Goal: Communication & Community: Answer question/provide support

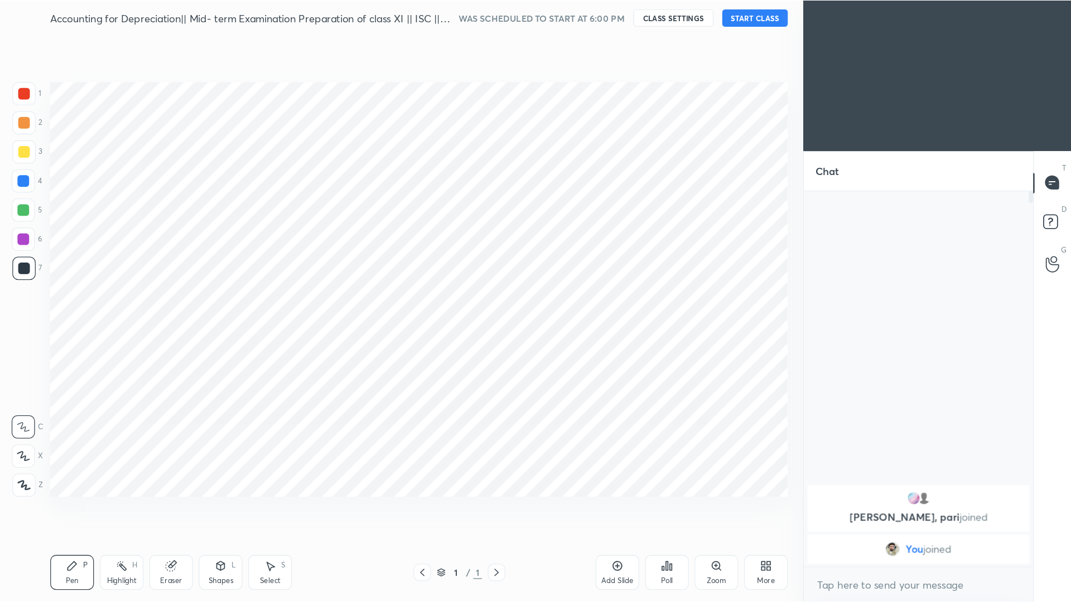
scroll to position [55395, 55214]
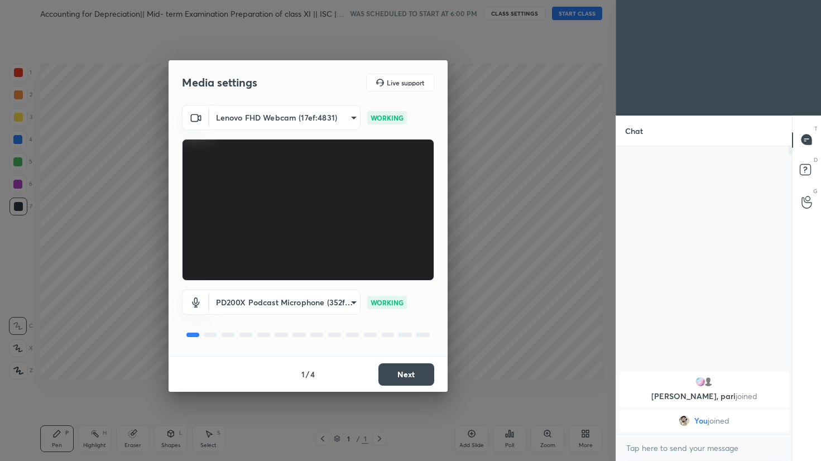
click at [435, 382] on div "1 / 4 Next" at bounding box center [307, 374] width 279 height 36
click at [418, 376] on button "Next" at bounding box center [406, 374] width 56 height 22
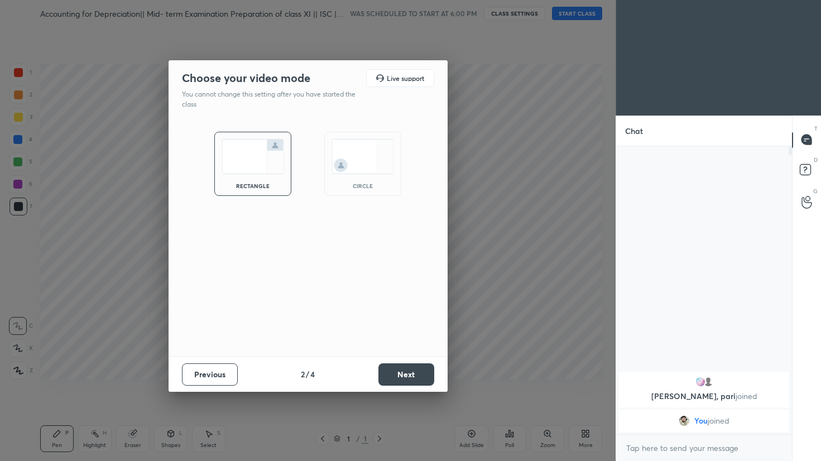
click at [418, 376] on button "Next" at bounding box center [406, 374] width 56 height 22
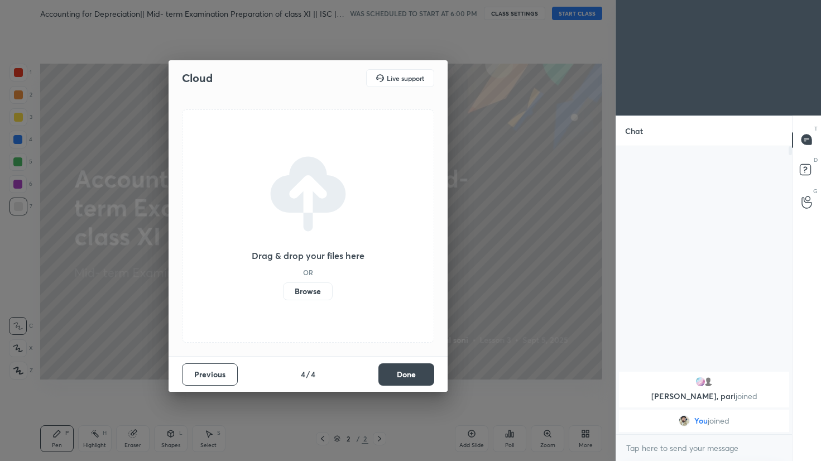
click at [202, 372] on button "Previous" at bounding box center [210, 374] width 56 height 22
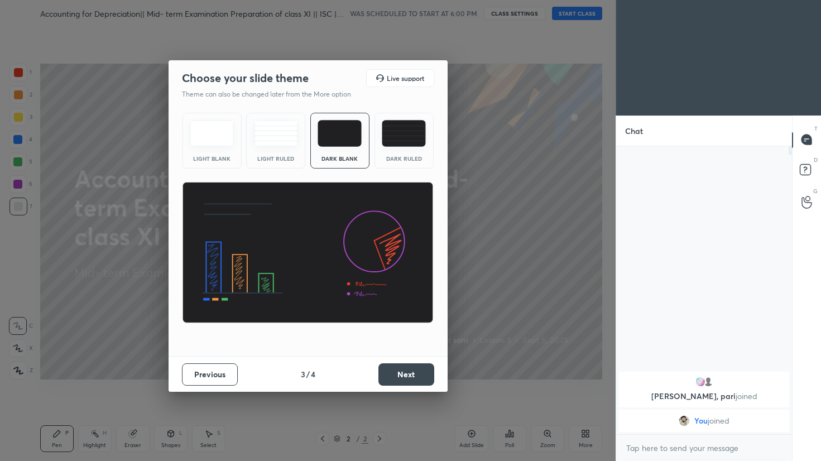
click at [399, 133] on img at bounding box center [404, 133] width 44 height 27
click at [401, 381] on button "Next" at bounding box center [406, 374] width 56 height 22
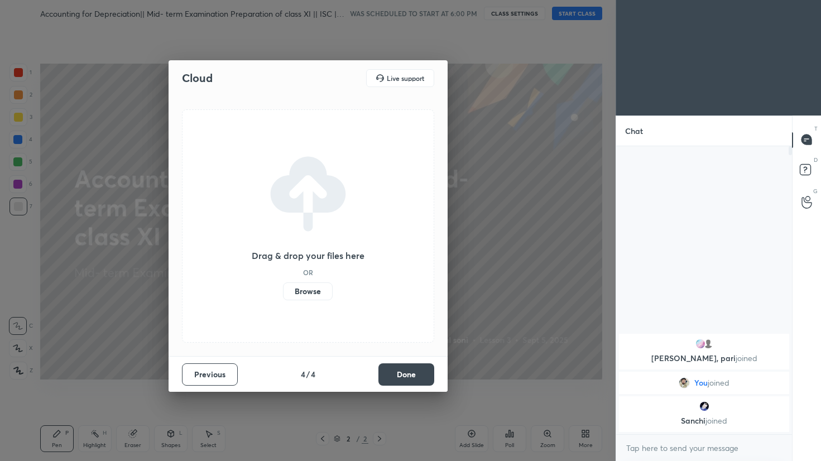
click at [408, 384] on button "Done" at bounding box center [406, 374] width 56 height 22
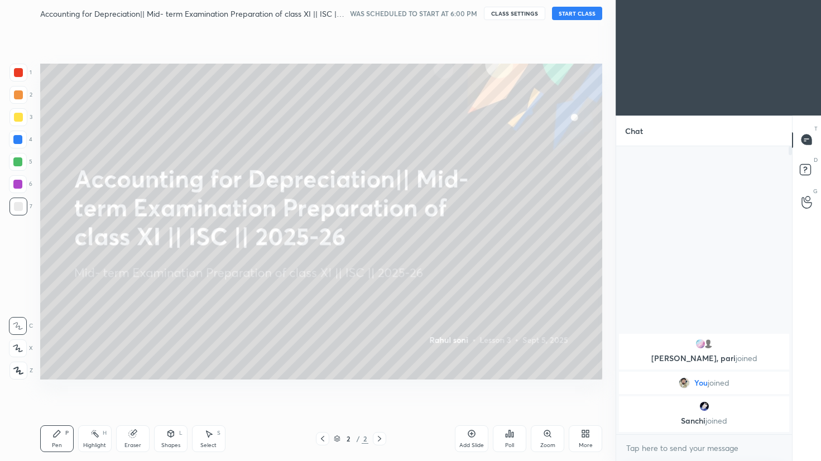
click at [580, 21] on div "Accounting for Depreciation|| Mid- term Examination Preparation of class XI || …" at bounding box center [321, 13] width 562 height 27
click at [581, 9] on button "START CLASS" at bounding box center [577, 13] width 50 height 13
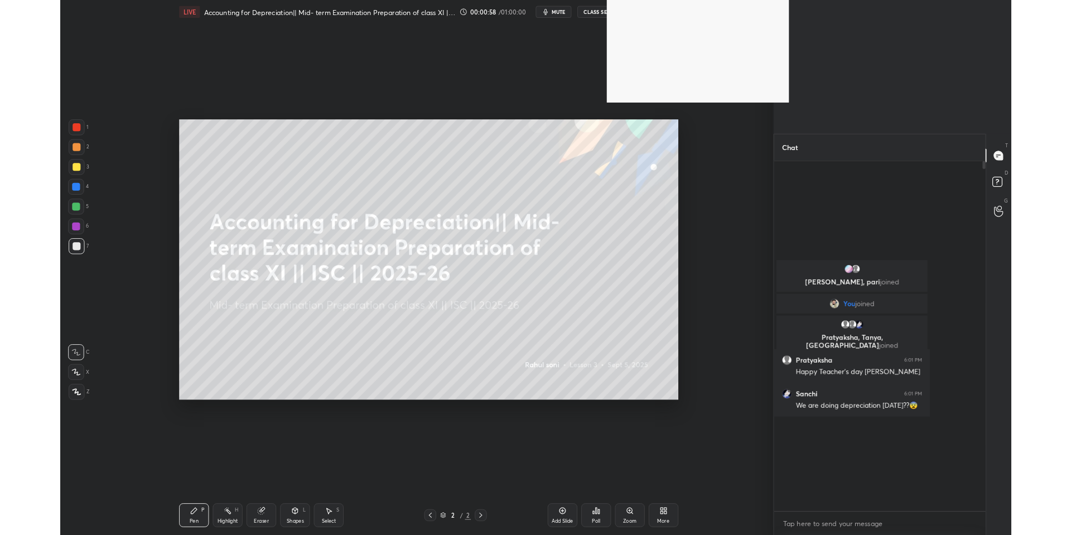
scroll to position [418, 235]
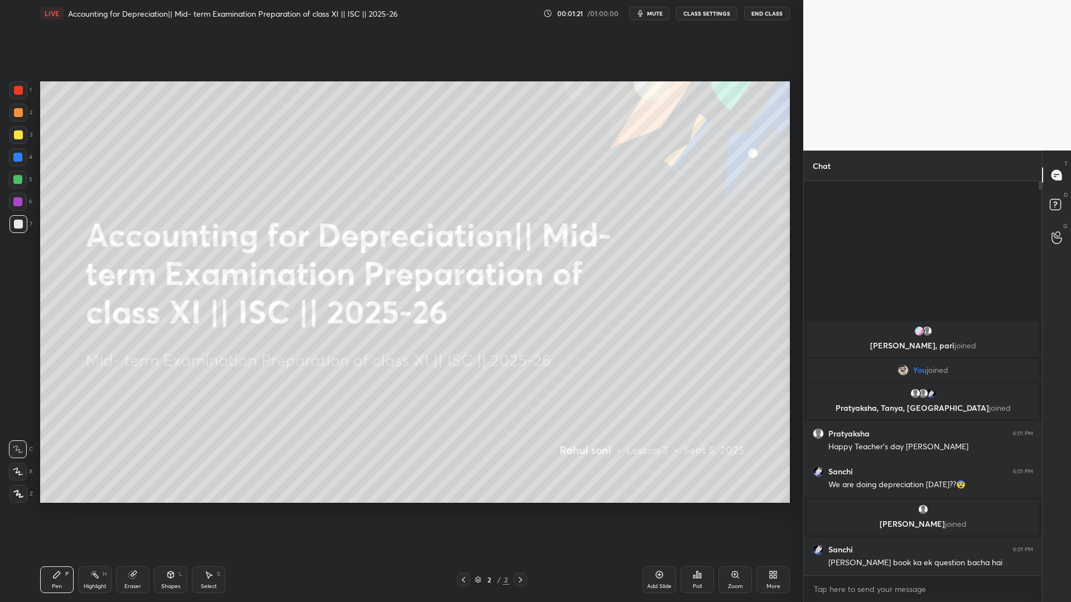
click at [11, 460] on div at bounding box center [18, 494] width 18 height 18
click at [768, 460] on div "More" at bounding box center [773, 587] width 14 height 6
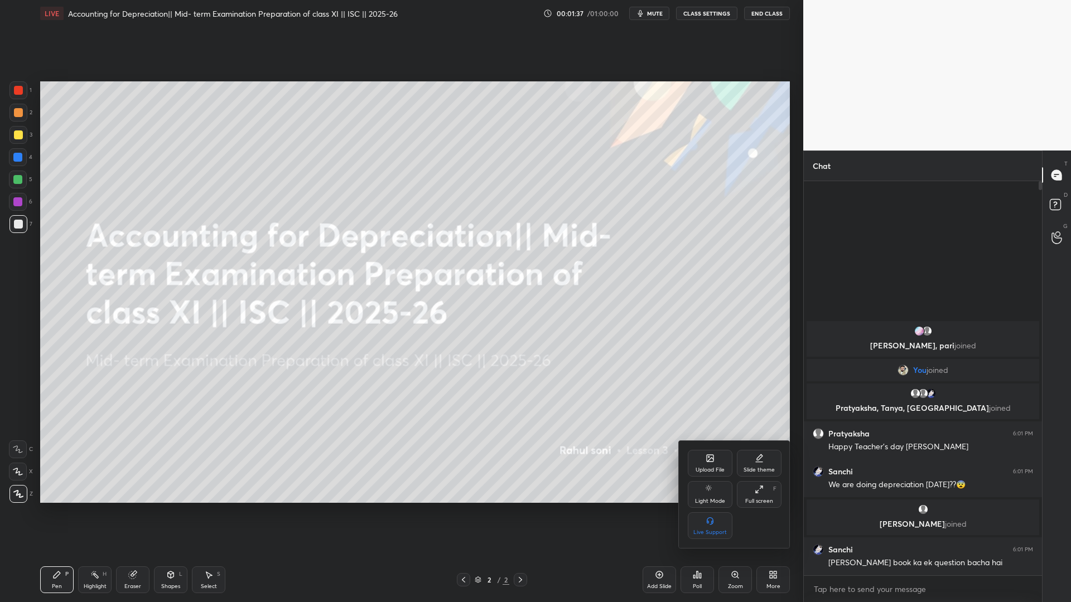
click at [708, 460] on div "Upload File" at bounding box center [710, 463] width 45 height 27
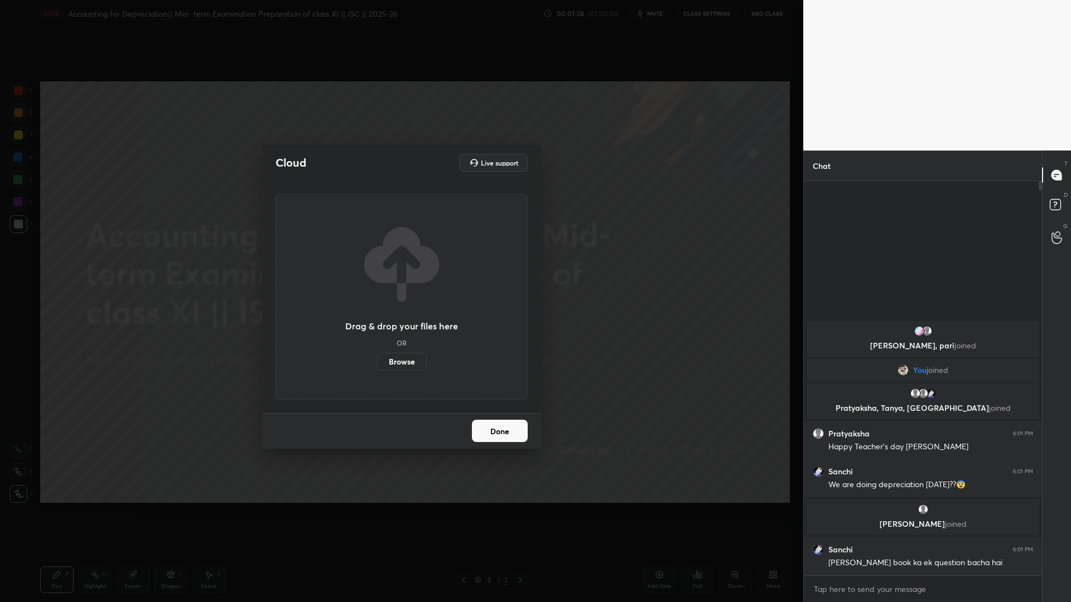
click at [399, 365] on label "Browse" at bounding box center [402, 362] width 50 height 18
click at [377, 365] on input "Browse" at bounding box center [377, 362] width 0 height 18
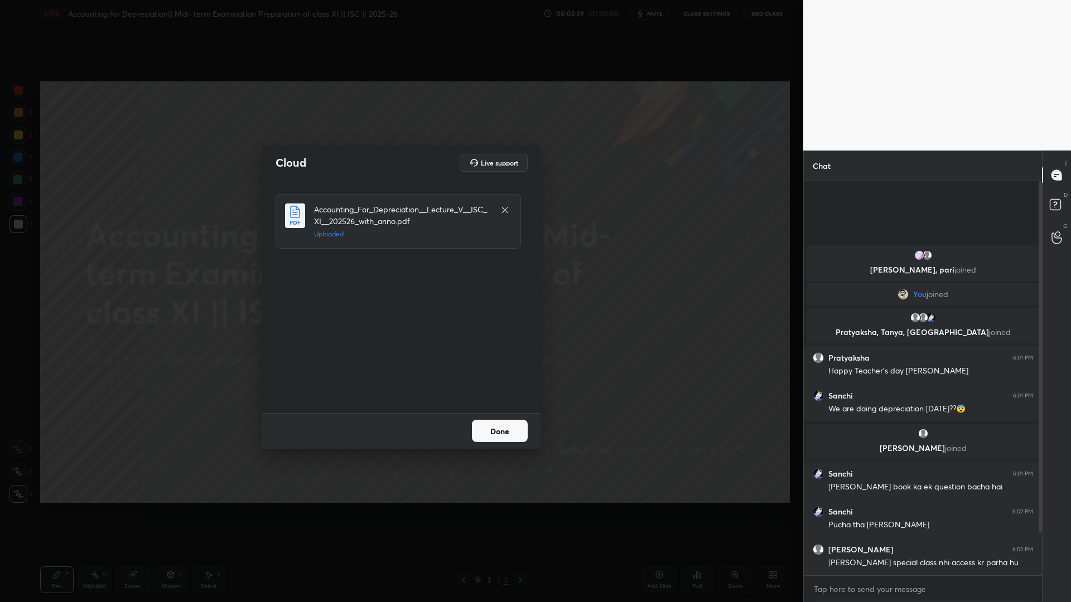
click at [490, 423] on button "Done" at bounding box center [500, 431] width 56 height 22
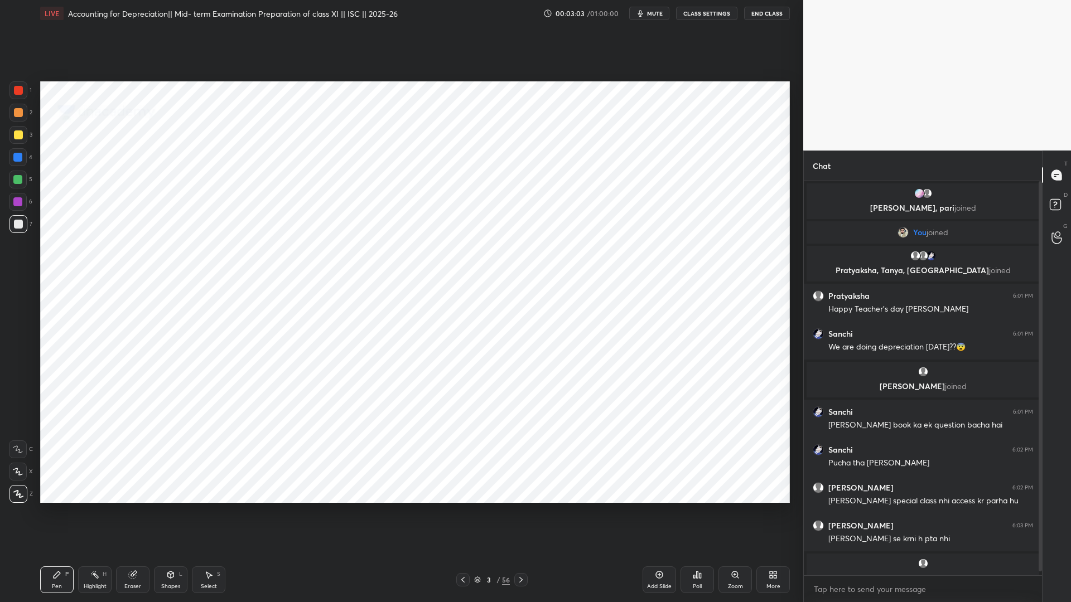
scroll to position [16, 0]
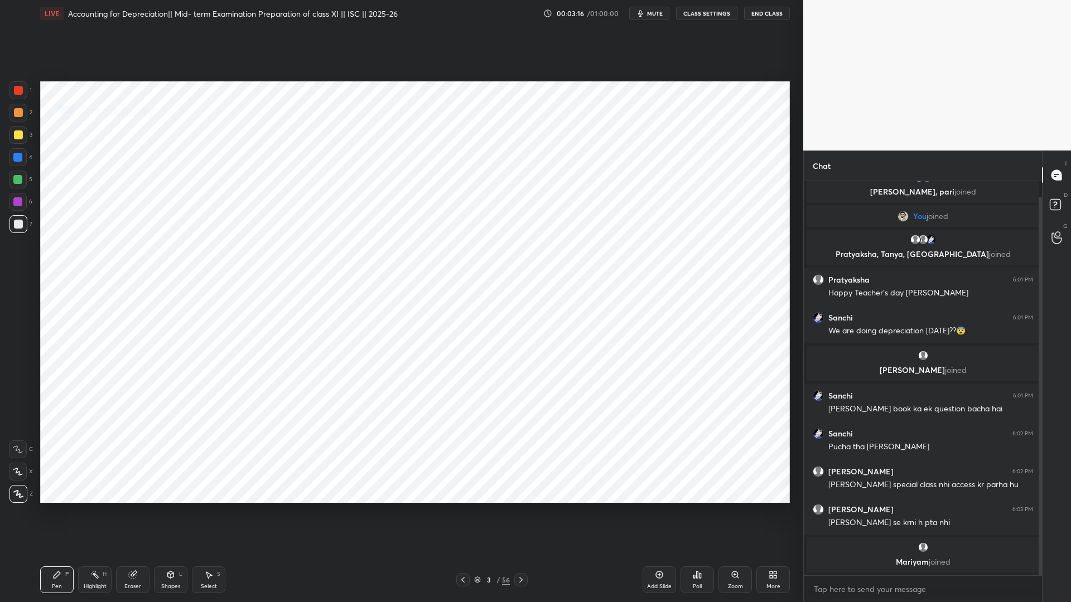
click at [466, 460] on icon at bounding box center [463, 580] width 9 height 9
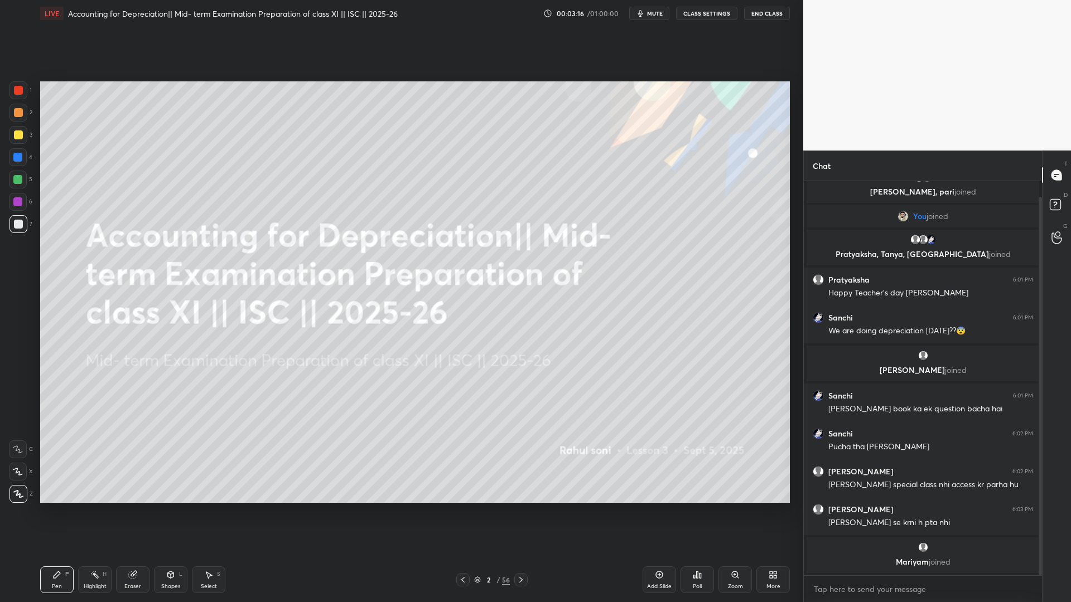
click at [521, 460] on icon at bounding box center [521, 580] width 9 height 9
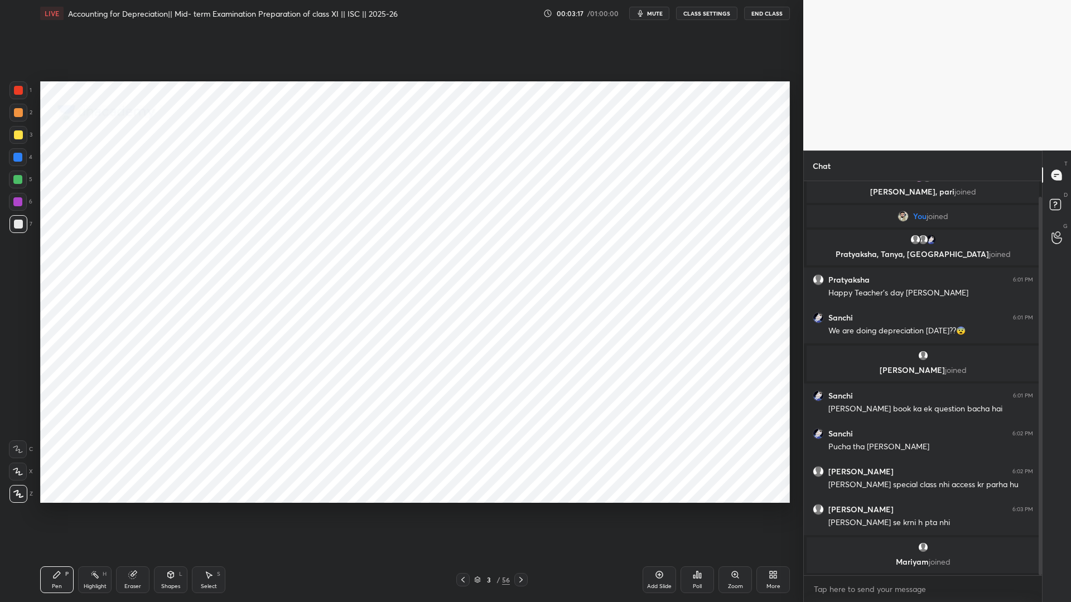
click at [521, 460] on icon at bounding box center [521, 580] width 9 height 9
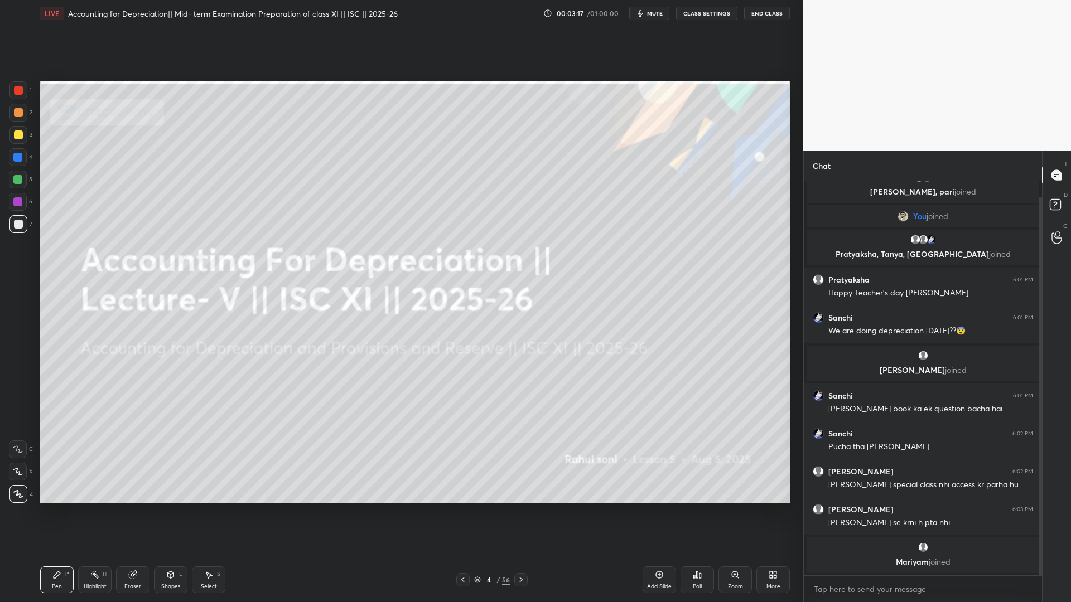
click at [525, 460] on div at bounding box center [520, 579] width 13 height 13
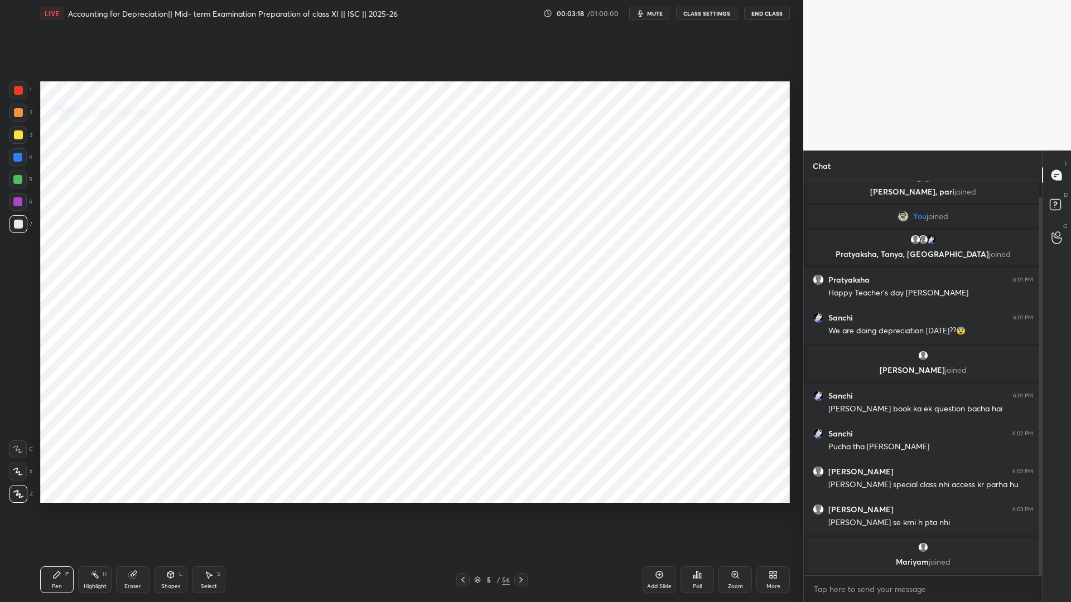
click at [525, 460] on div at bounding box center [520, 579] width 13 height 13
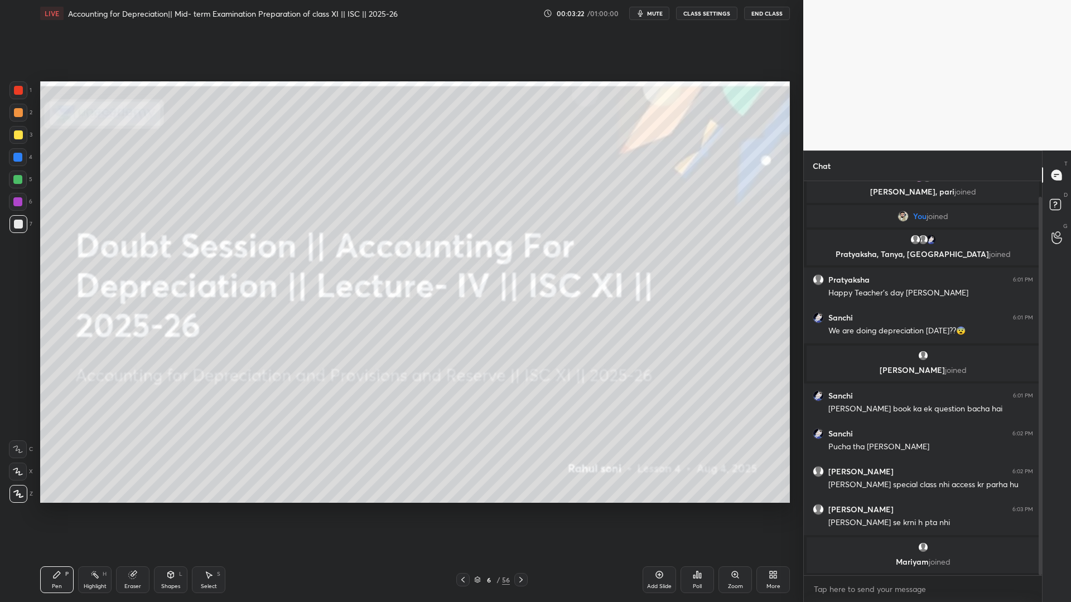
click at [522, 460] on icon at bounding box center [521, 580] width 9 height 9
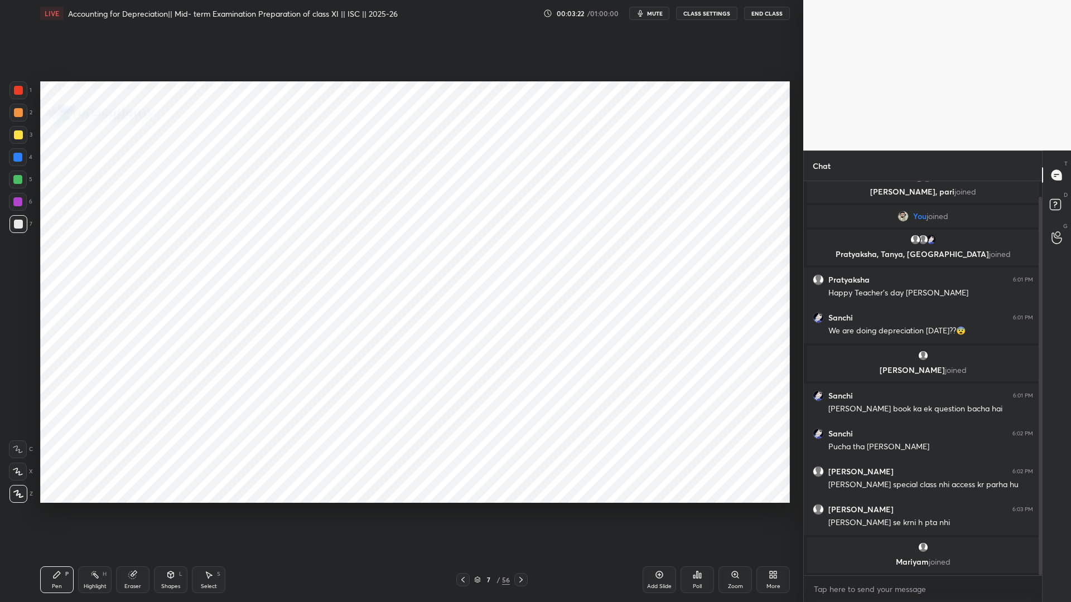
click at [522, 460] on icon at bounding box center [521, 580] width 9 height 9
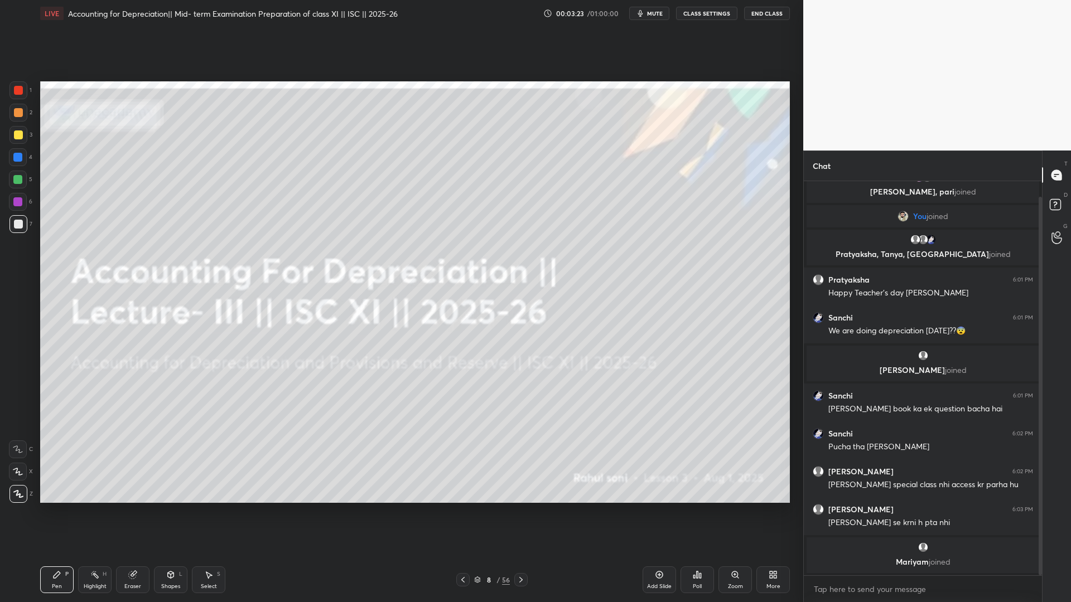
click at [522, 460] on icon at bounding box center [521, 580] width 9 height 9
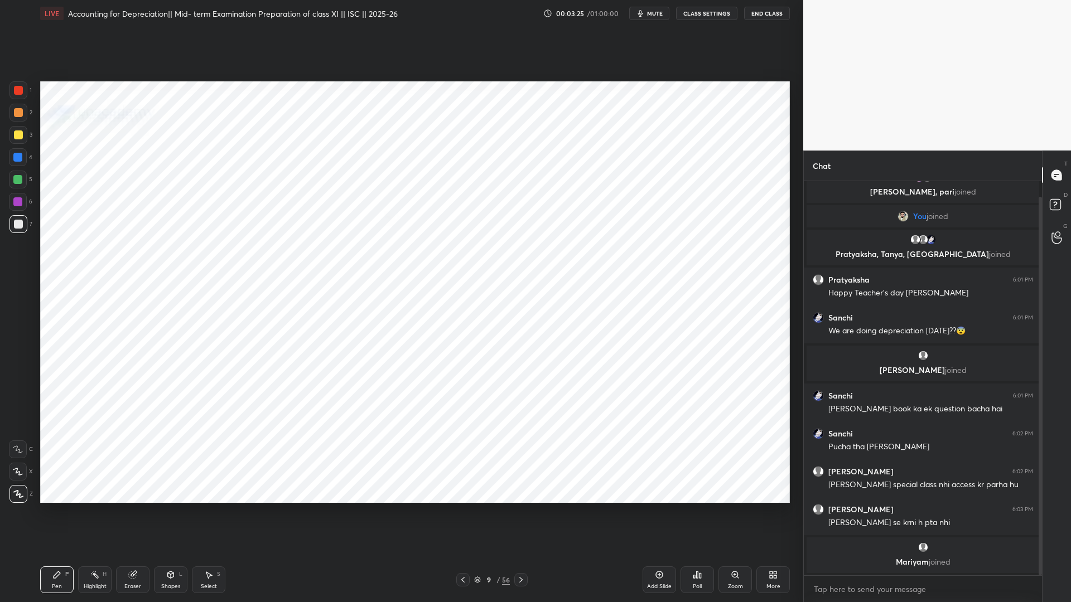
click at [523, 460] on icon at bounding box center [521, 580] width 9 height 9
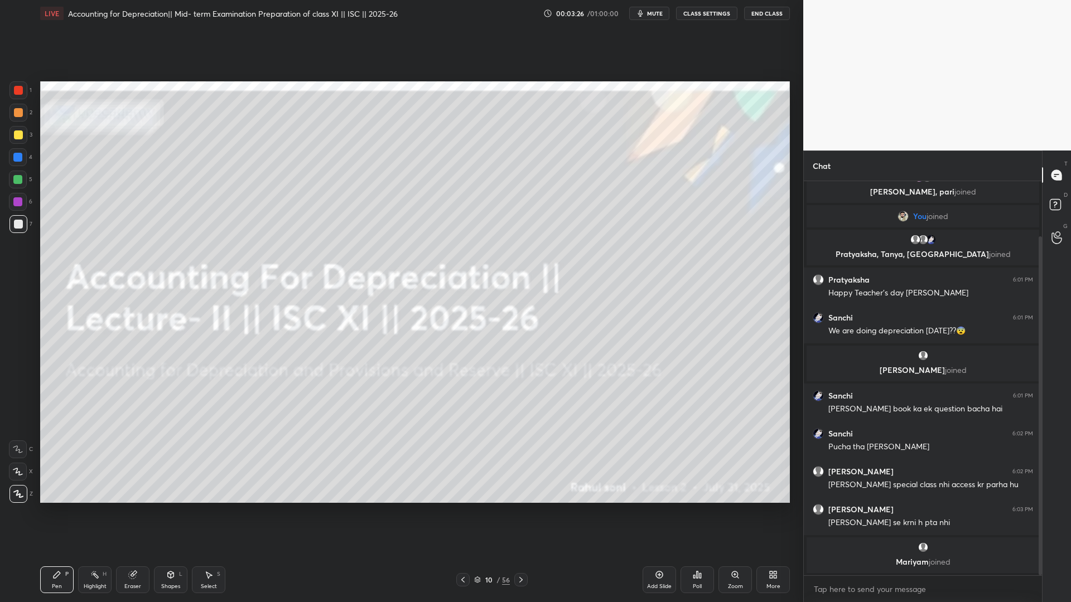
scroll to position [64, 0]
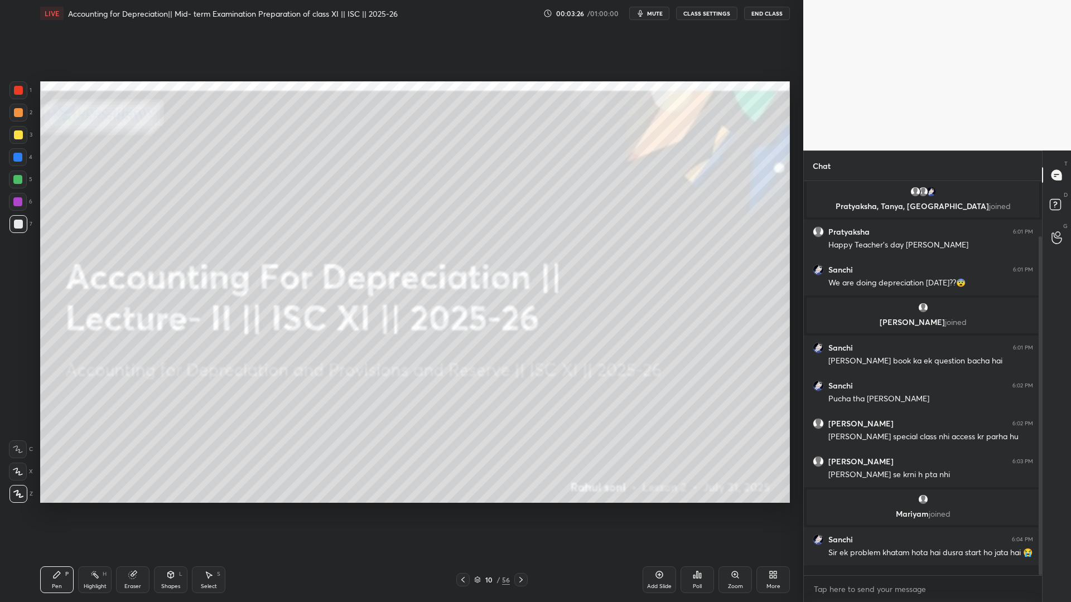
click at [523, 460] on icon at bounding box center [521, 580] width 9 height 9
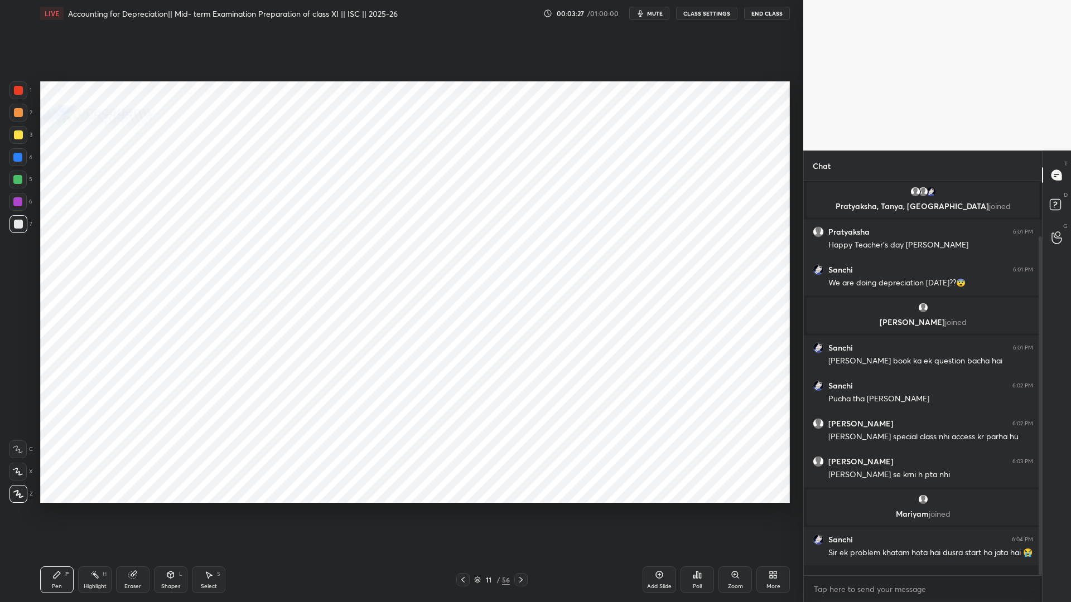
click at [523, 460] on icon at bounding box center [521, 580] width 9 height 9
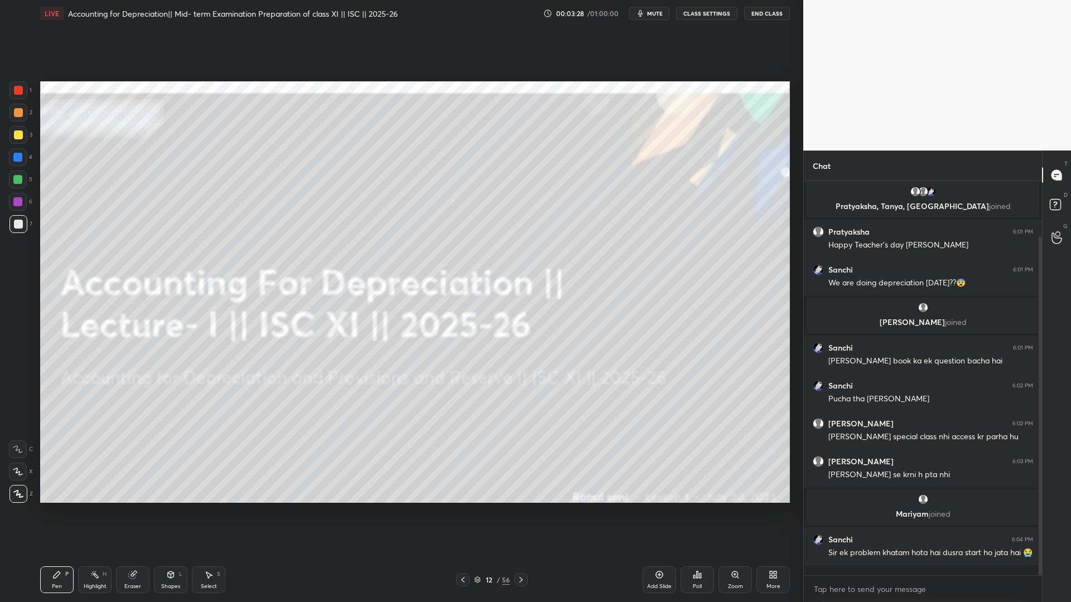
click at [523, 460] on icon at bounding box center [521, 580] width 9 height 9
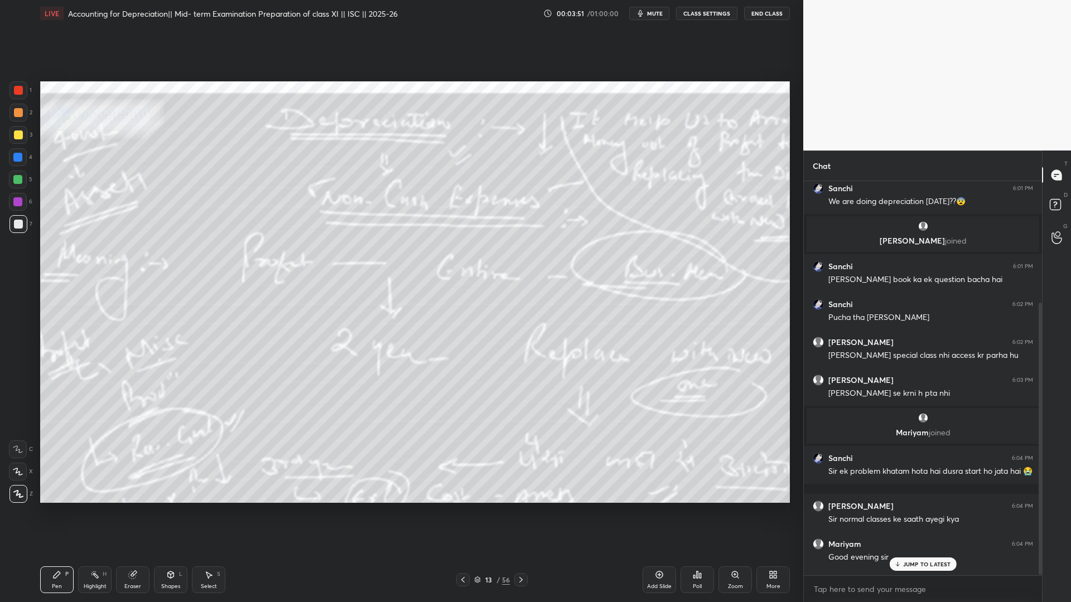
scroll to position [178, 0]
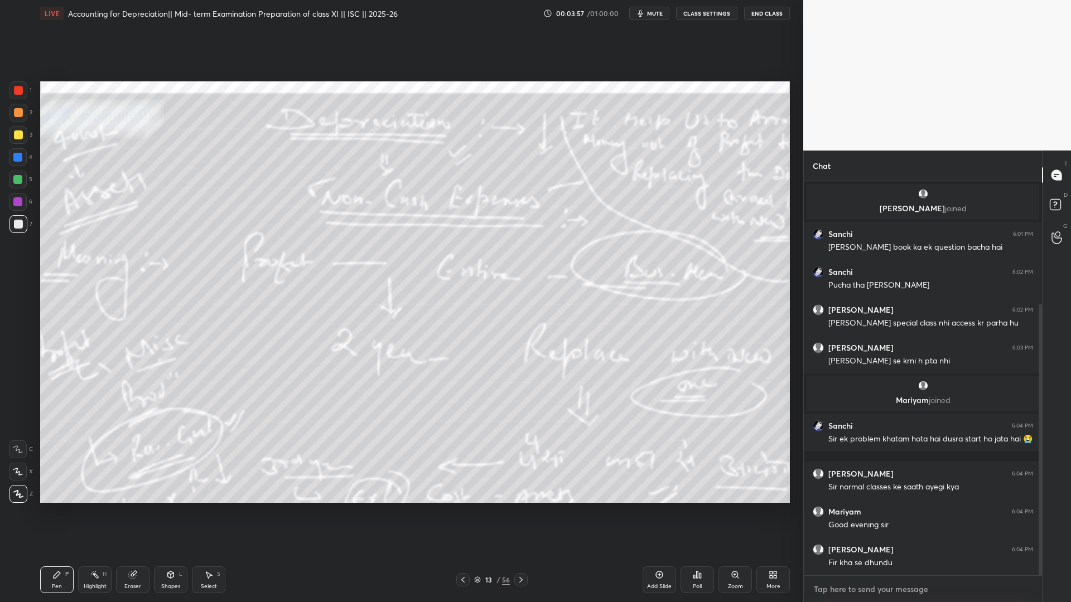
click at [820, 460] on textarea at bounding box center [923, 590] width 220 height 18
type textarea "x"
click at [820, 460] on textarea at bounding box center [923, 590] width 220 height 18
paste textarea "[URL][DOMAIN_NAME]"
type textarea "[URL][DOMAIN_NAME]"
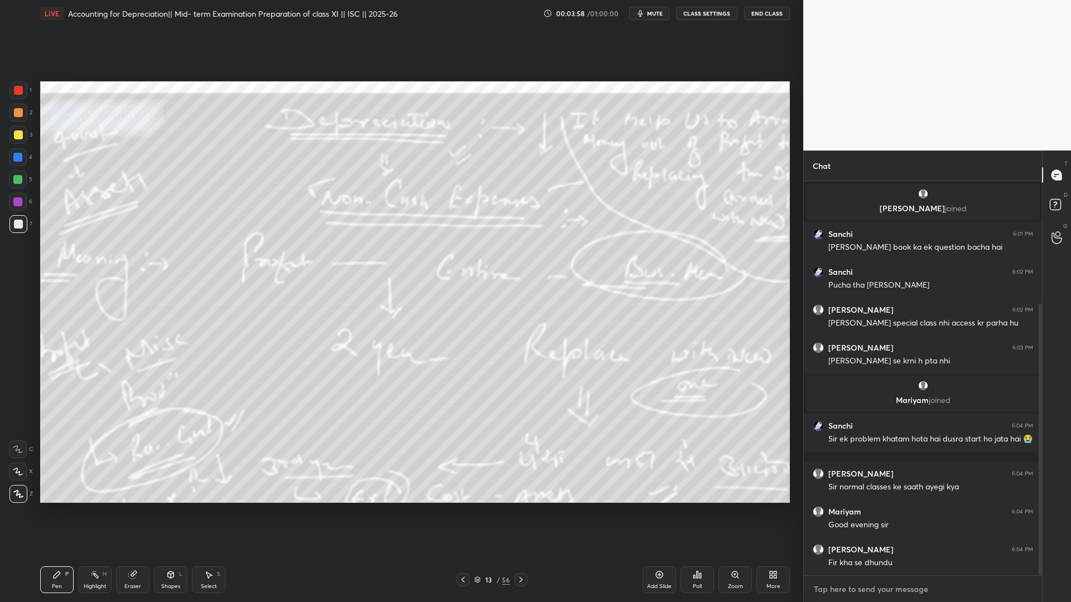
type textarea "x"
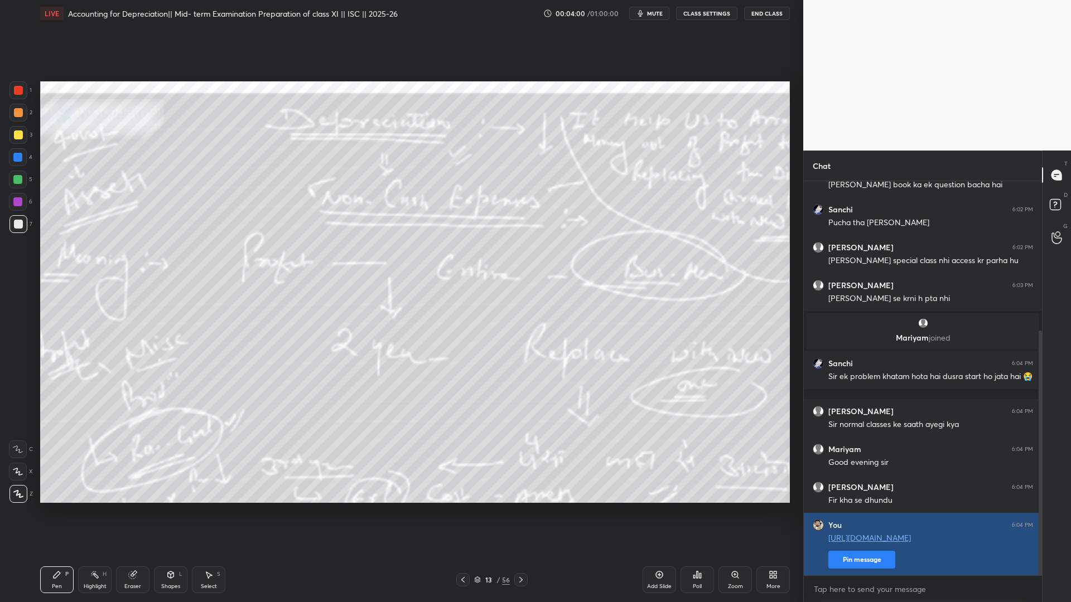
click at [820, 460] on button "Pin message" at bounding box center [861, 560] width 67 height 18
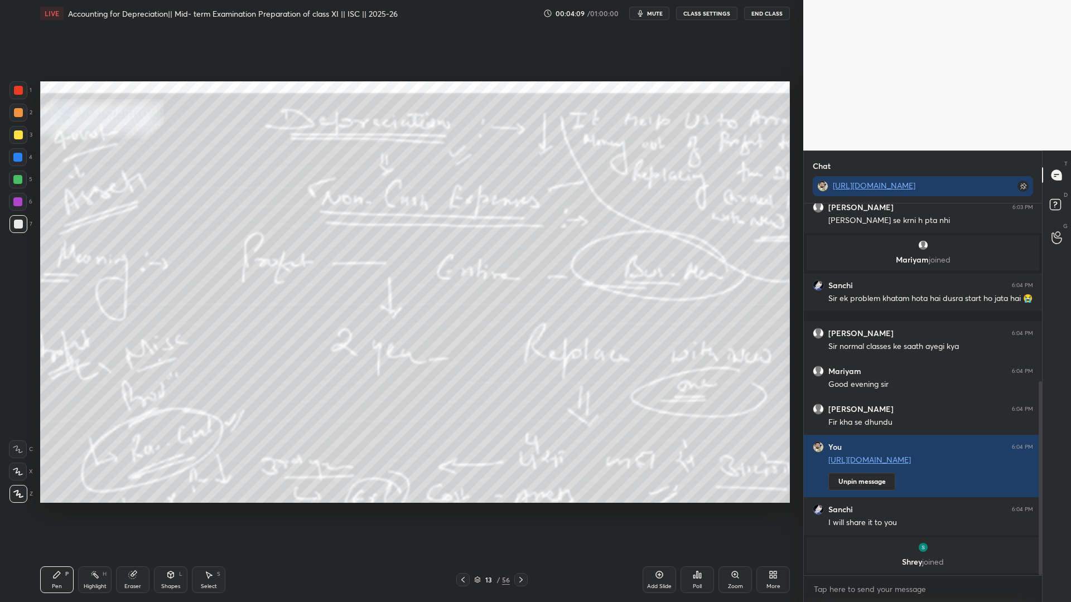
scroll to position [379, 0]
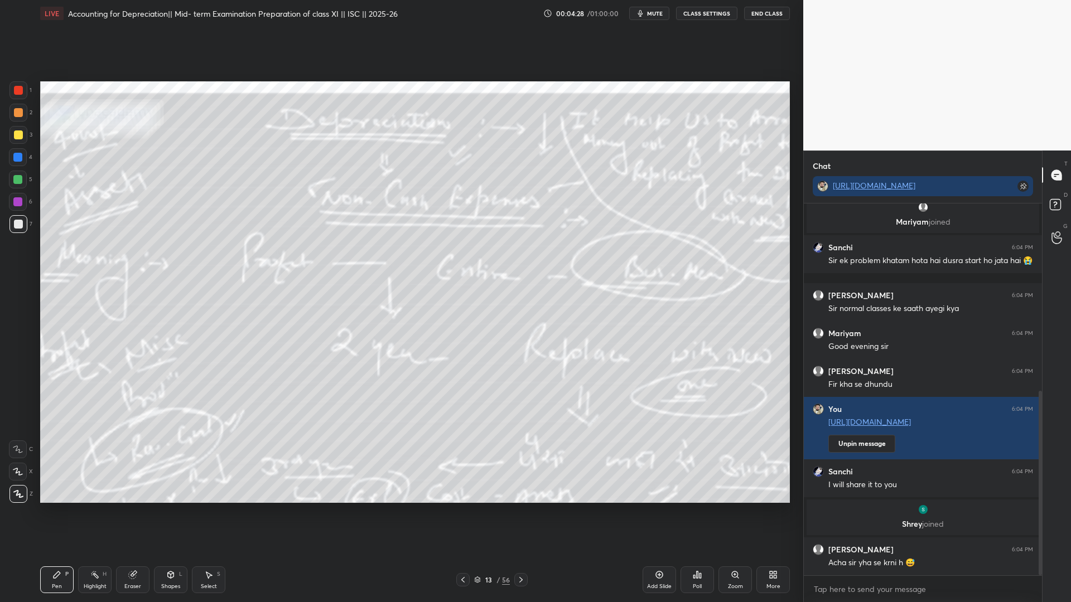
click at [797, 181] on div "1 2 3 4 5 6 7 C X Z C X Z E E Erase all H H LIVE Accounting for Depreciation|| …" at bounding box center [401, 301] width 803 height 602
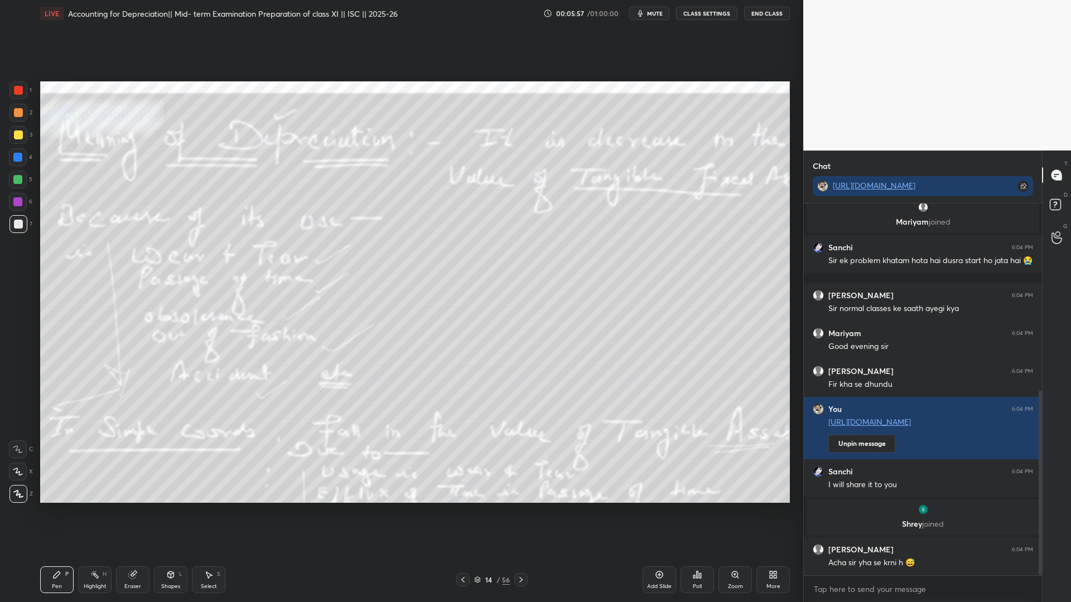
click at [700, 460] on div "Poll" at bounding box center [697, 580] width 33 height 27
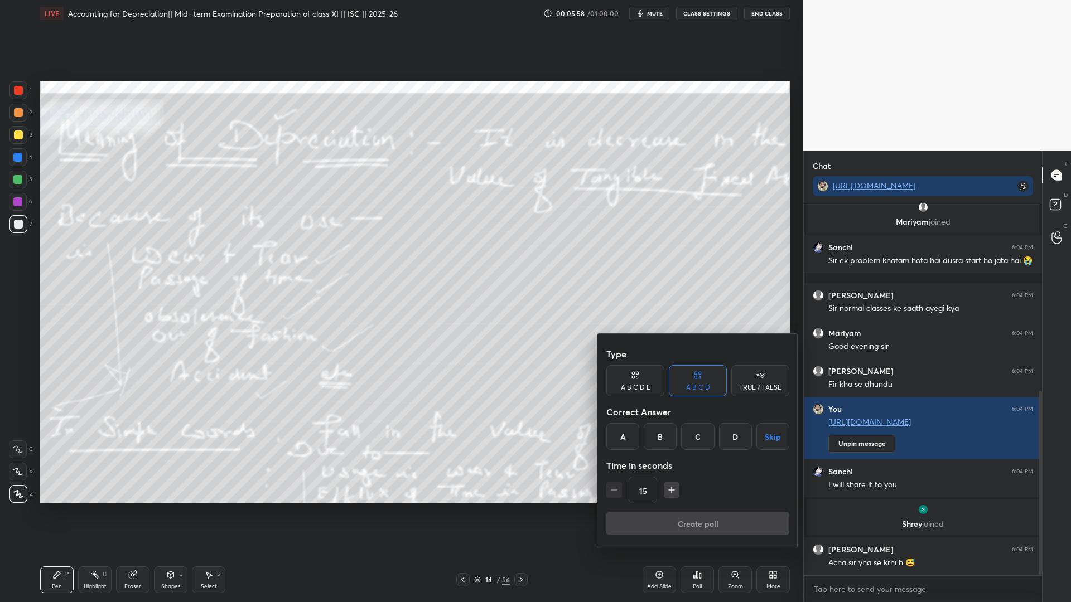
click at [633, 432] on div "A" at bounding box center [622, 436] width 33 height 27
click at [631, 460] on button "Create poll" at bounding box center [697, 524] width 183 height 22
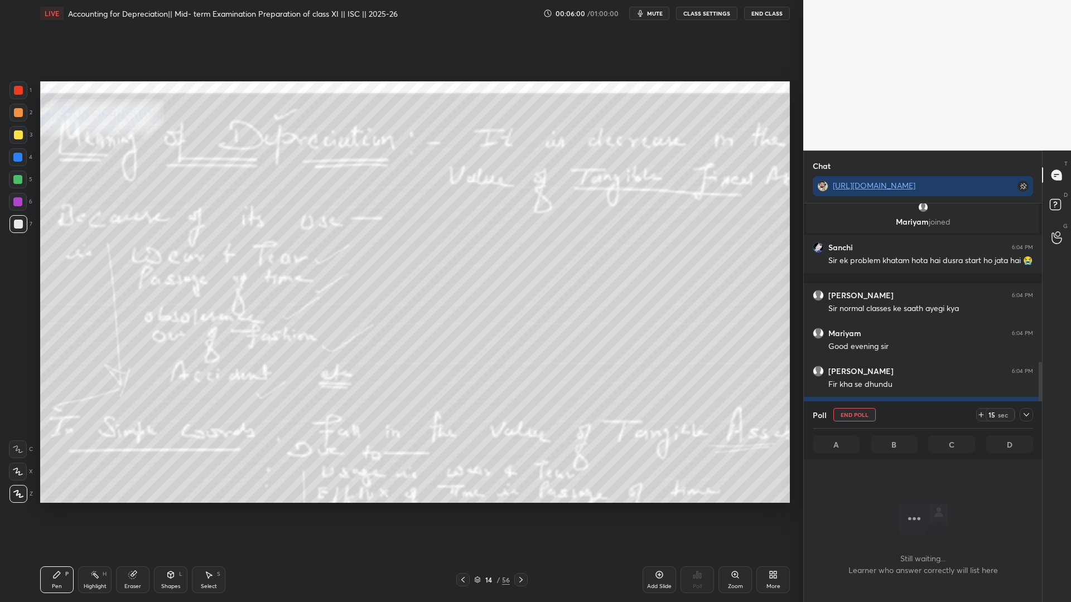
scroll to position [337, 235]
click at [820, 416] on icon at bounding box center [1026, 415] width 9 height 9
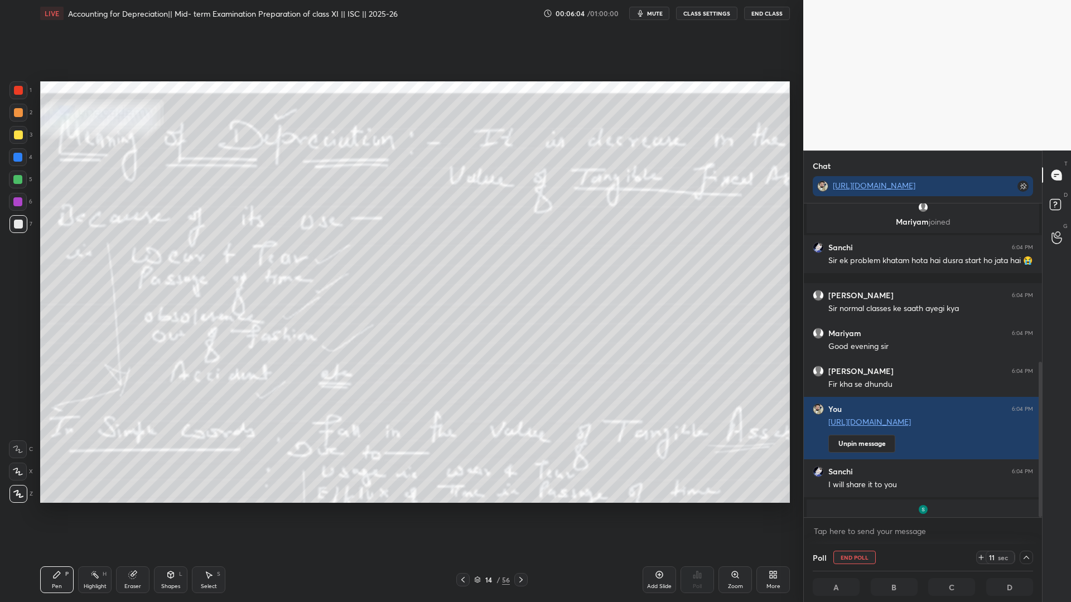
scroll to position [1, 4]
click at [820, 460] on icon at bounding box center [1026, 557] width 9 height 9
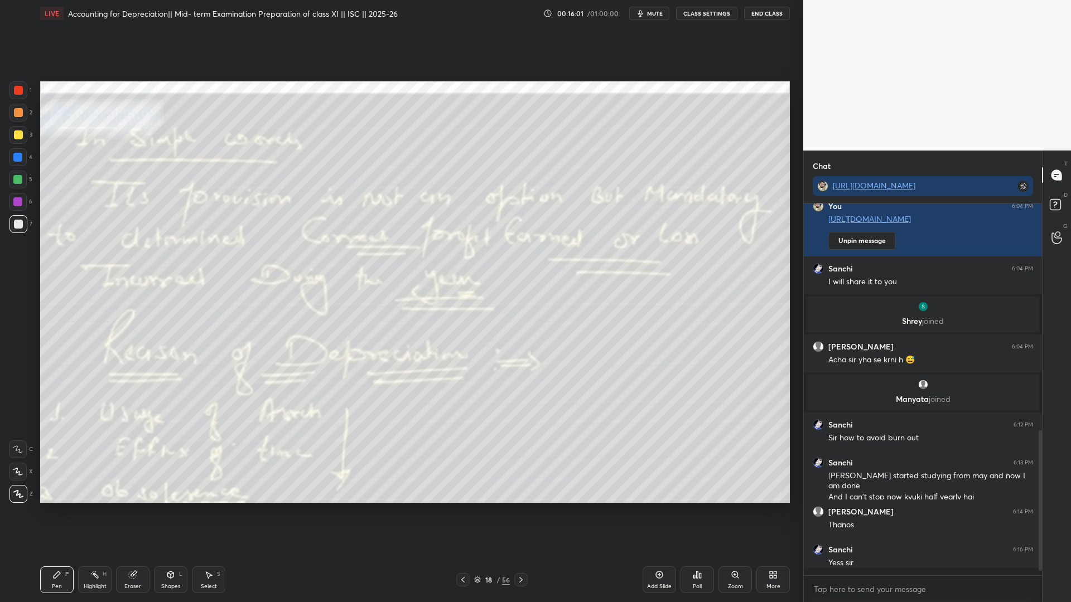
scroll to position [4, 4]
click at [523, 460] on icon at bounding box center [521, 580] width 9 height 9
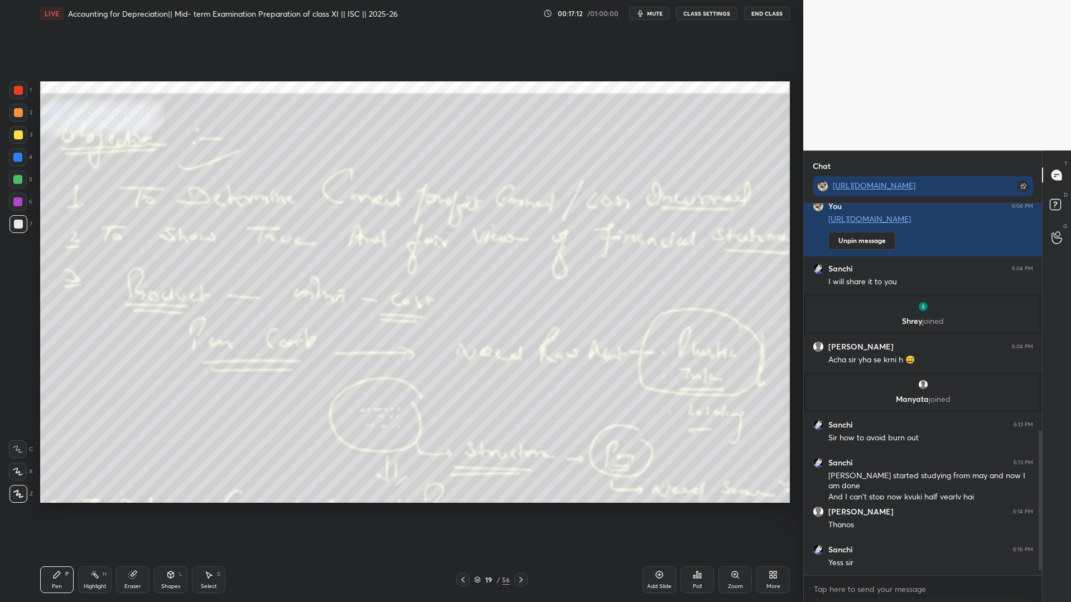
click at [524, 460] on icon at bounding box center [521, 580] width 9 height 9
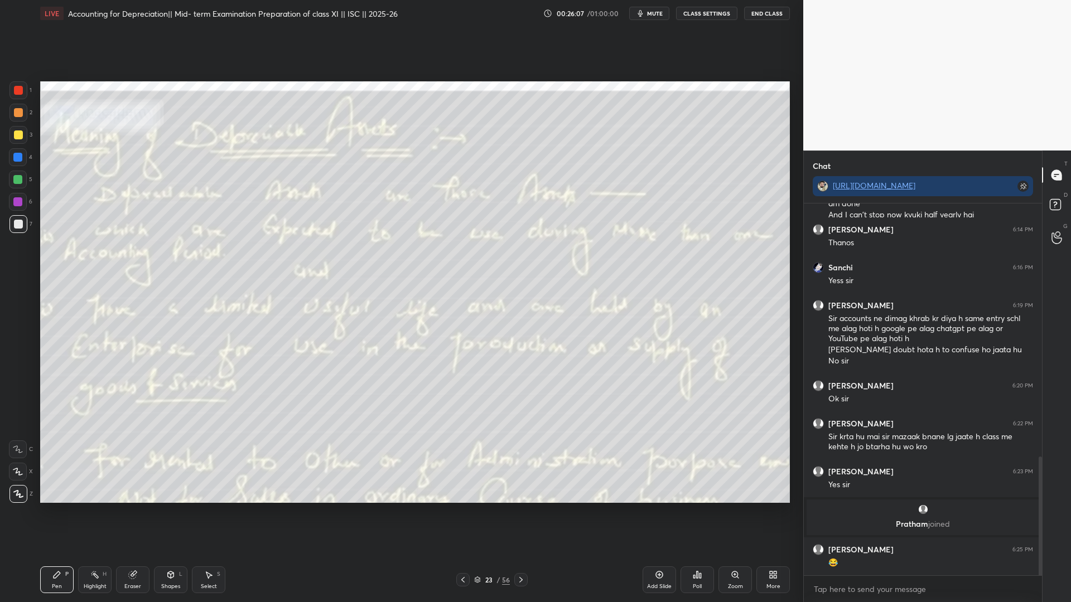
scroll to position [831, 0]
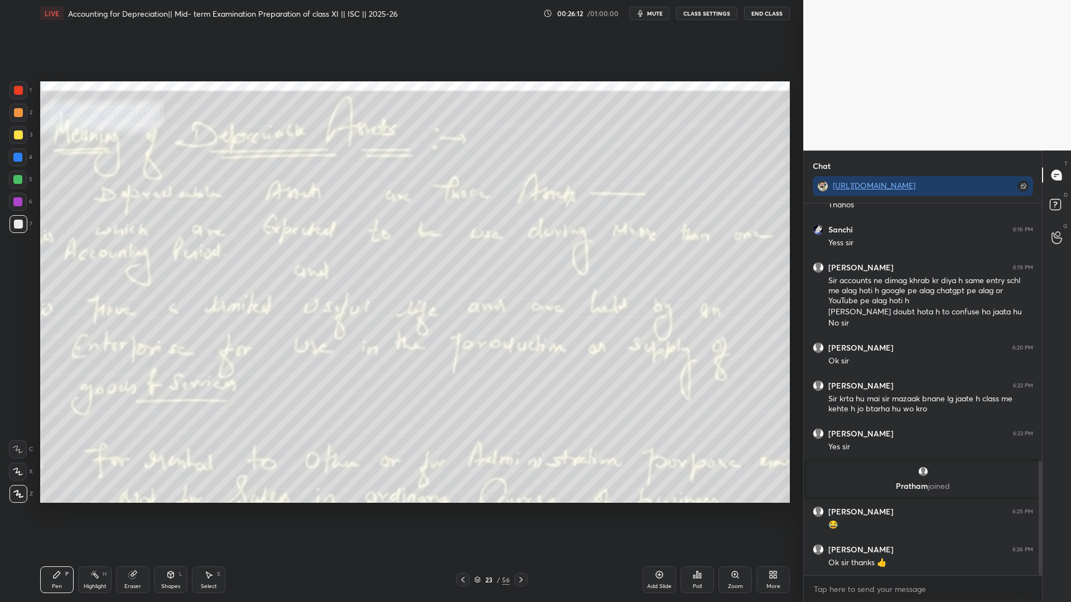
drag, startPoint x: 723, startPoint y: 504, endPoint x: 739, endPoint y: 503, distance: 15.7
click at [739, 460] on div "Setting up your live class Poll for secs No correct answer Start poll" at bounding box center [415, 292] width 759 height 531
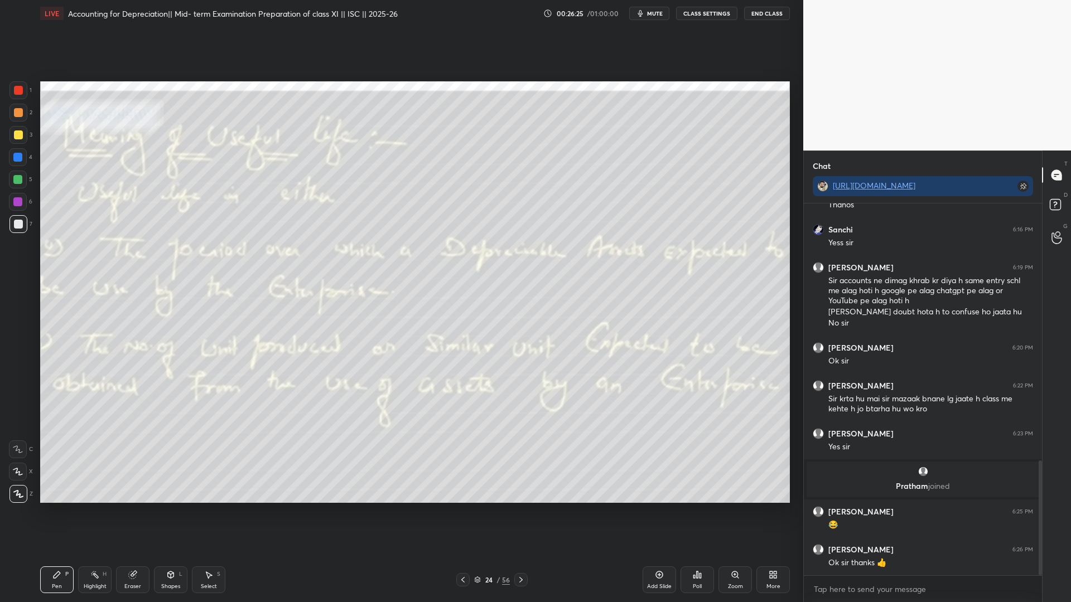
scroll to position [889, 0]
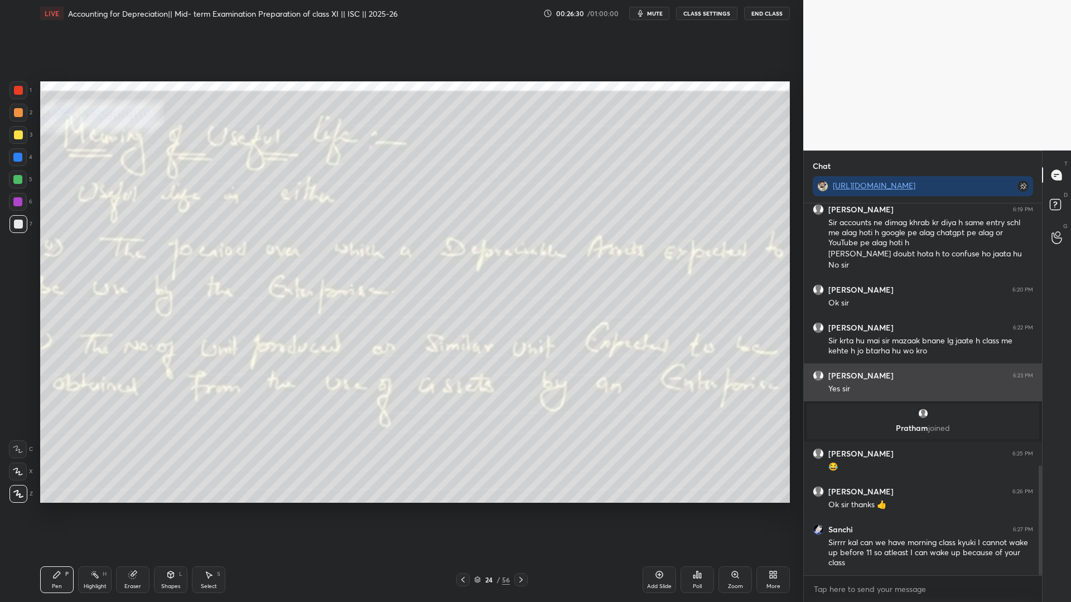
click at [812, 407] on div "1 2 3 4 5 6 7 C X Z C X Z E E Erase all H H LIVE Accounting for Depreciation|| …" at bounding box center [535, 301] width 1071 height 602
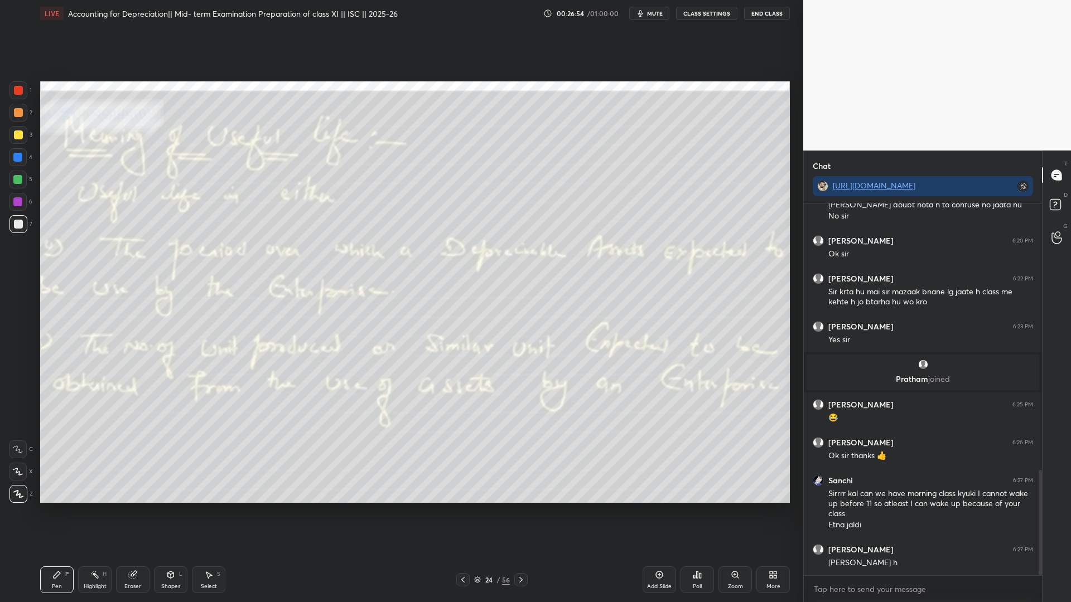
scroll to position [978, 0]
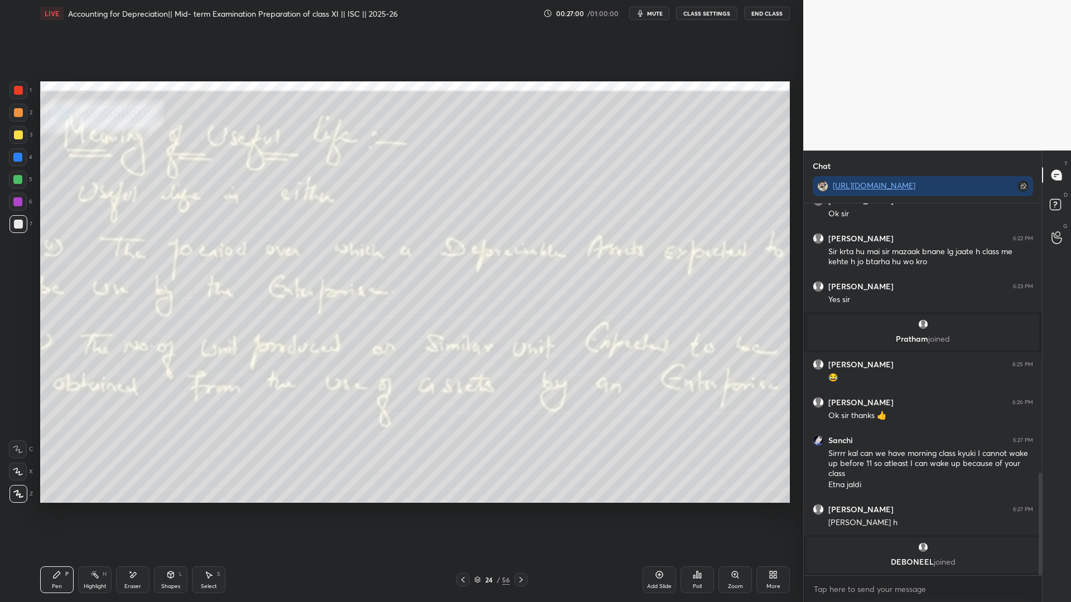
click at [820, 460] on p "[PERSON_NAME] joined" at bounding box center [922, 562] width 219 height 9
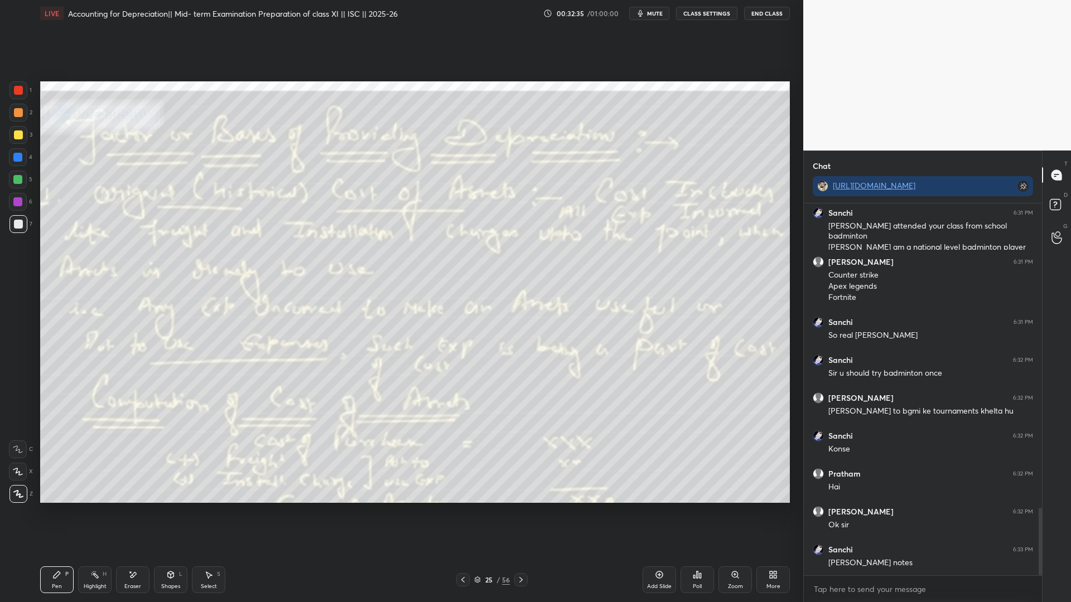
scroll to position [1683, 0]
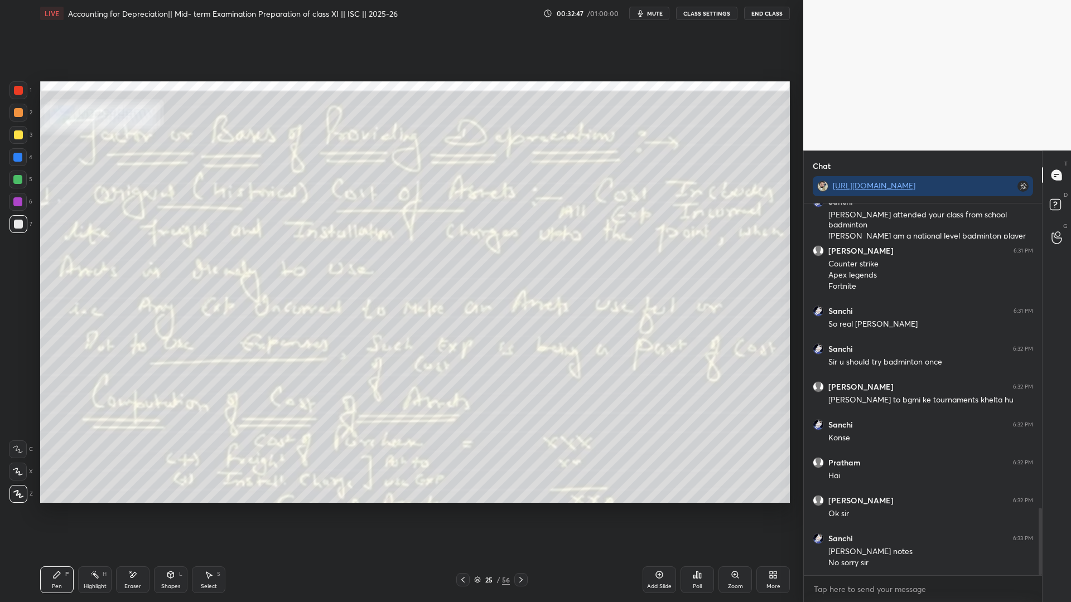
click at [248, 460] on div "Setting up your live class Poll for secs No correct answer Start poll" at bounding box center [415, 292] width 759 height 531
click at [245, 460] on div "Setting up your live class Poll for secs No correct answer Start poll" at bounding box center [415, 292] width 759 height 531
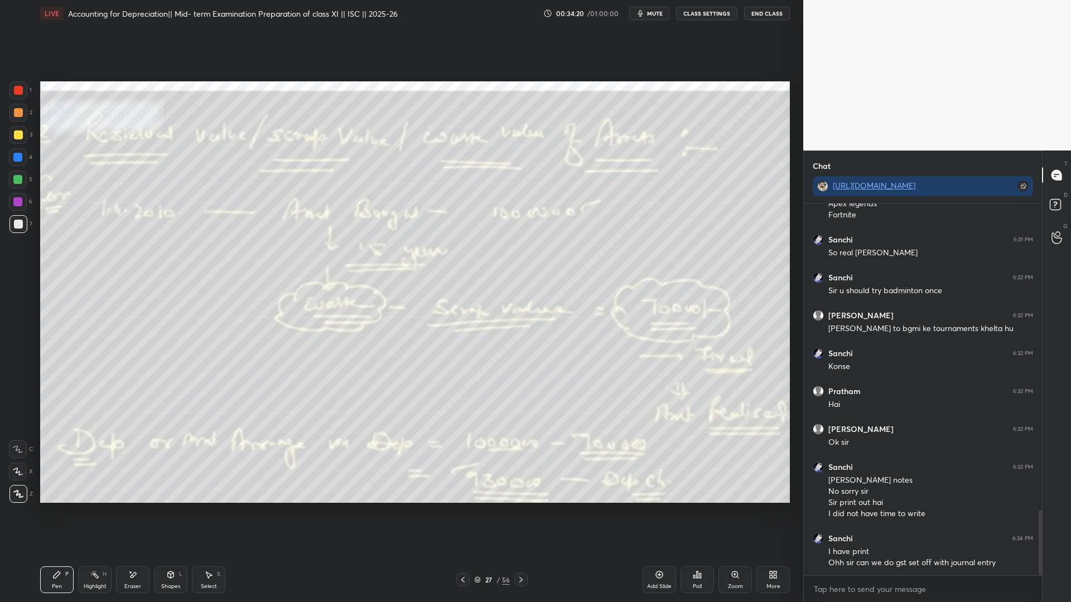
scroll to position [1792, 0]
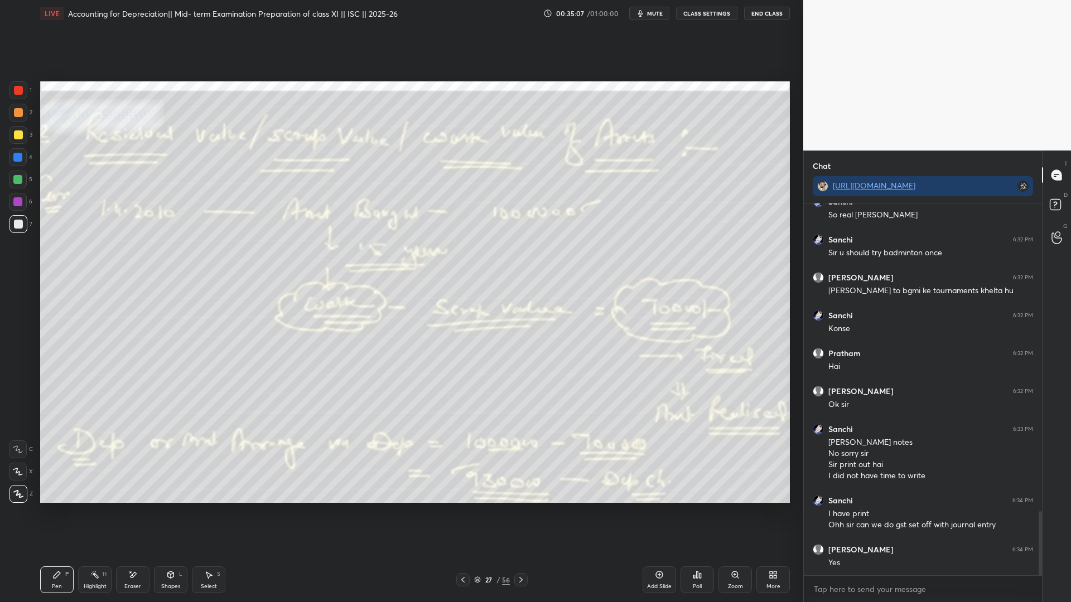
click at [790, 268] on div "Setting up your live class Poll for secs No correct answer Start poll" at bounding box center [415, 292] width 759 height 531
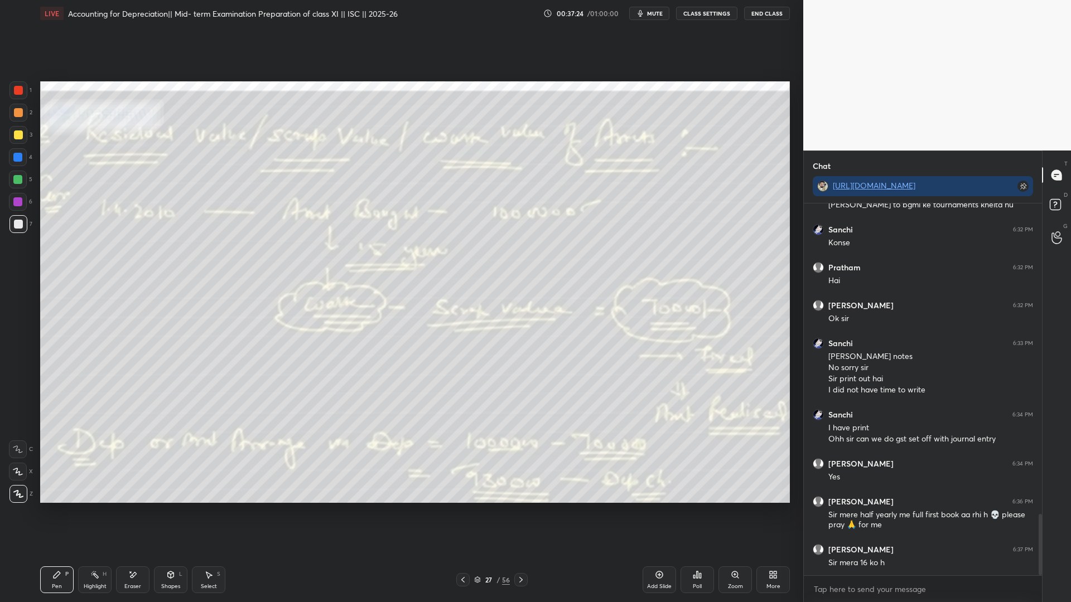
scroll to position [1916, 0]
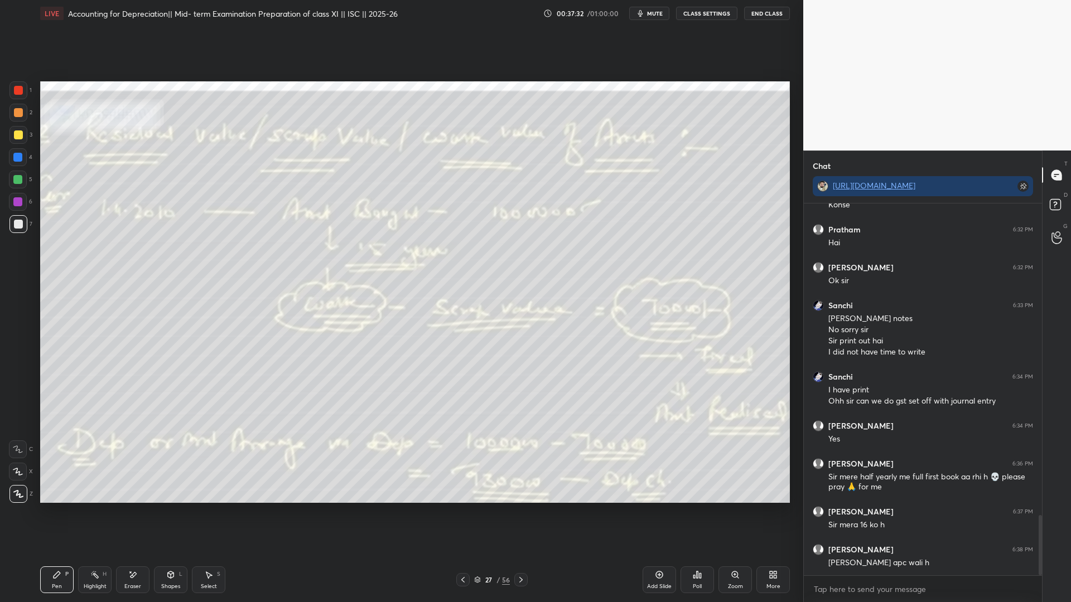
click at [522, 460] on icon at bounding box center [521, 580] width 9 height 9
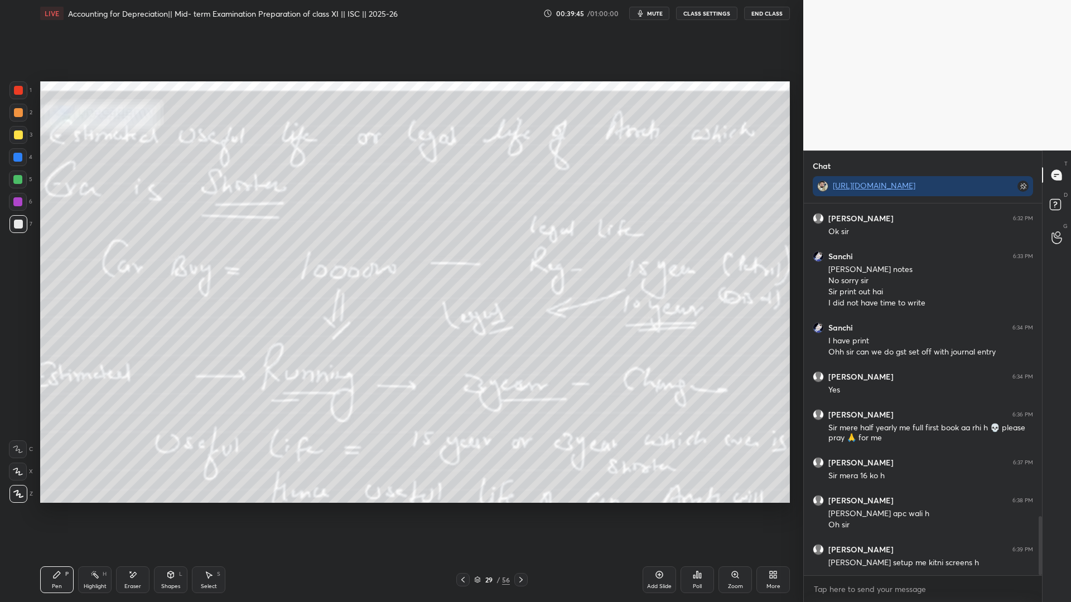
scroll to position [2003, 0]
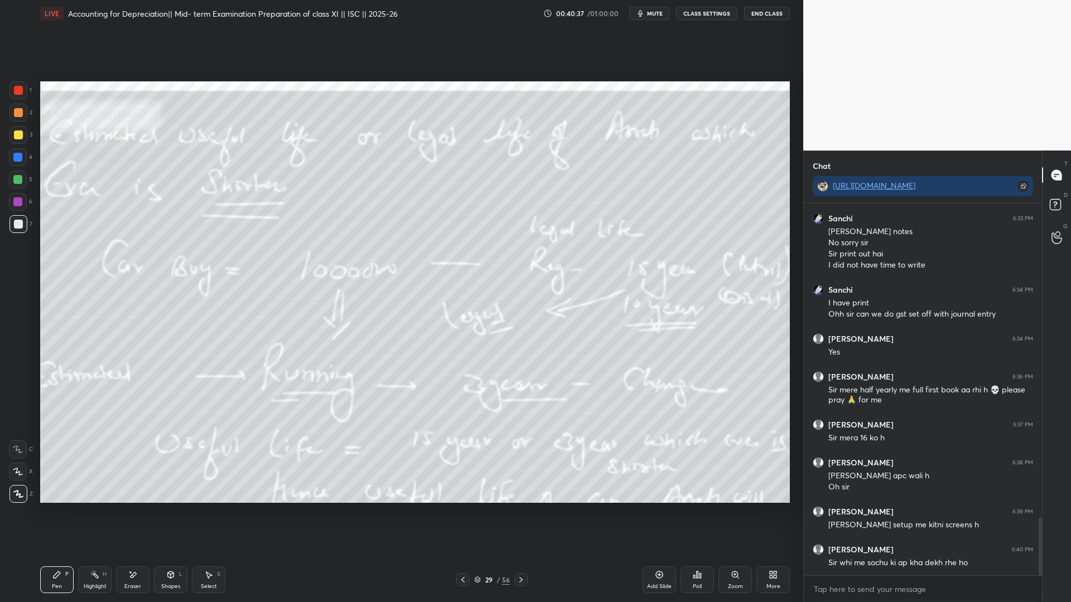
drag, startPoint x: 515, startPoint y: 581, endPoint x: 529, endPoint y: 581, distance: 14.0
click at [515, 460] on div at bounding box center [520, 579] width 13 height 13
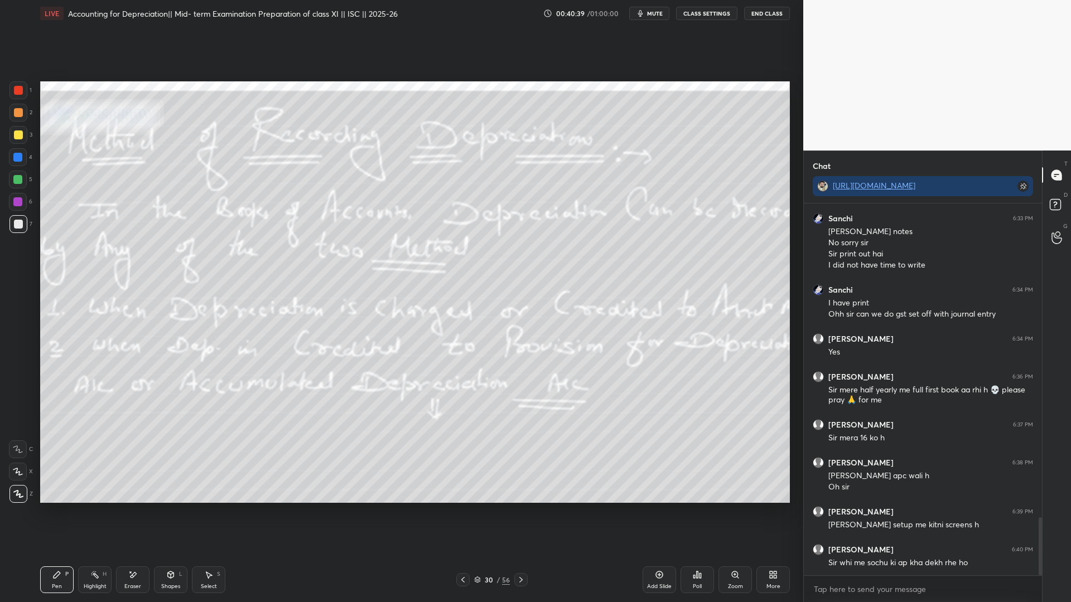
click at [466, 460] on icon at bounding box center [463, 580] width 9 height 9
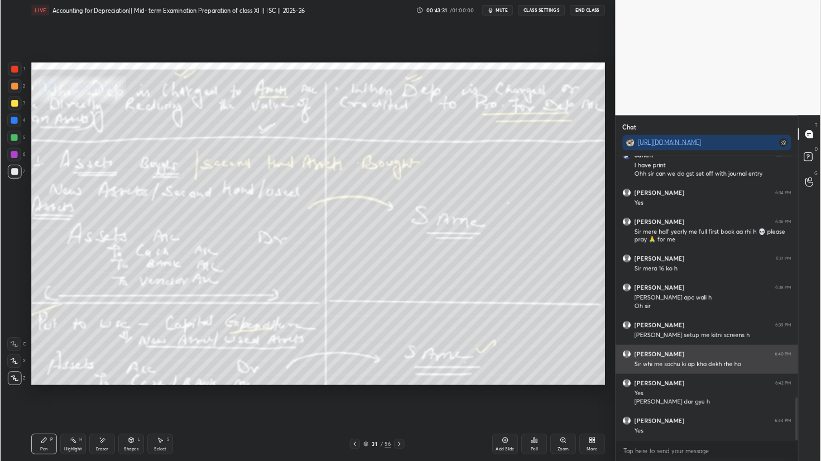
scroll to position [2128, 0]
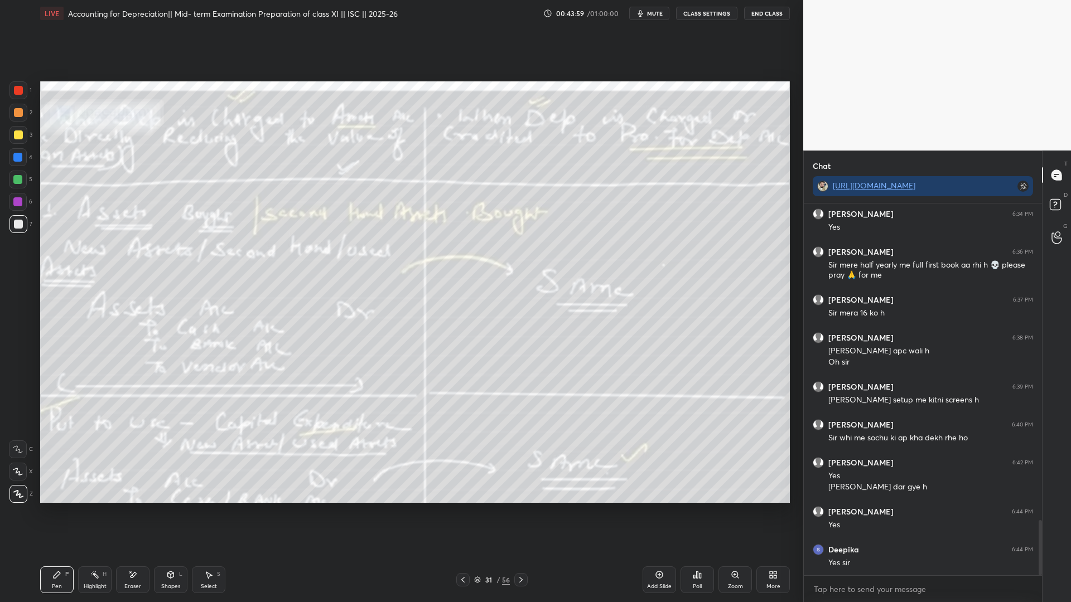
click at [657, 15] on span "mute" at bounding box center [655, 13] width 16 height 8
click at [649, 16] on span "unmute" at bounding box center [654, 13] width 24 height 8
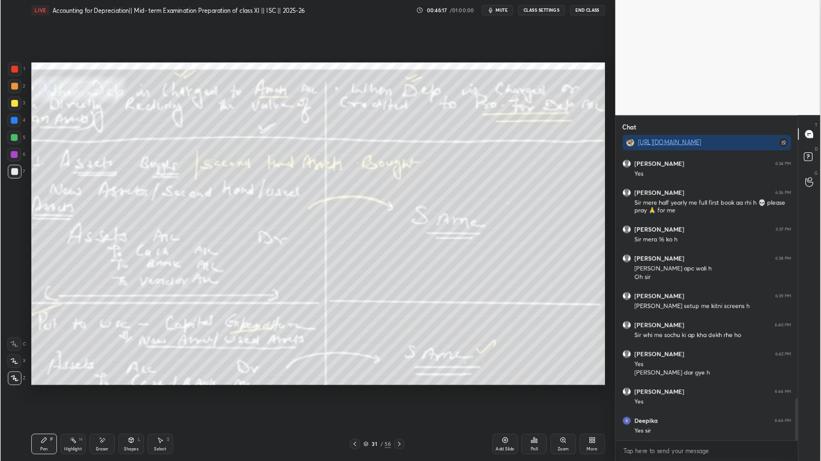
scroll to position [55395, 55214]
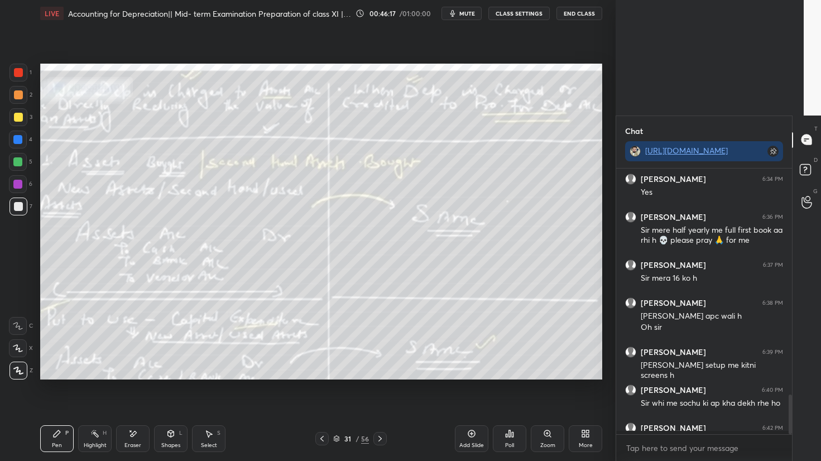
type textarea "x"
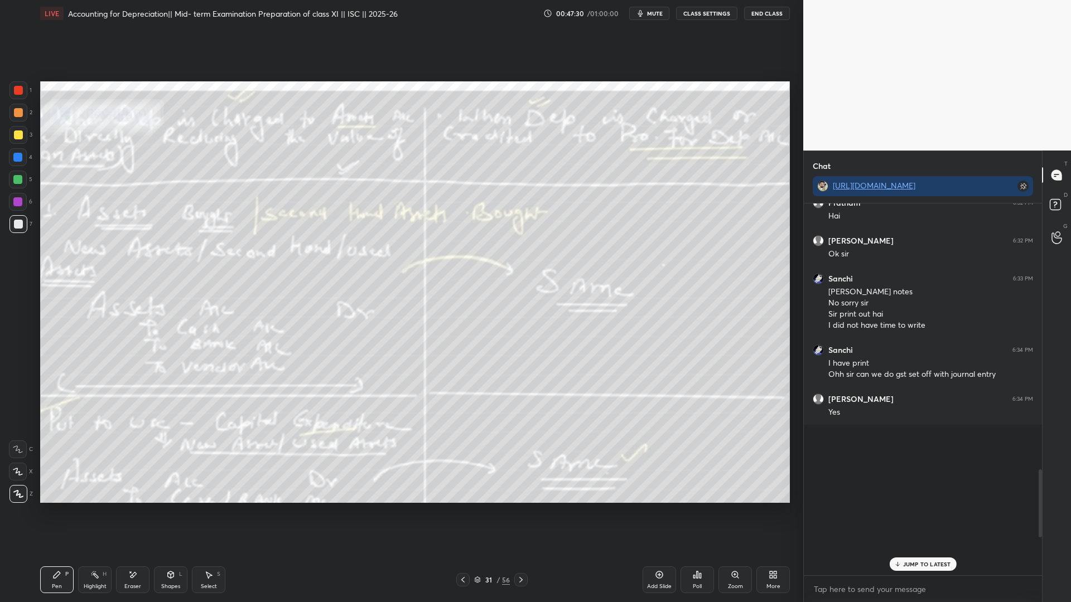
scroll to position [1906, 0]
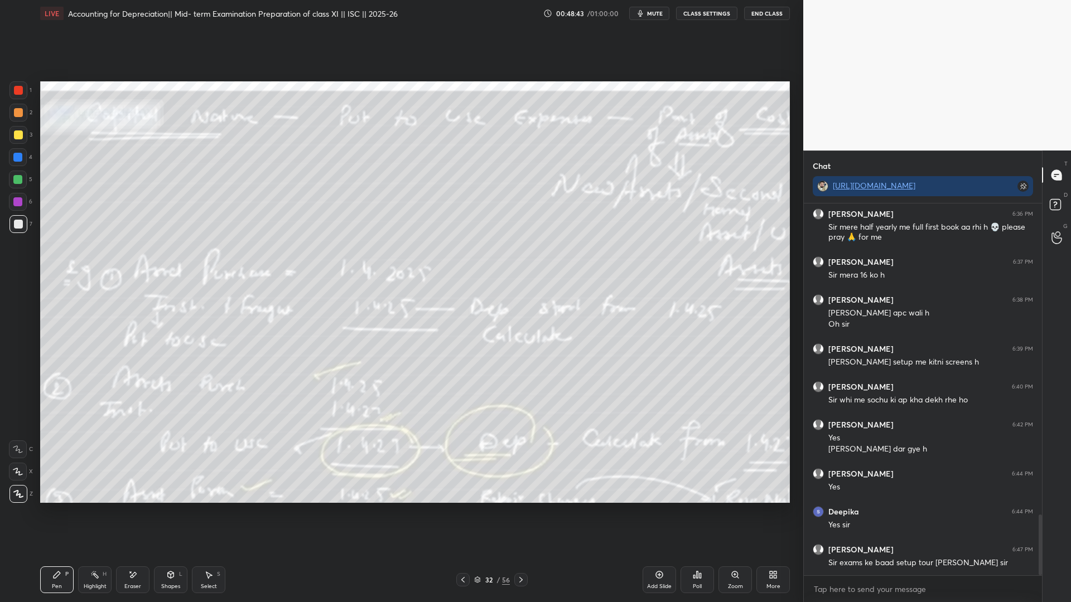
click at [793, 445] on div "Setting up your live class Poll for secs No correct answer Start poll" at bounding box center [415, 292] width 759 height 531
click at [798, 447] on div "1 2 3 4 5 6 7 C X Z E E Erase all H H LIVE Accounting for Depreciation|| Mid- t…" at bounding box center [401, 301] width 803 height 602
click at [522, 460] on icon at bounding box center [521, 580] width 9 height 9
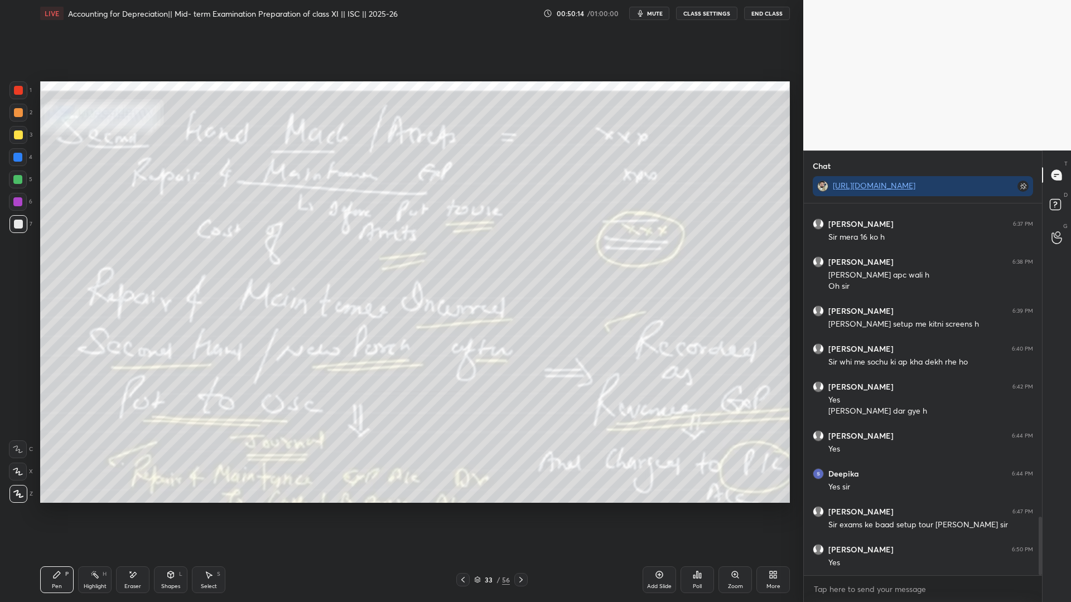
scroll to position [1982, 0]
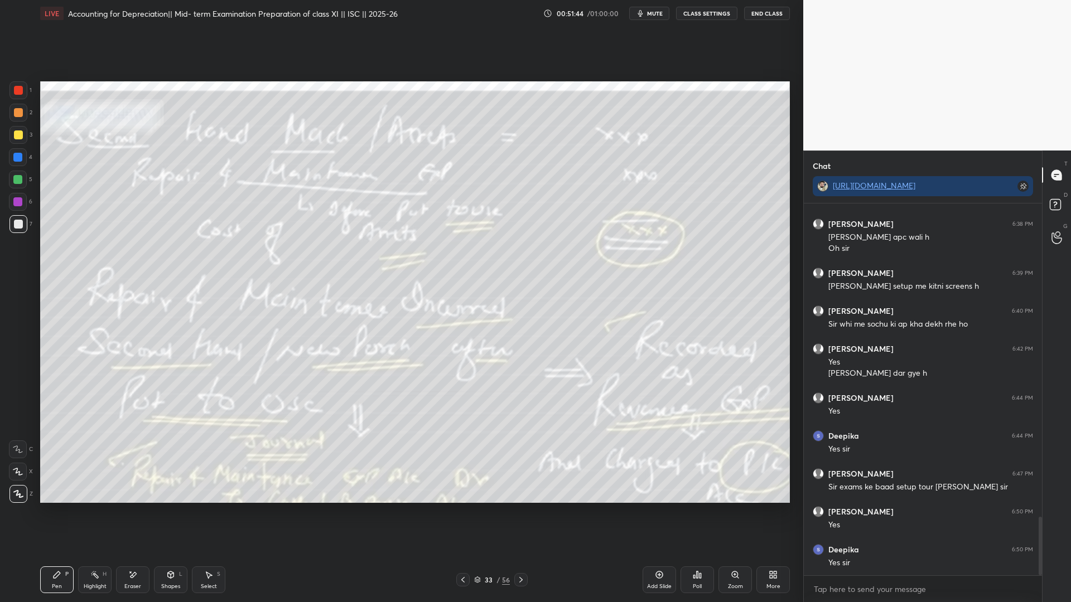
click at [663, 13] on span "mute" at bounding box center [655, 13] width 16 height 8
click at [658, 14] on span "unmute" at bounding box center [654, 13] width 24 height 8
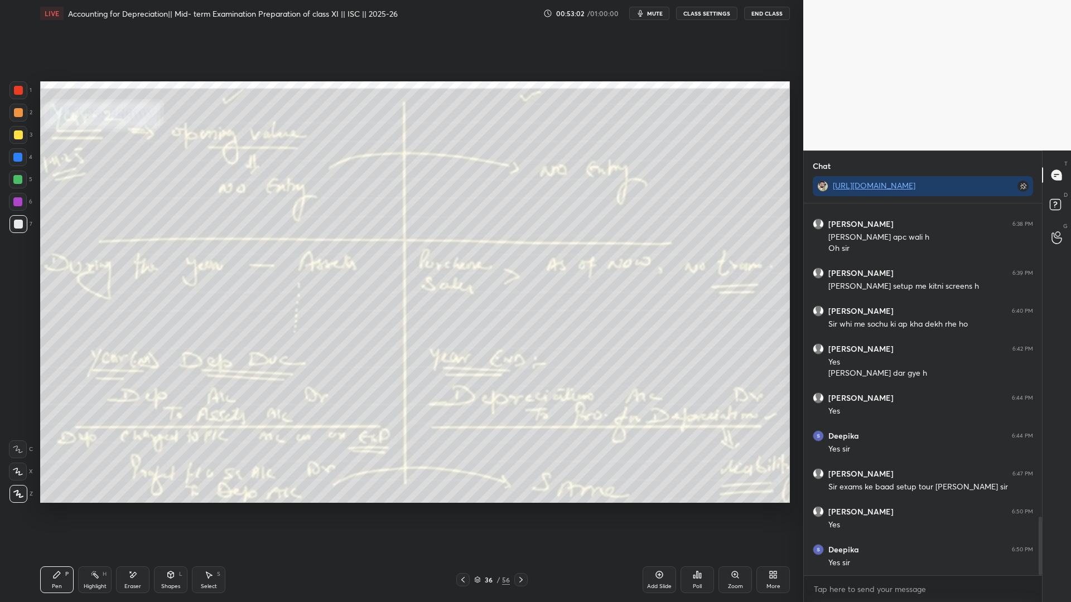
drag, startPoint x: 648, startPoint y: 547, endPoint x: 649, endPoint y: 12, distance: 535.0
click at [649, 12] on button "mute" at bounding box center [649, 13] width 40 height 13
click at [650, 13] on span "unmute" at bounding box center [654, 13] width 24 height 8
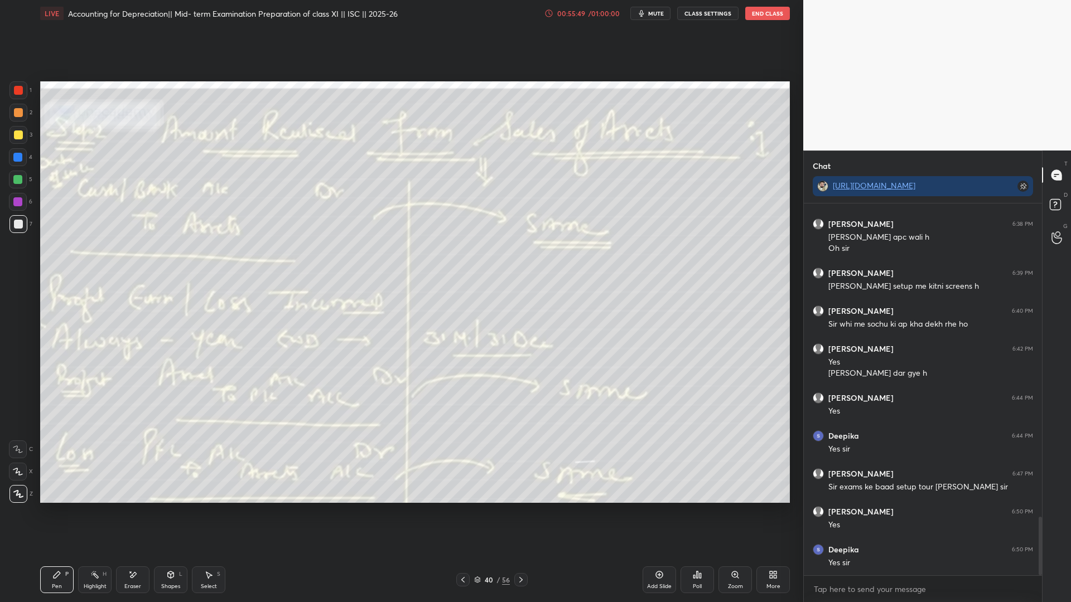
click at [89, 255] on div "1 2 3 4 5 6 7 C X Z E E Erase all H H LIVE Accounting for Depreciation|| Mid- t…" at bounding box center [397, 301] width 794 height 602
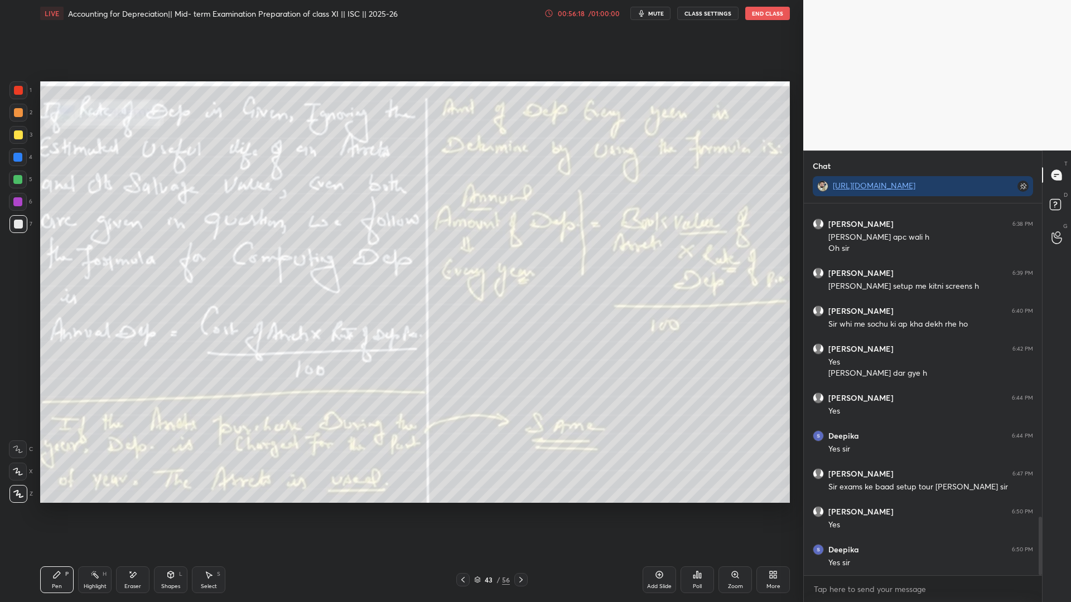
drag, startPoint x: 37, startPoint y: 291, endPoint x: 2, endPoint y: 322, distance: 47.8
click at [1, 322] on div "1 2 3 4 5 6 7 C X Z E E Erase all H H LIVE Accounting for Depreciation|| Mid- t…" at bounding box center [397, 301] width 794 height 602
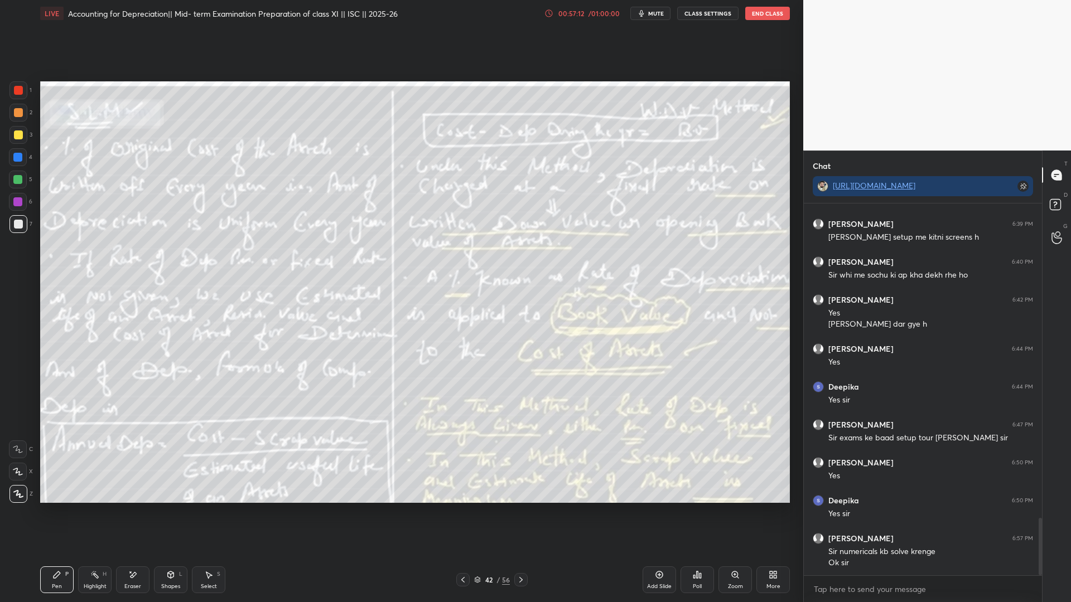
scroll to position [2042, 0]
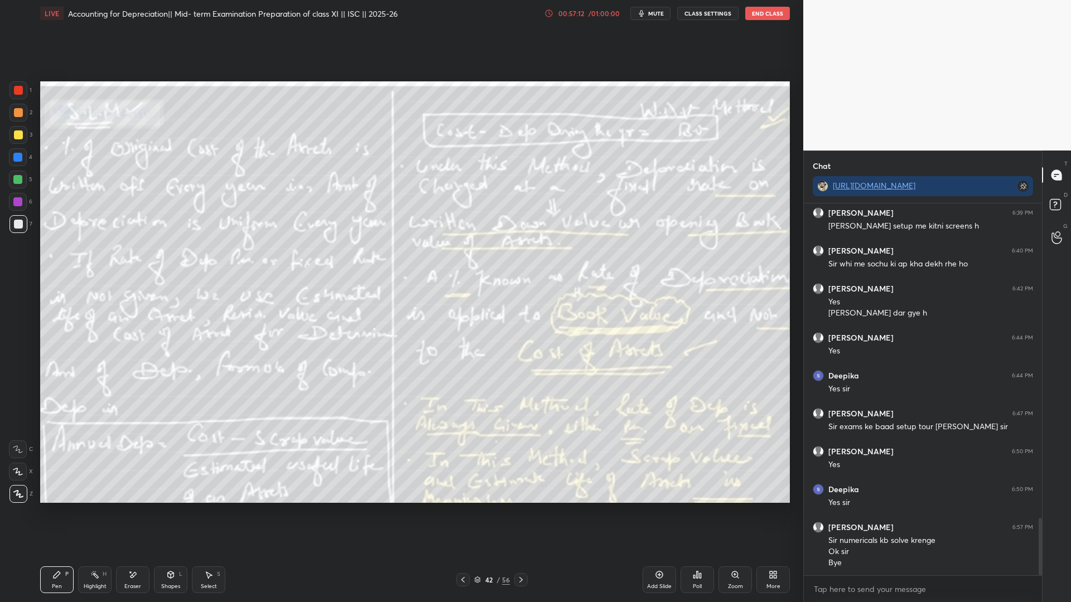
click at [762, 1] on div "LIVE Accounting for Depreciation|| Mid- term Examination Preparation of class X…" at bounding box center [415, 13] width 750 height 27
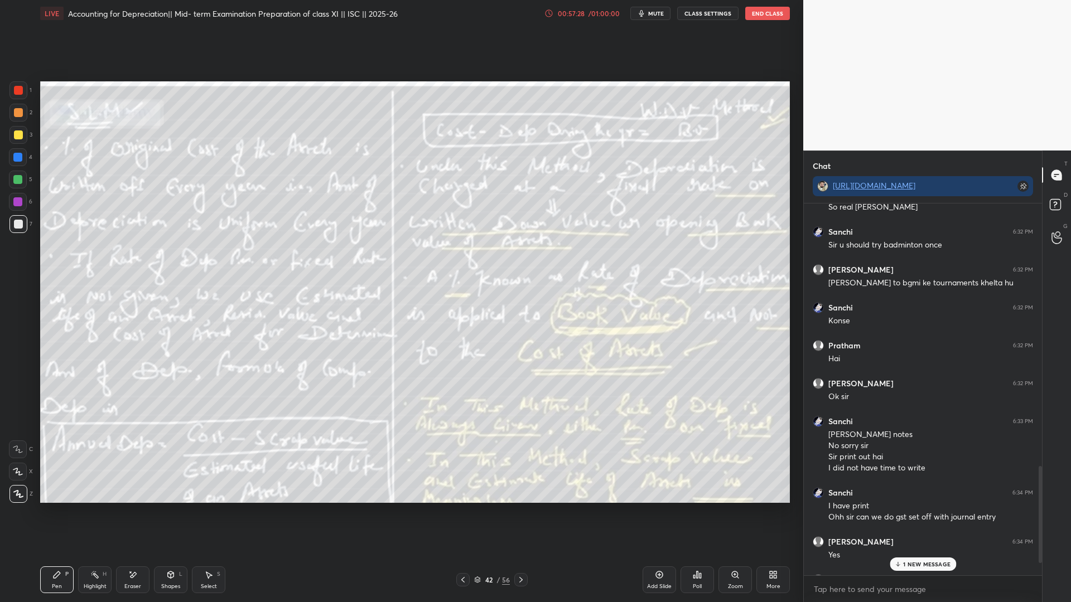
scroll to position [2595, 0]
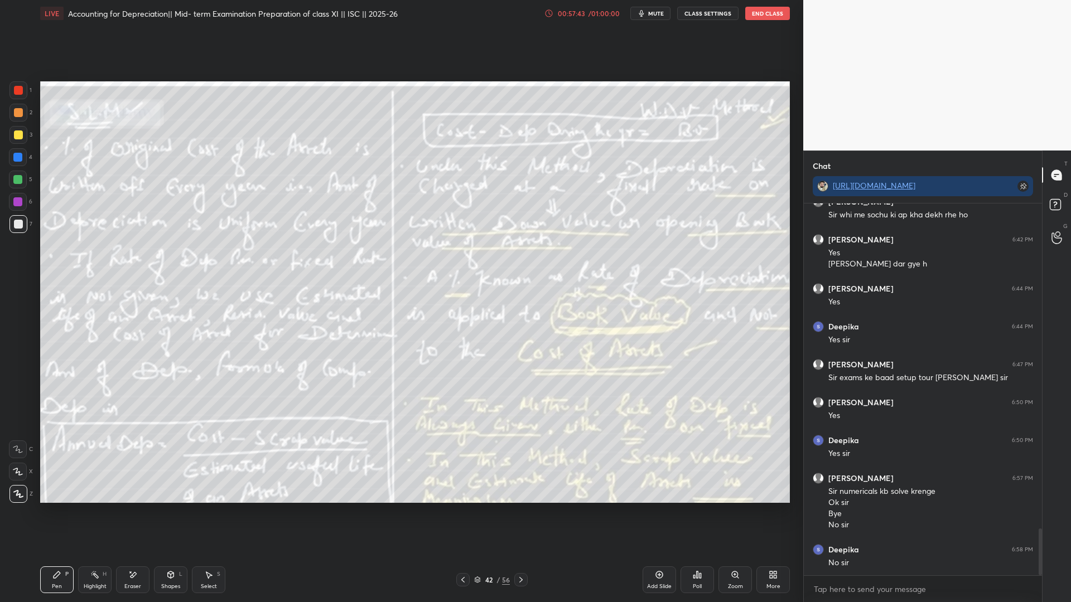
click at [769, 17] on button "End Class" at bounding box center [767, 13] width 45 height 13
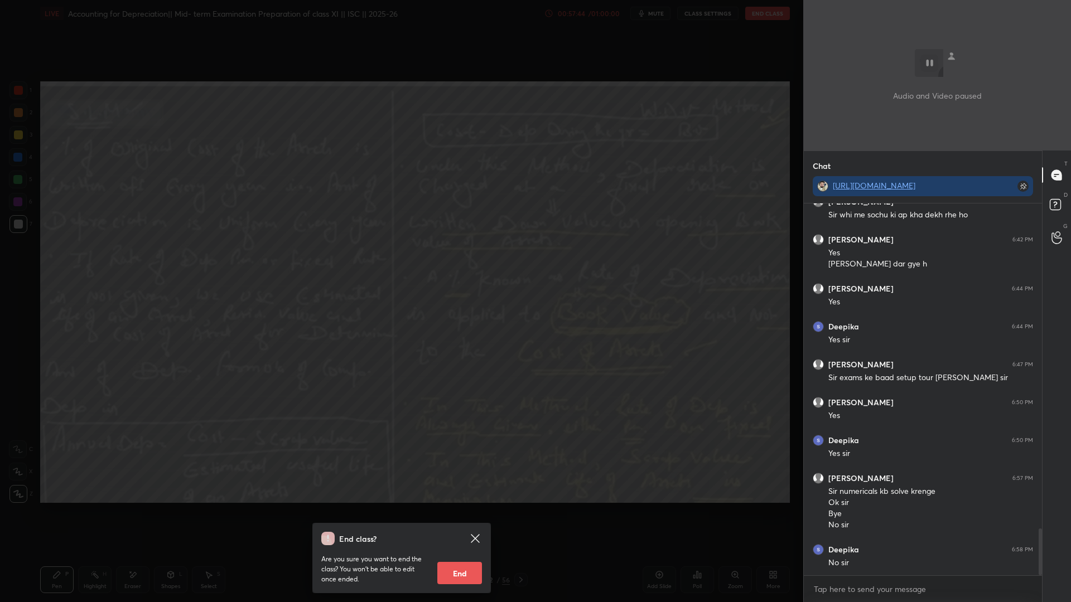
click at [480, 460] on button "End" at bounding box center [459, 573] width 45 height 22
type textarea "x"
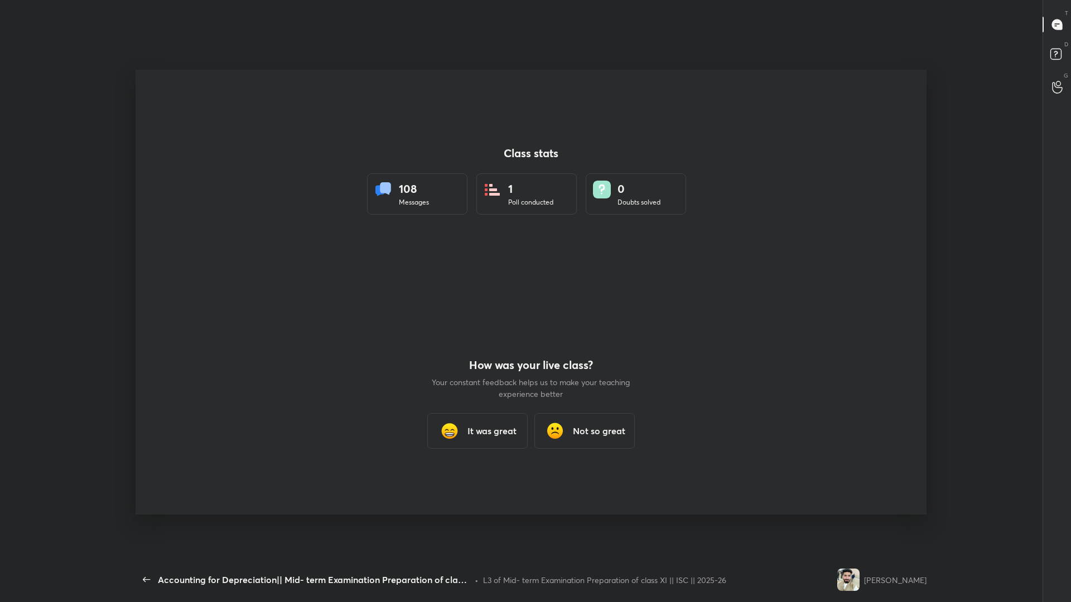
scroll to position [55253, 54853]
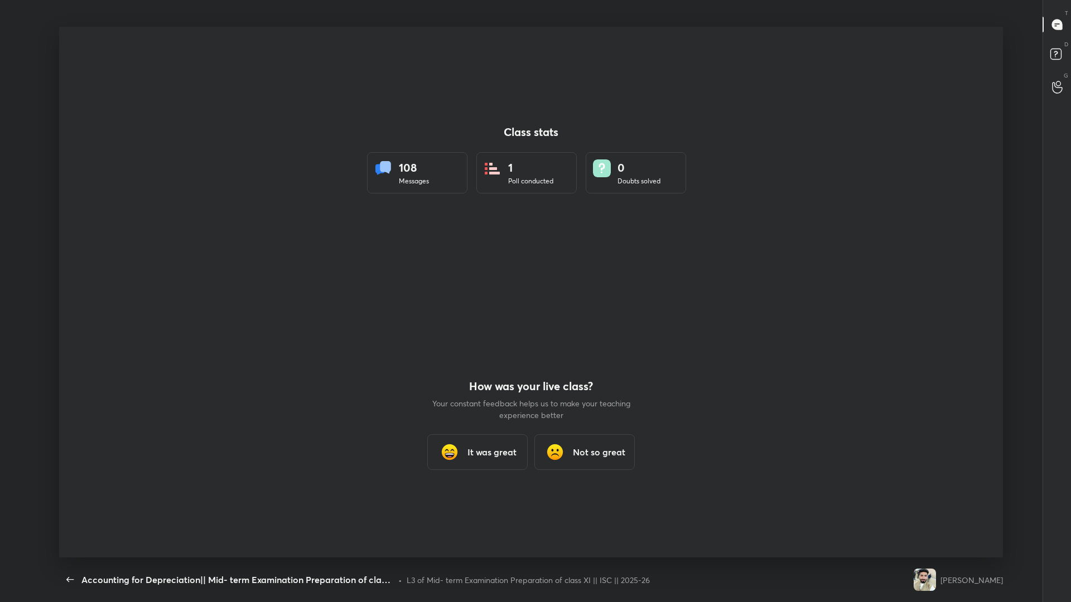
click at [530, 455] on div "It was great Not so great" at bounding box center [531, 453] width 201 height 36
drag, startPoint x: 464, startPoint y: 456, endPoint x: 474, endPoint y: 450, distance: 11.8
click at [464, 456] on div "It was great" at bounding box center [477, 453] width 100 height 36
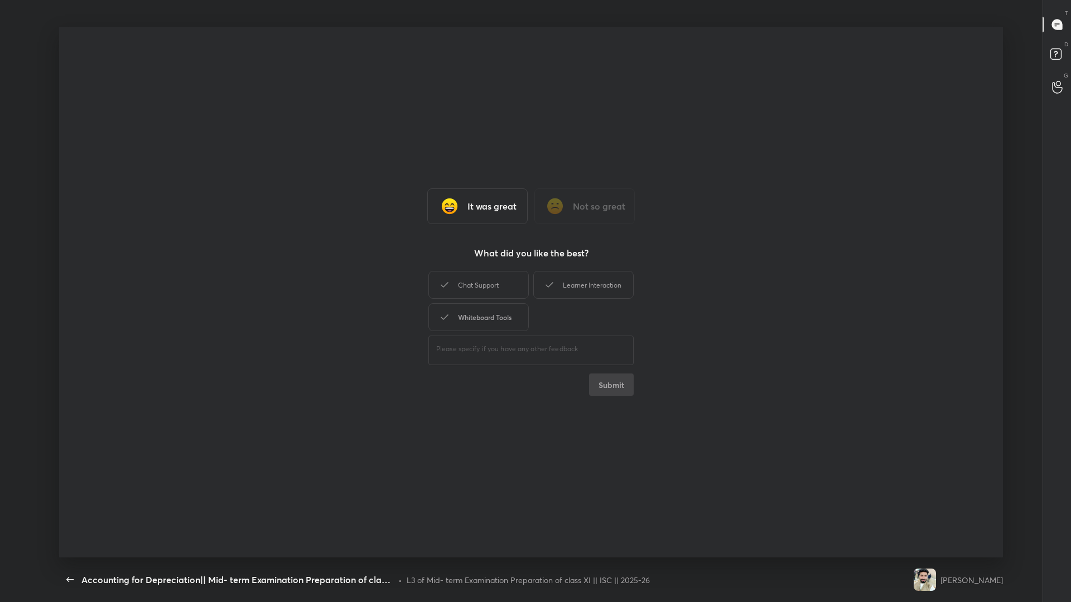
click at [484, 330] on div "Whiteboard Tools" at bounding box center [478, 317] width 100 height 28
drag, startPoint x: 486, startPoint y: 288, endPoint x: 620, endPoint y: 281, distance: 134.1
click at [489, 288] on div "Chat Support" at bounding box center [478, 285] width 100 height 28
click at [630, 281] on div "Learner Interaction" at bounding box center [583, 285] width 100 height 28
click at [620, 383] on button "Submit" at bounding box center [611, 385] width 45 height 22
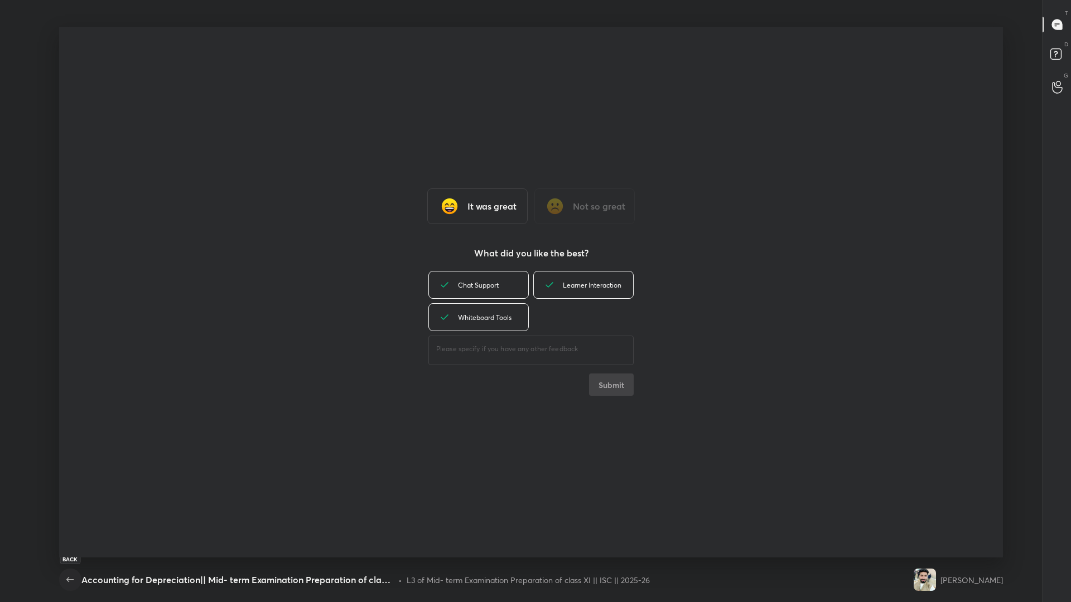
click at [74, 460] on icon "button" at bounding box center [70, 579] width 13 height 13
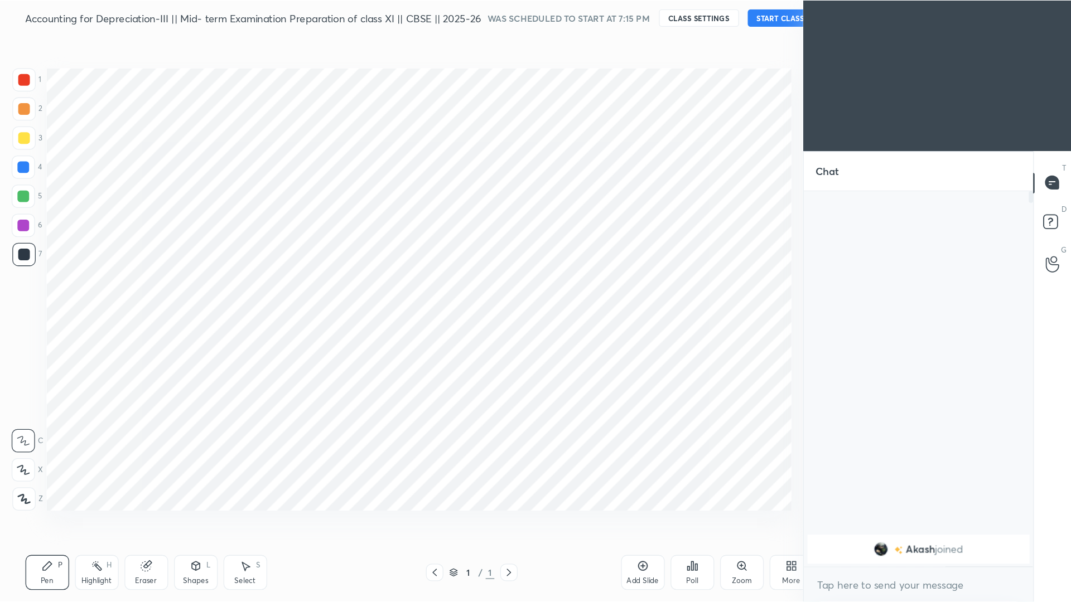
scroll to position [55395, 55214]
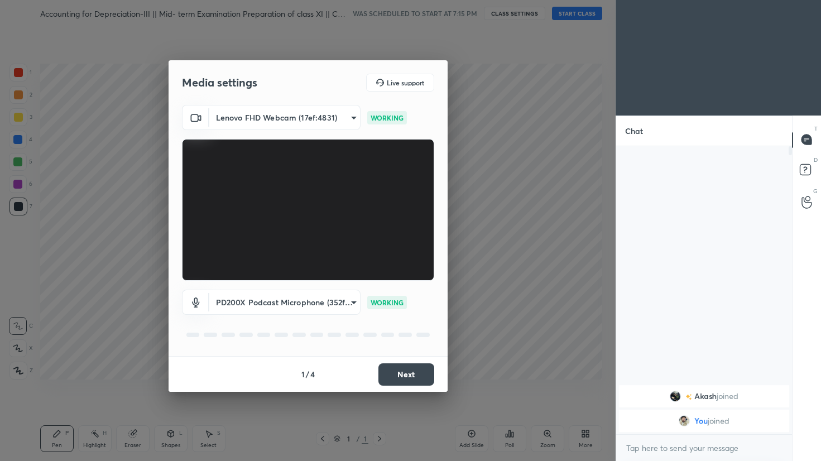
click at [396, 375] on button "Next" at bounding box center [406, 374] width 56 height 22
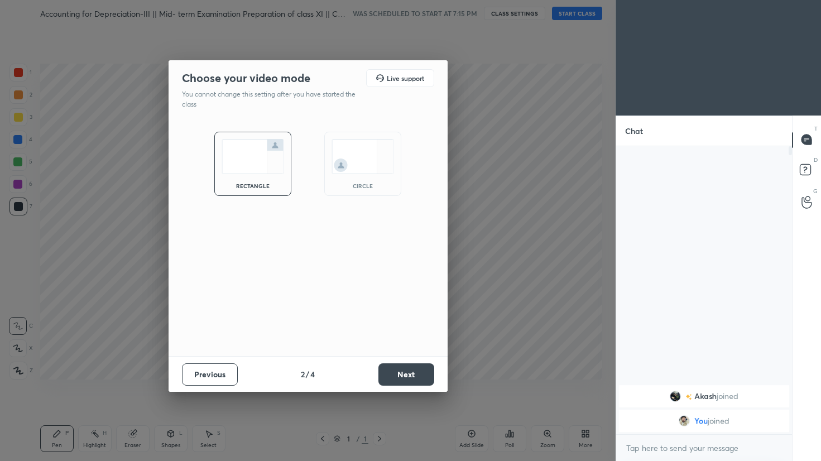
click at [396, 375] on button "Next" at bounding box center [406, 374] width 56 height 22
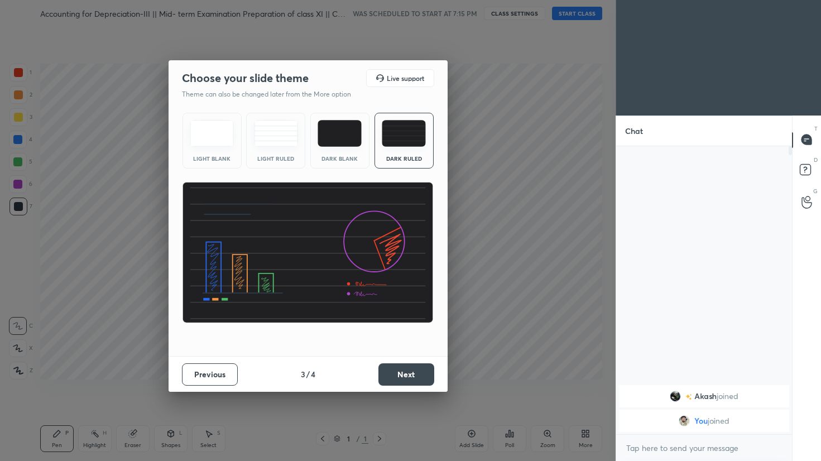
click at [396, 375] on button "Next" at bounding box center [406, 374] width 56 height 22
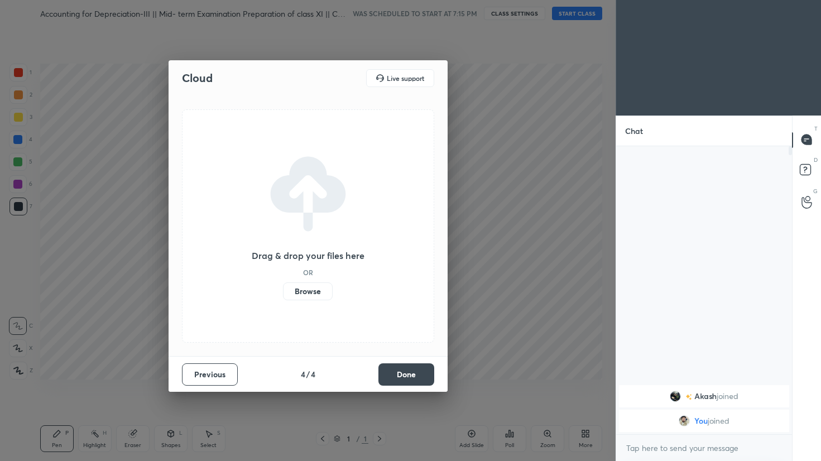
click at [396, 375] on button "Done" at bounding box center [406, 374] width 56 height 22
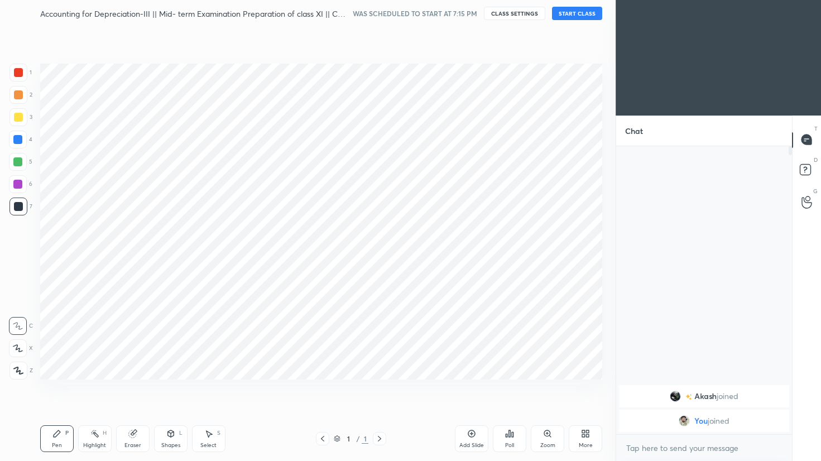
click at [579, 10] on button "START CLASS" at bounding box center [577, 13] width 50 height 13
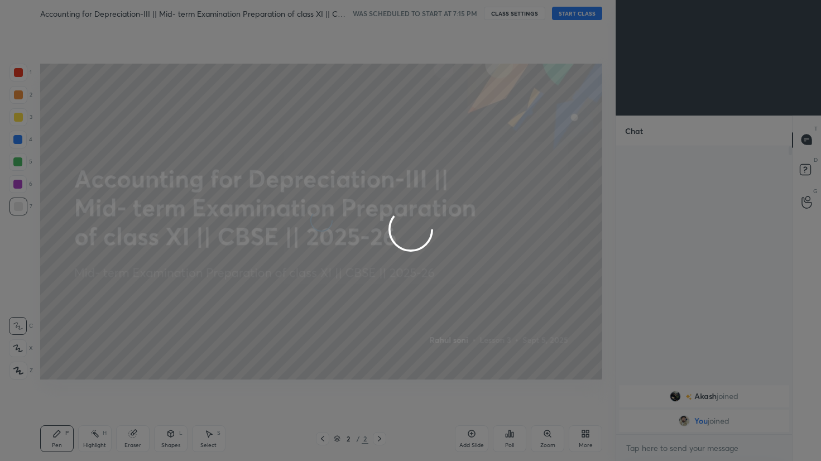
type textarea "x"
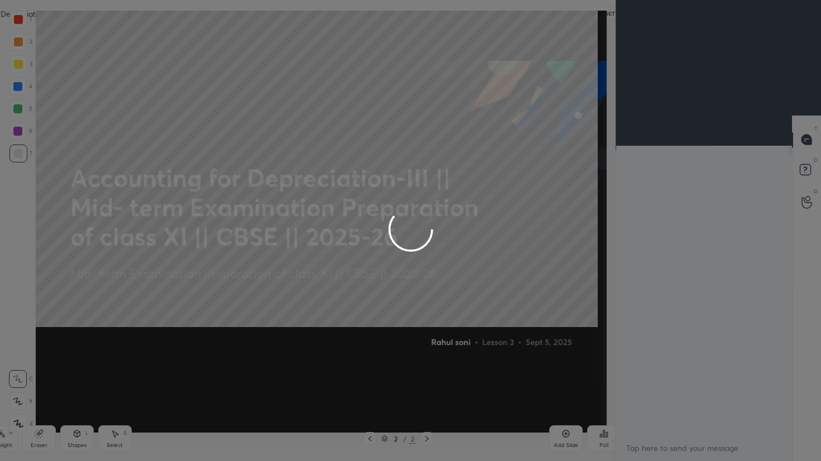
scroll to position [418, 235]
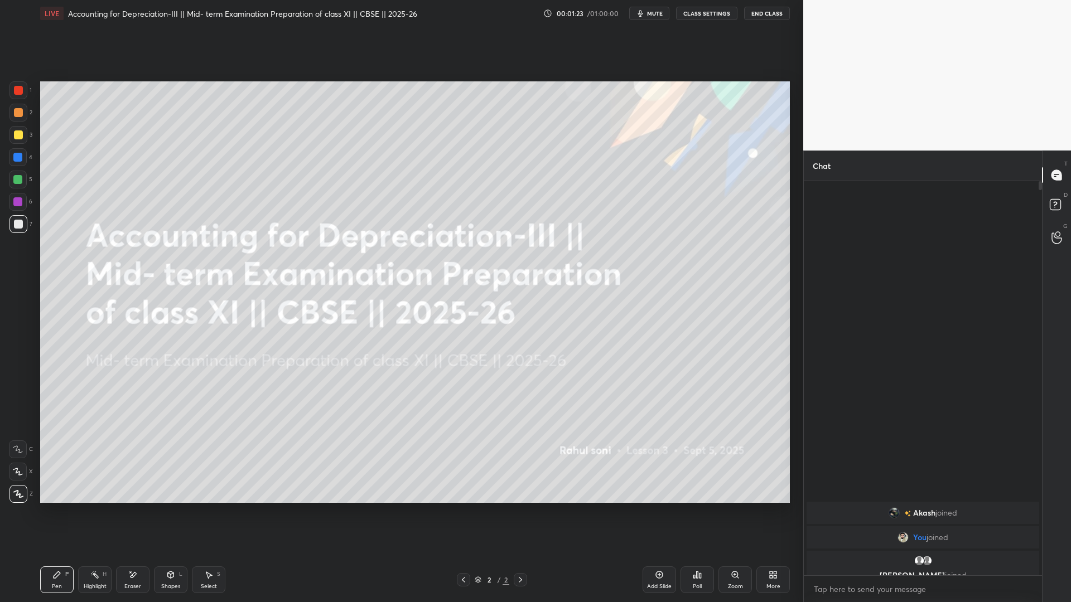
click at [662, 460] on icon at bounding box center [659, 575] width 7 height 7
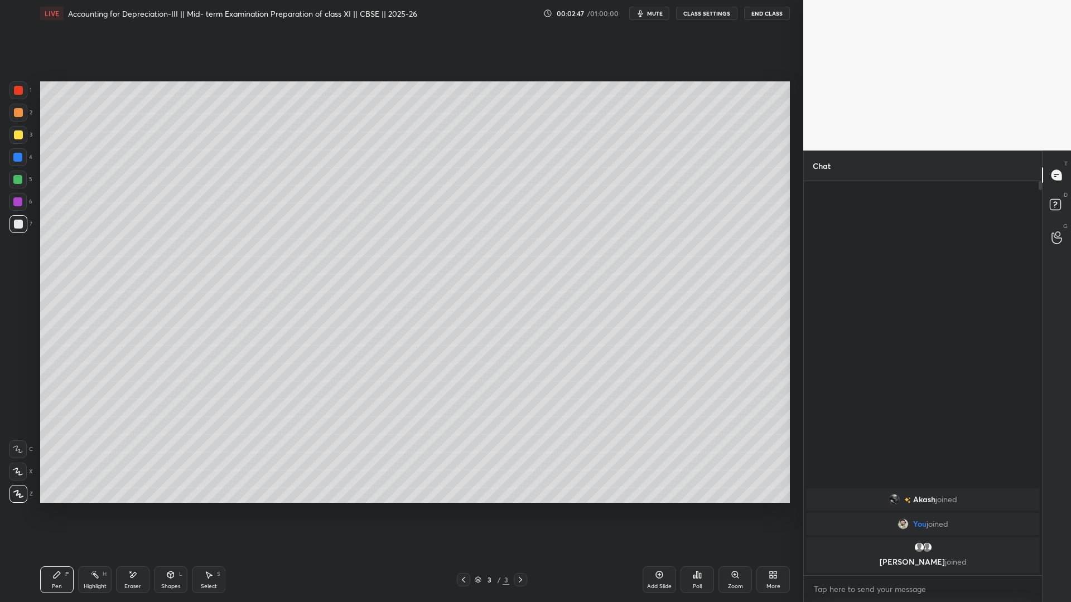
scroll to position [391, 235]
click at [652, 460] on div "Add Slide" at bounding box center [659, 580] width 33 height 27
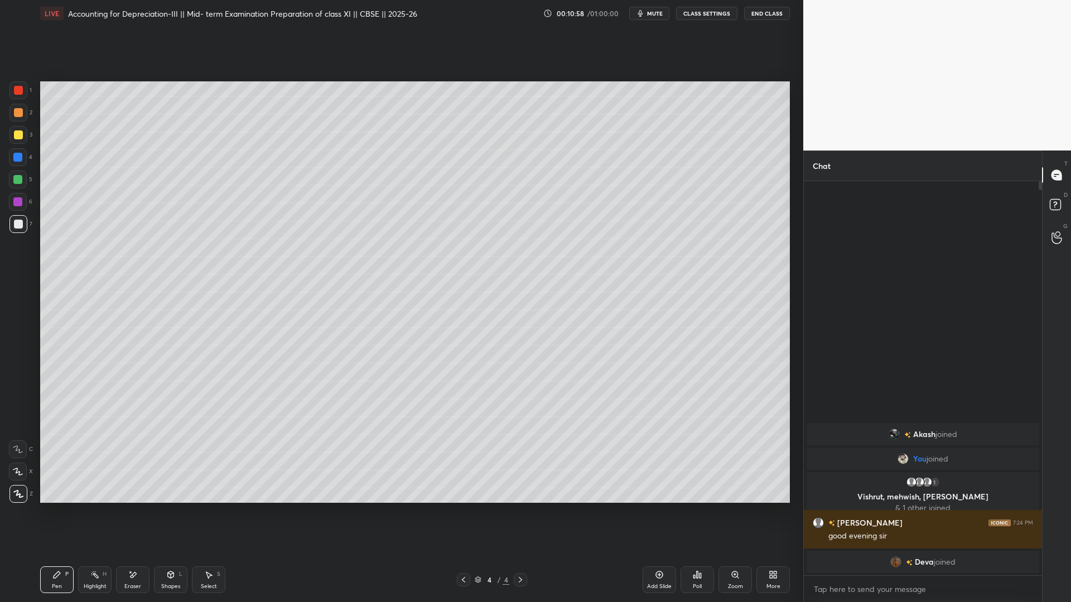
click at [669, 460] on div "Add Slide" at bounding box center [659, 580] width 33 height 27
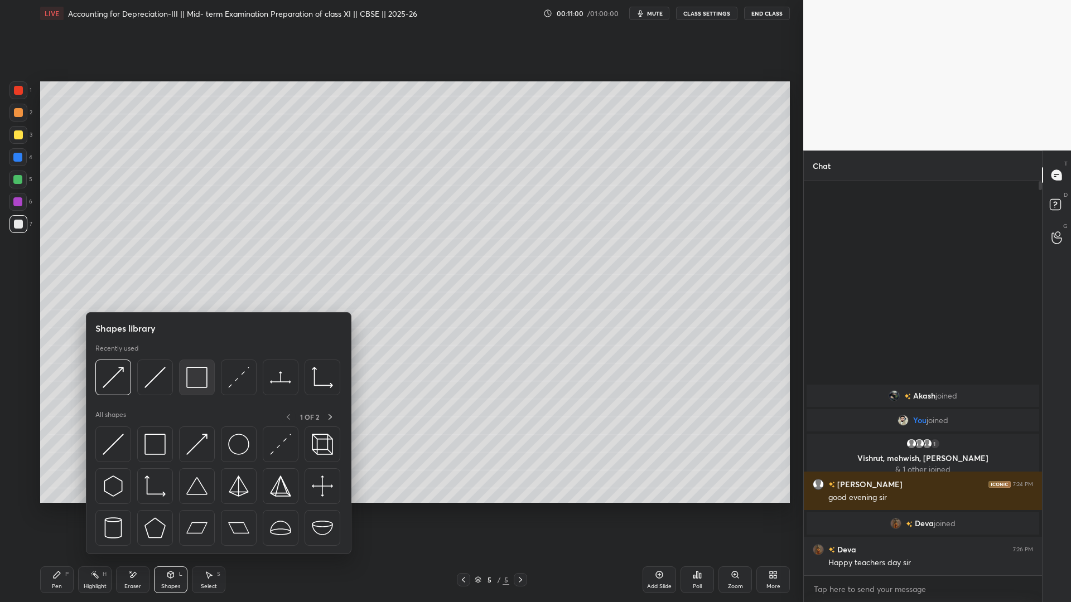
click at [200, 379] on img at bounding box center [196, 377] width 21 height 21
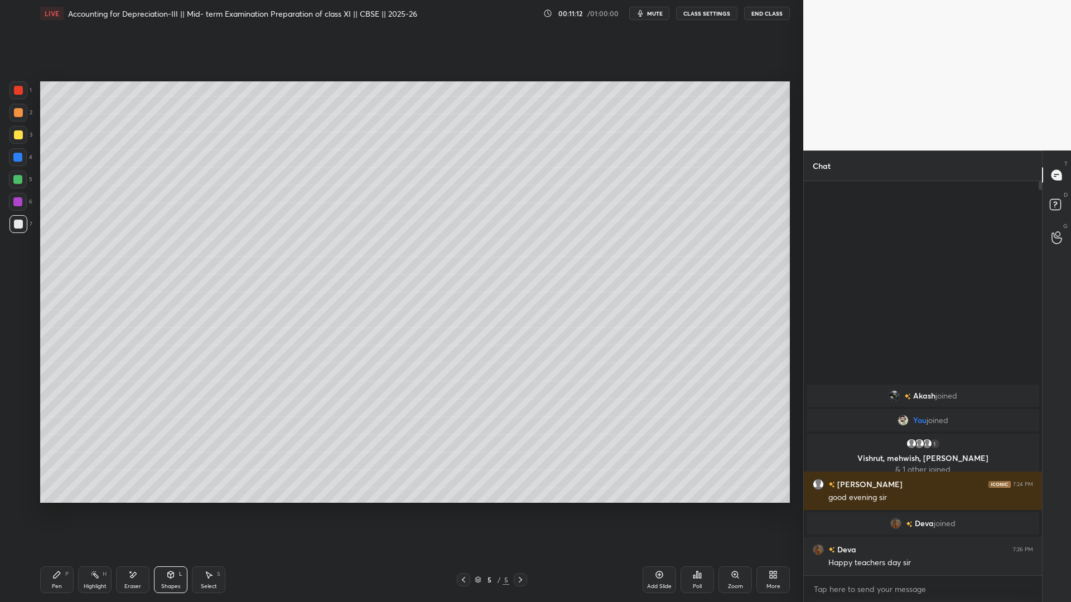
click at [777, 460] on div "Setting up your live class Poll for secs No correct answer Start poll" at bounding box center [415, 292] width 759 height 531
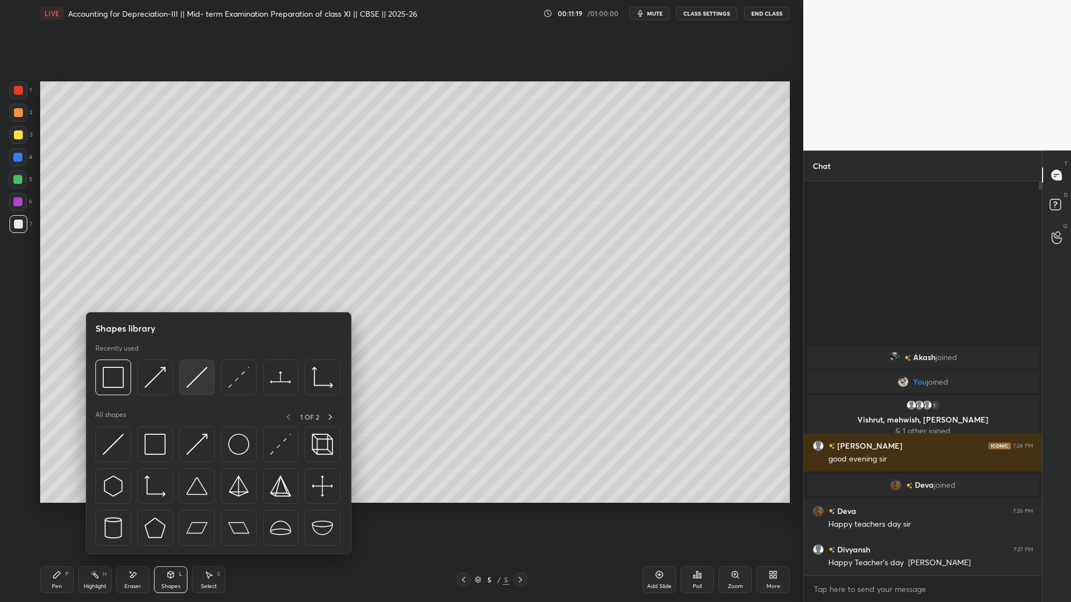
click at [194, 377] on img at bounding box center [196, 377] width 21 height 21
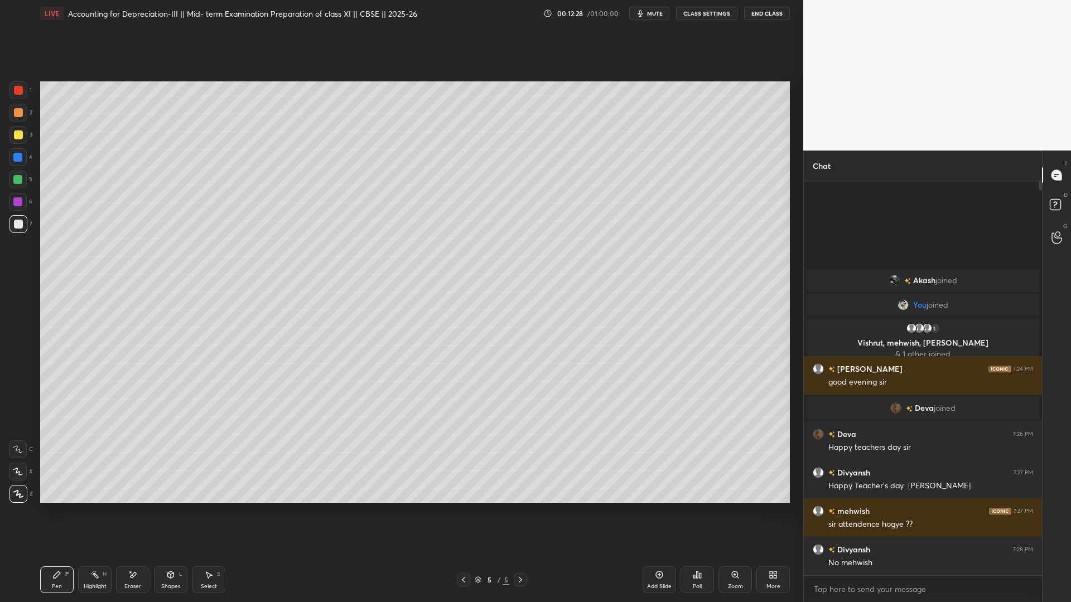
click at [698, 460] on div "Poll" at bounding box center [697, 587] width 9 height 6
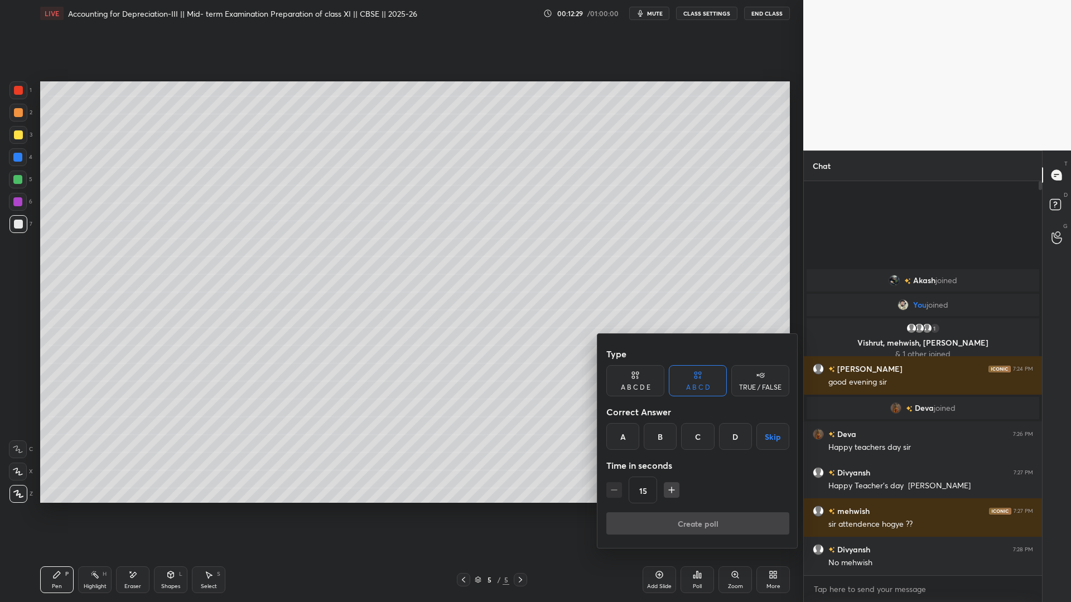
click at [625, 433] on div "A" at bounding box center [622, 436] width 33 height 27
click at [657, 460] on div "Type A B C D E A B C D TRUE / FALSE Correct Answer A B C D Skip Time in seconds…" at bounding box center [697, 441] width 201 height 214
click at [658, 460] on button "Create poll" at bounding box center [697, 524] width 183 height 22
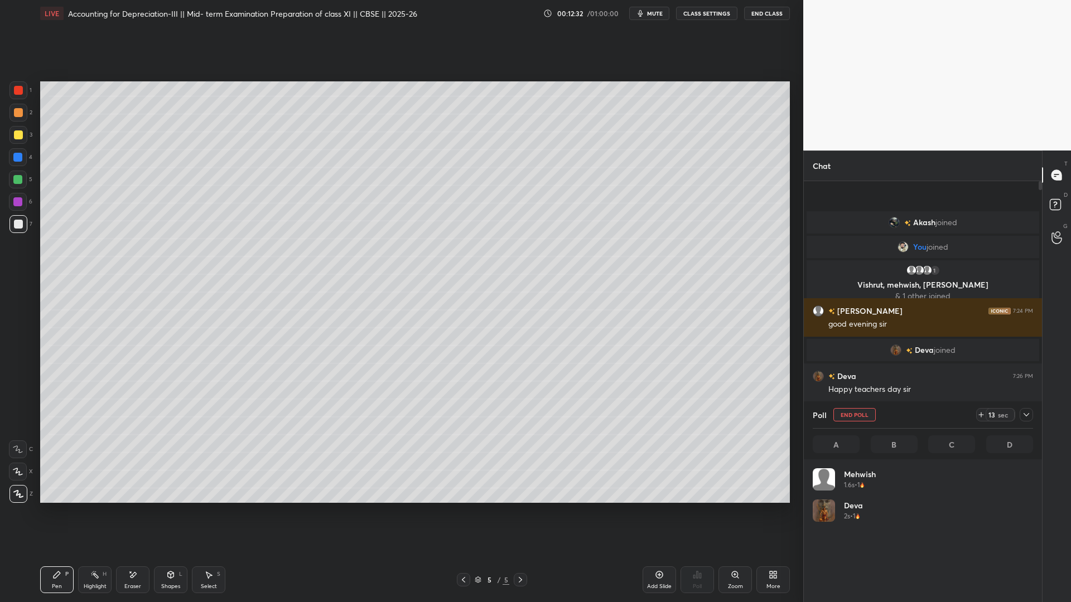
scroll to position [131, 217]
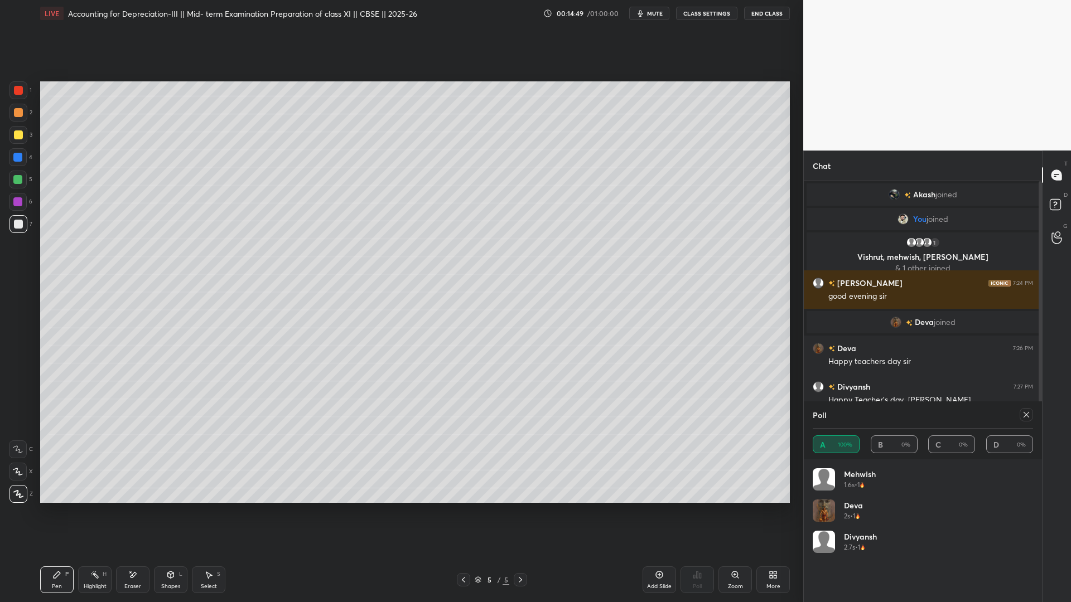
click at [820, 413] on icon at bounding box center [1026, 415] width 9 height 9
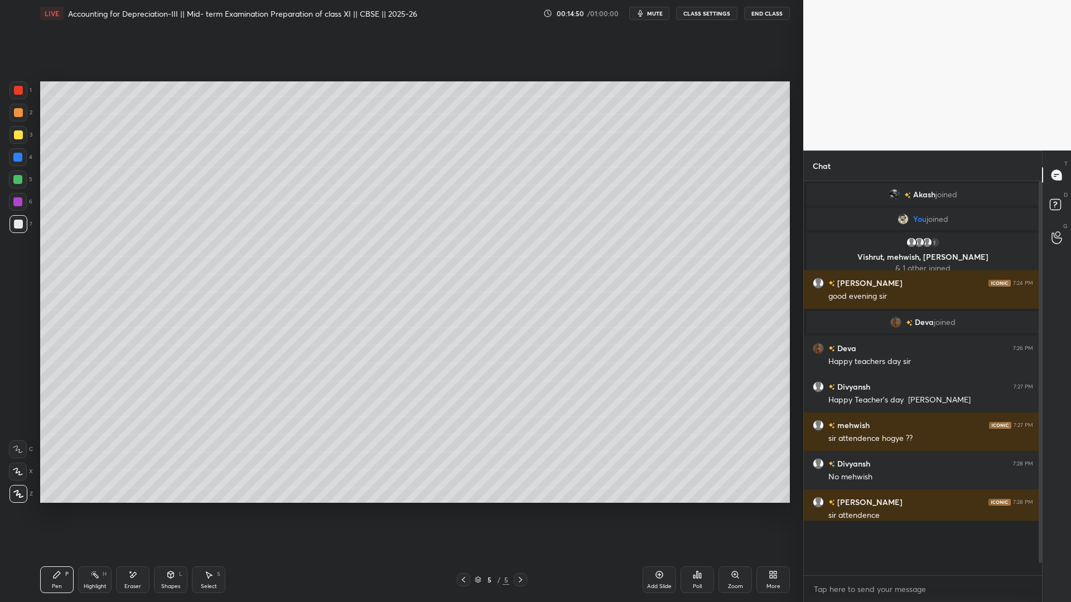
scroll to position [4, 4]
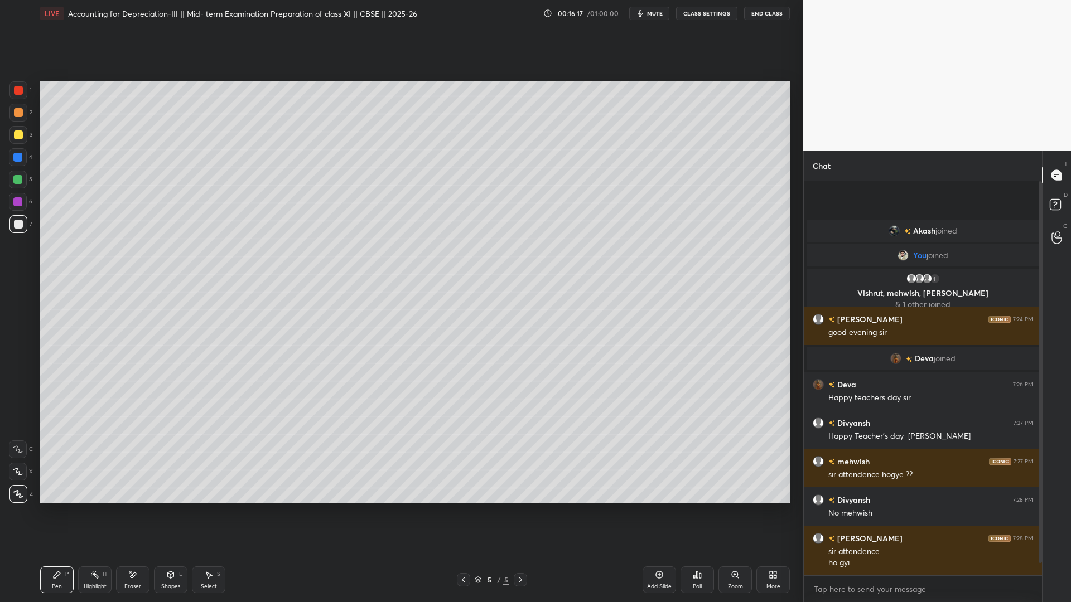
click at [664, 460] on div "Add Slide" at bounding box center [659, 580] width 33 height 27
drag, startPoint x: 461, startPoint y: 578, endPoint x: 472, endPoint y: 575, distance: 11.0
click at [461, 460] on icon at bounding box center [463, 580] width 9 height 9
click at [776, 460] on div "More" at bounding box center [772, 580] width 33 height 27
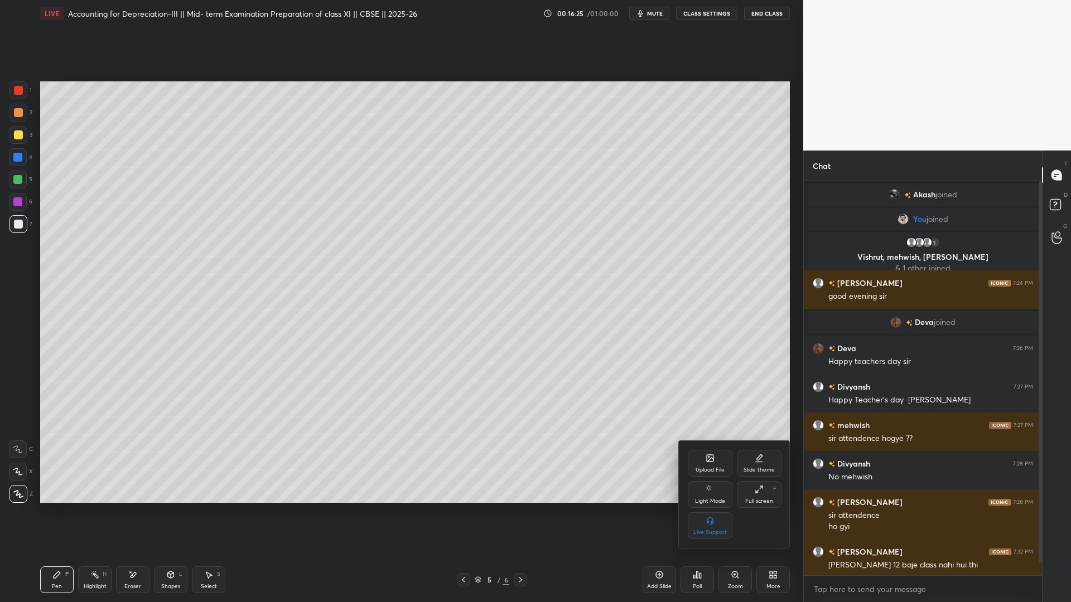
click at [711, 460] on div "Upload File" at bounding box center [710, 463] width 45 height 27
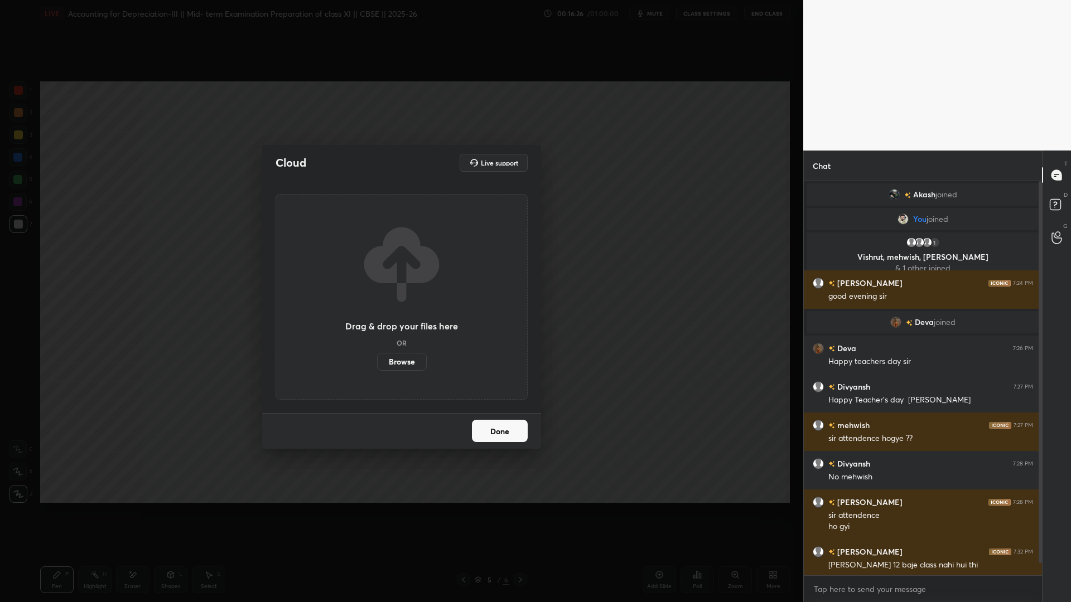
click at [401, 357] on label "Browse" at bounding box center [402, 362] width 50 height 18
click at [377, 357] on input "Browse" at bounding box center [377, 362] width 0 height 18
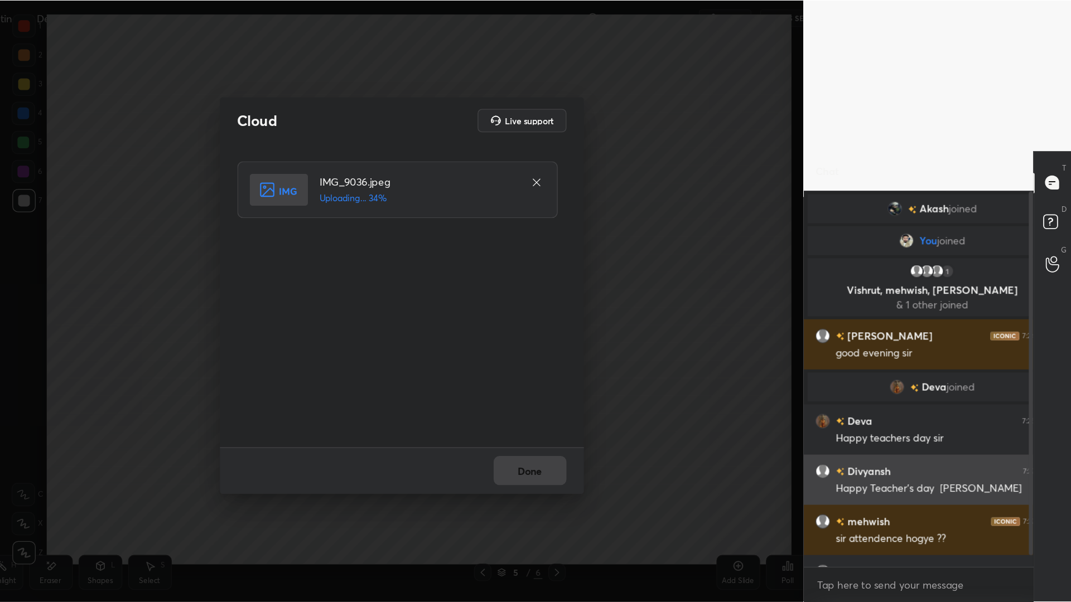
scroll to position [418, 235]
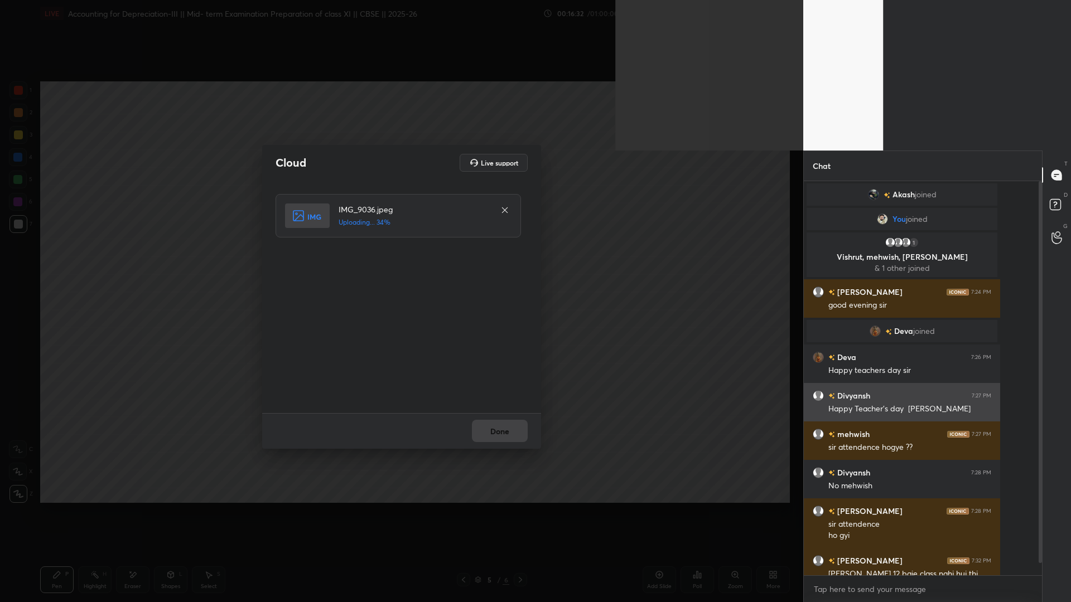
type textarea "x"
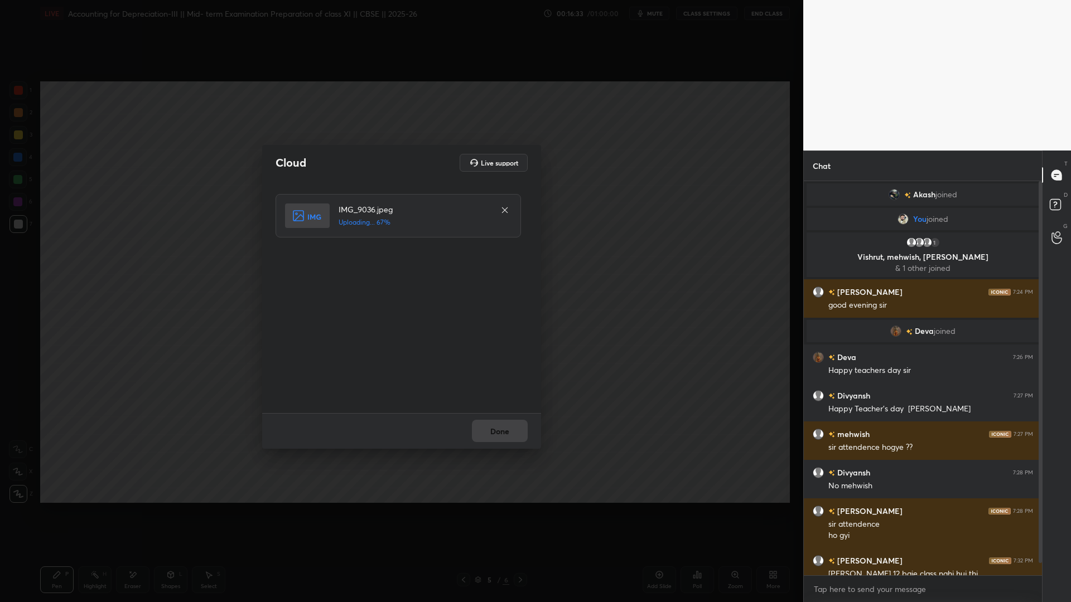
scroll to position [11, 0]
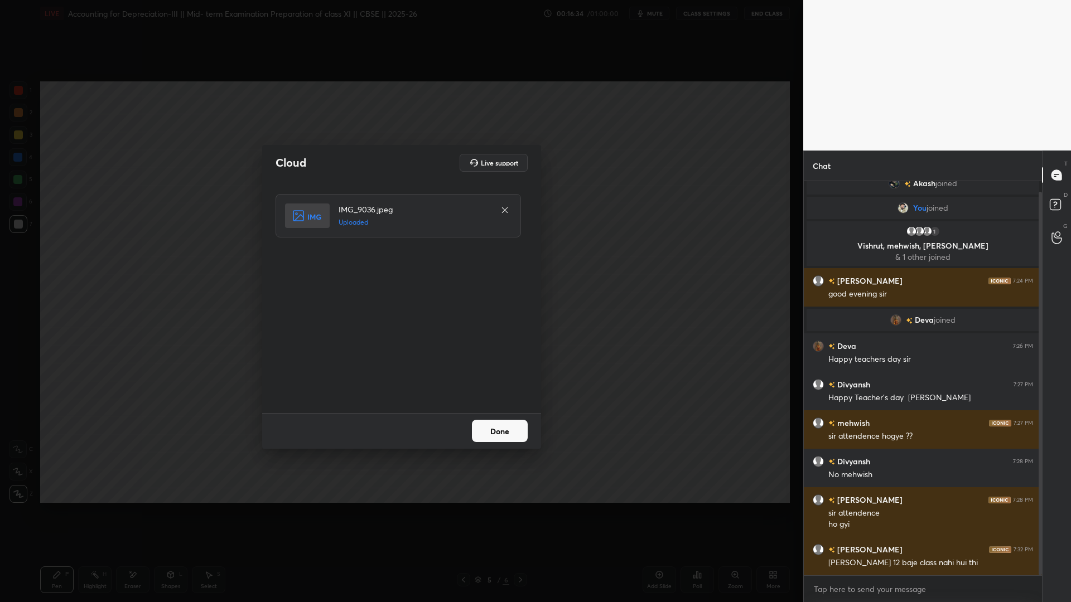
click at [508, 427] on button "Done" at bounding box center [500, 431] width 56 height 22
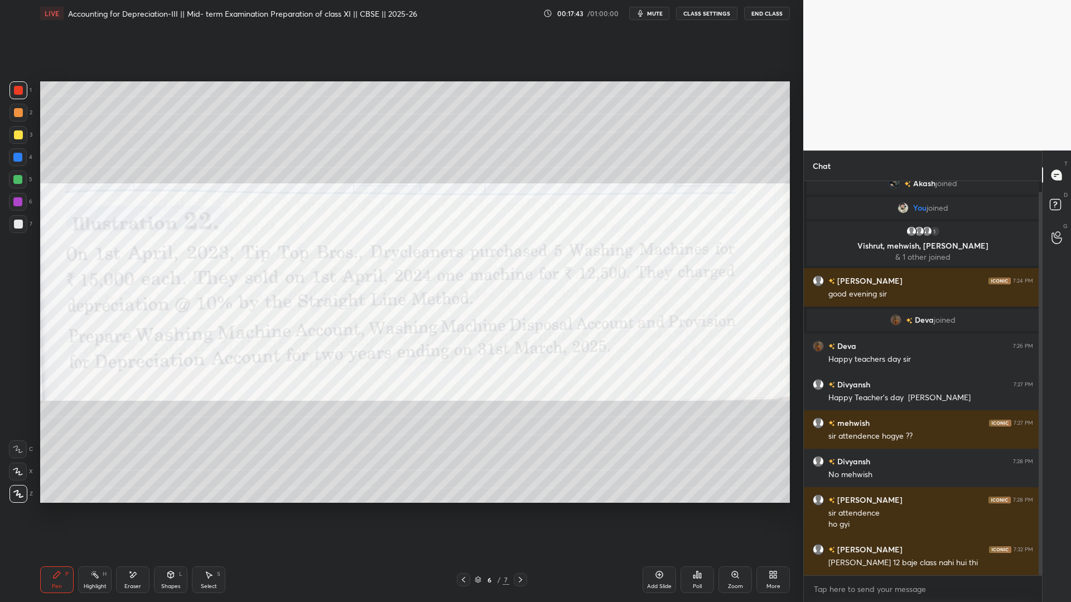
scroll to position [50, 0]
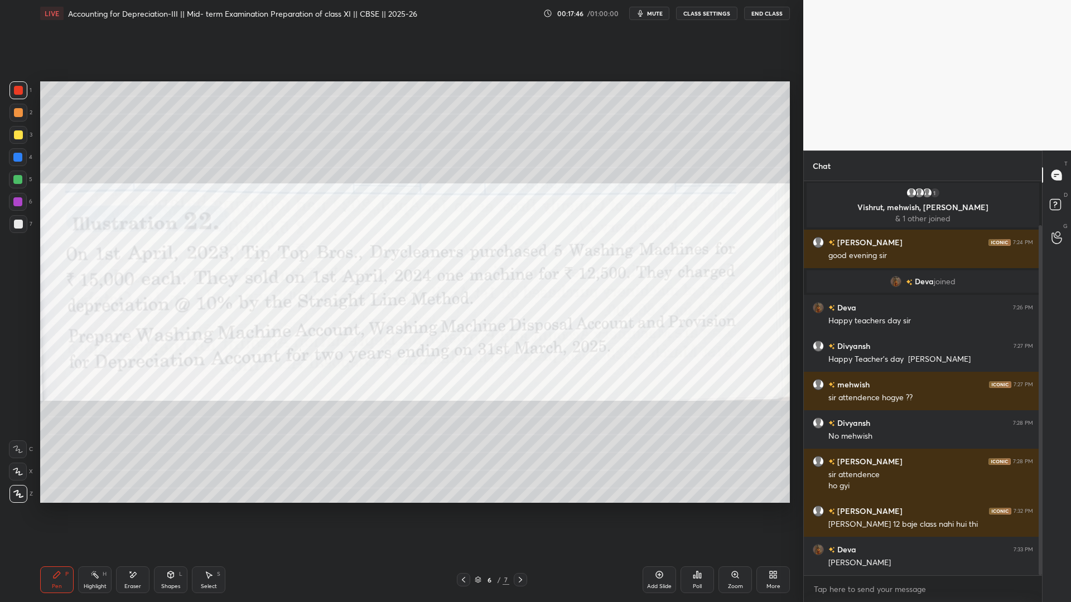
click at [654, 460] on div "Add Slide" at bounding box center [659, 580] width 33 height 27
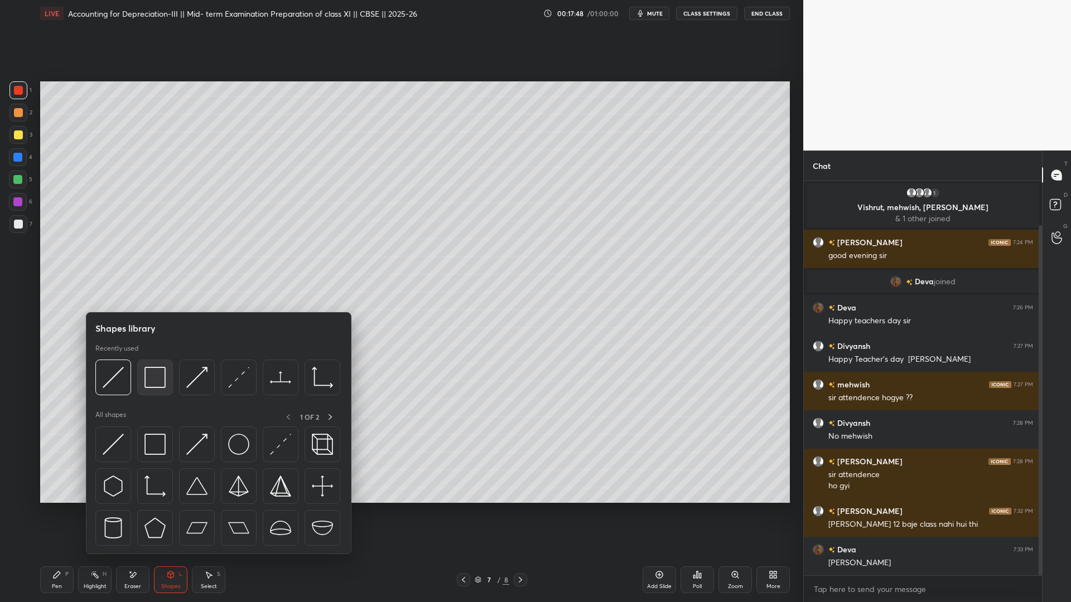
click at [137, 380] on div at bounding box center [155, 378] width 36 height 36
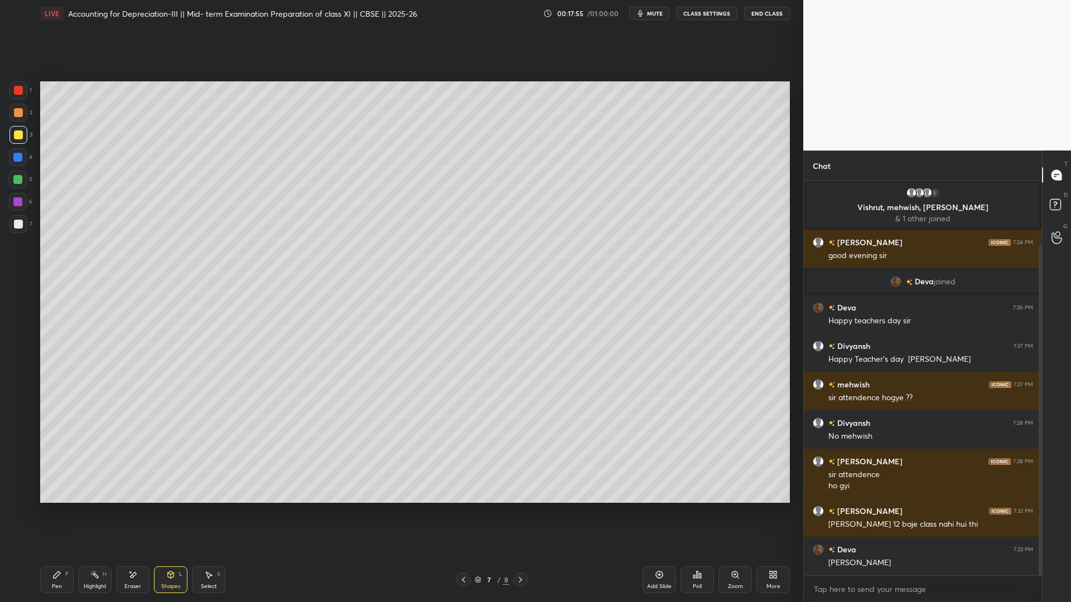
scroll to position [76, 0]
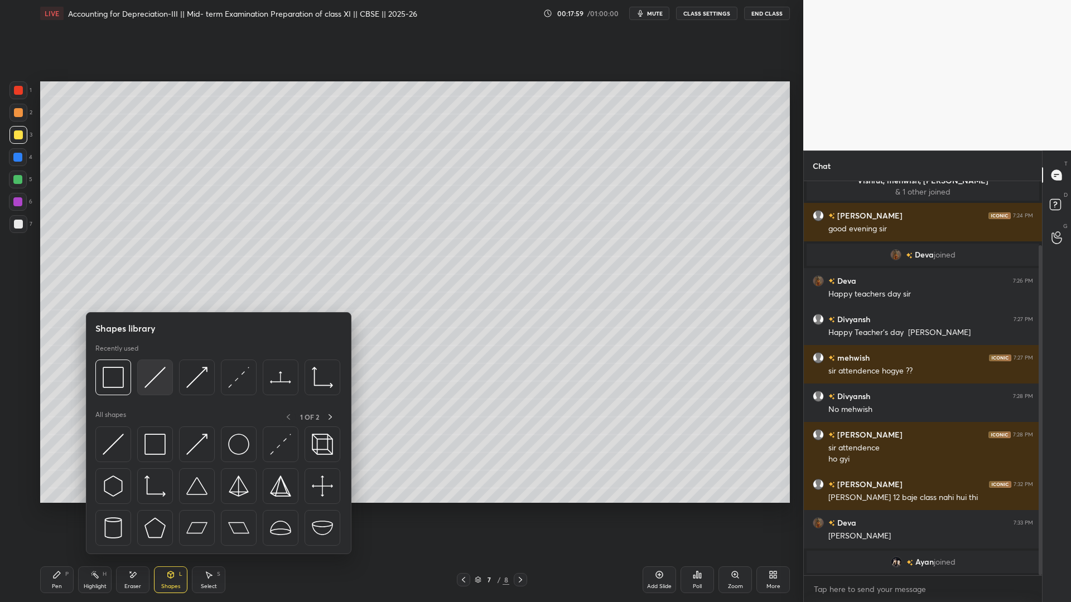
click at [155, 378] on img at bounding box center [154, 377] width 21 height 21
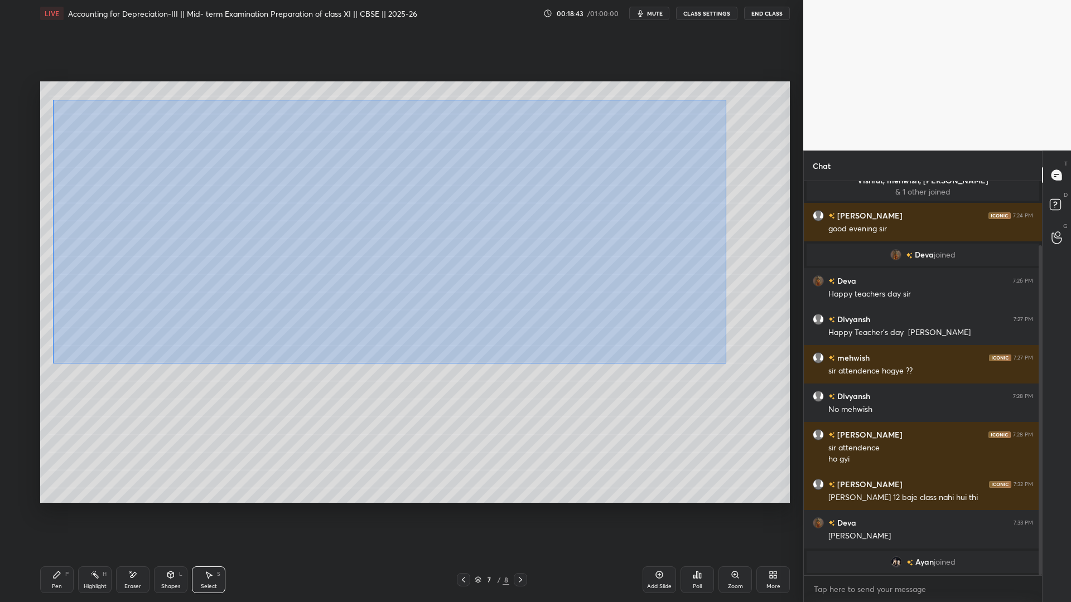
drag, startPoint x: 56, startPoint y: 103, endPoint x: 744, endPoint y: 378, distance: 741.5
click at [744, 378] on div "0 ° Undo Copy Duplicate Duplicate to new slide Delete" at bounding box center [415, 292] width 750 height 422
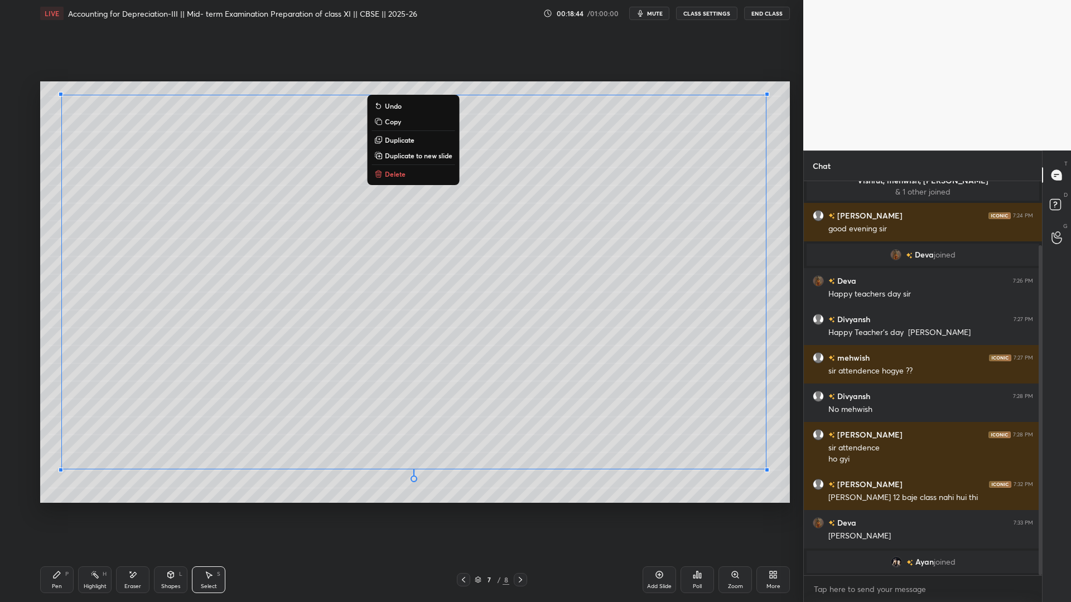
click at [409, 126] on button "Copy" at bounding box center [413, 121] width 83 height 13
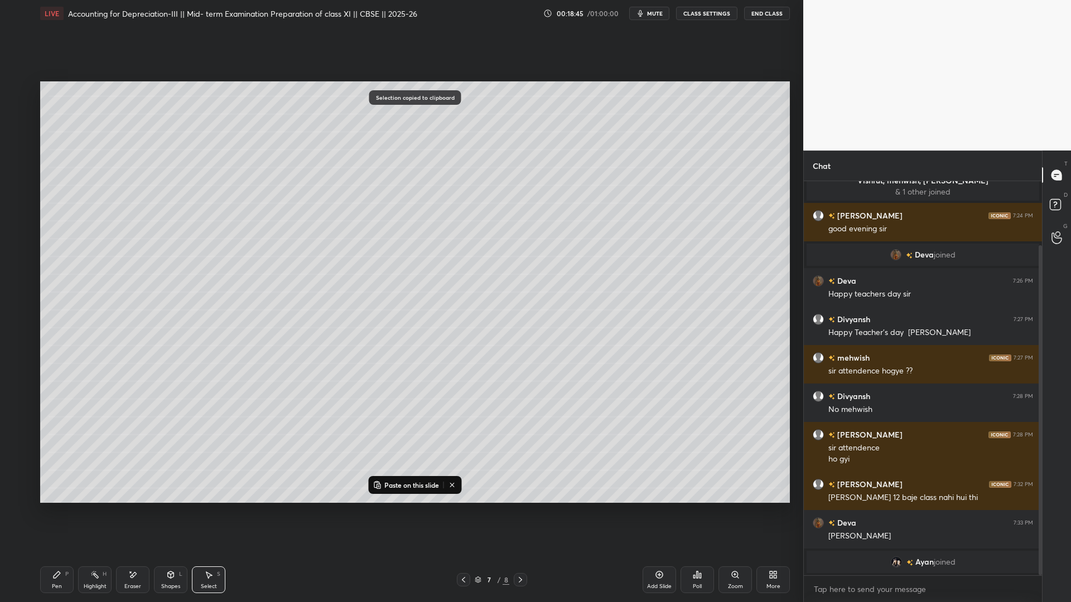
click at [652, 460] on div "Add Slide" at bounding box center [659, 580] width 33 height 27
click at [452, 345] on div "0 ° Undo Copy Paste here Duplicate Duplicate to new slide Delete" at bounding box center [415, 292] width 750 height 422
drag, startPoint x: 500, startPoint y: 369, endPoint x: 498, endPoint y: 378, distance: 9.2
click at [501, 383] on div "0 ° Undo Copy Paste here Duplicate Duplicate to new slide Delete" at bounding box center [415, 292] width 750 height 422
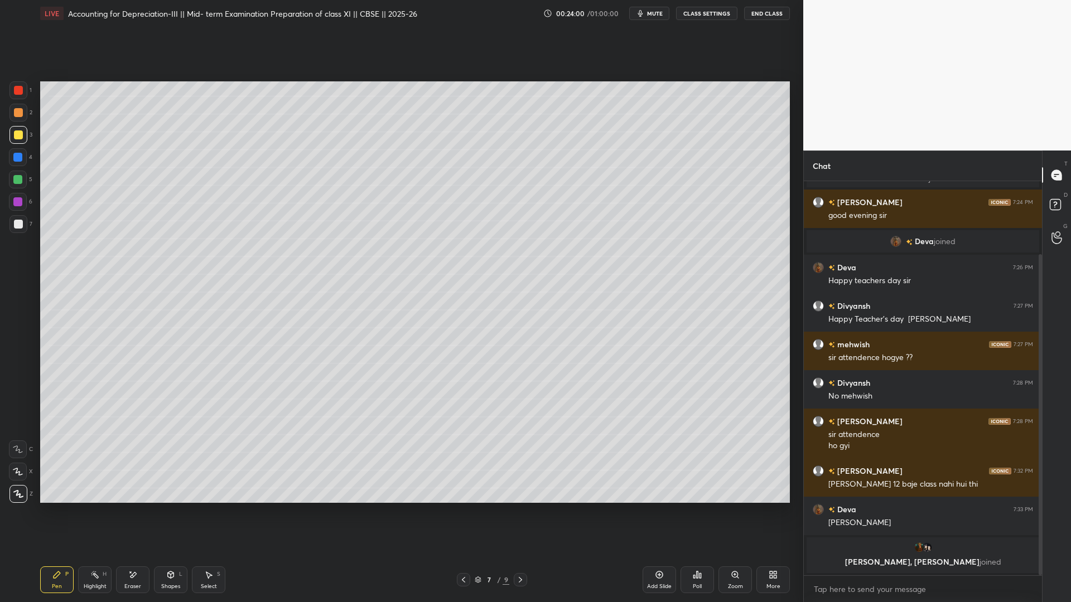
scroll to position [129, 0]
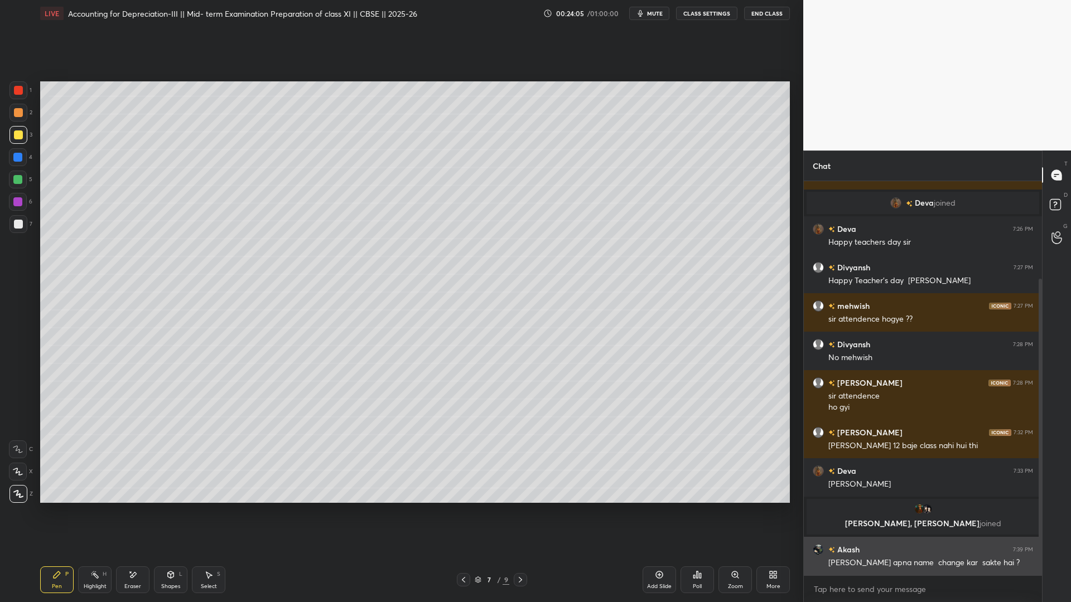
click at [820, 460] on h6 "Akash" at bounding box center [847, 550] width 25 height 12
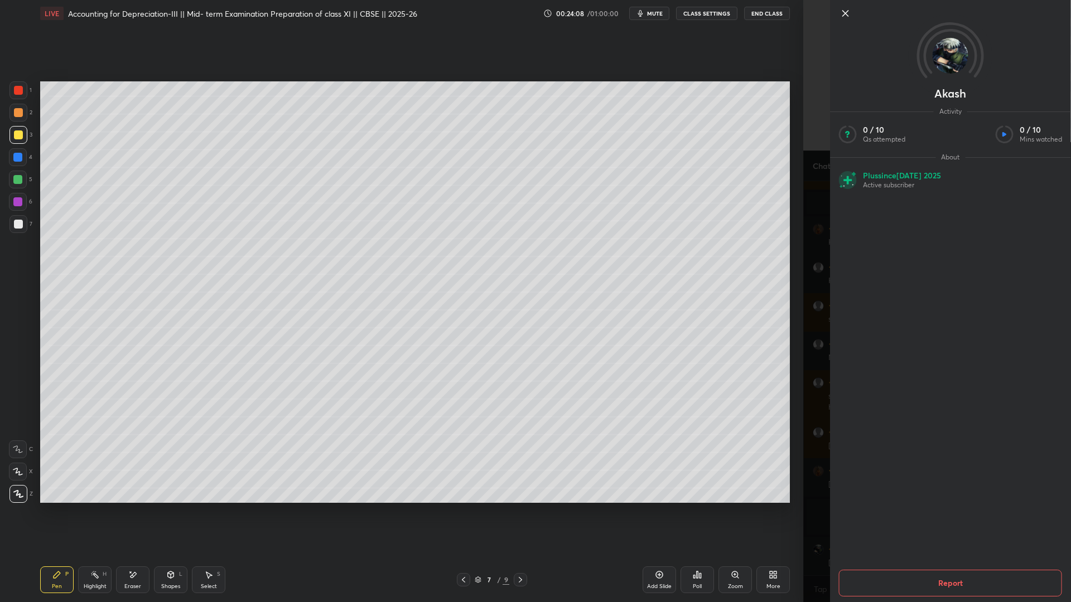
click at [820, 14] on icon at bounding box center [845, 13] width 13 height 13
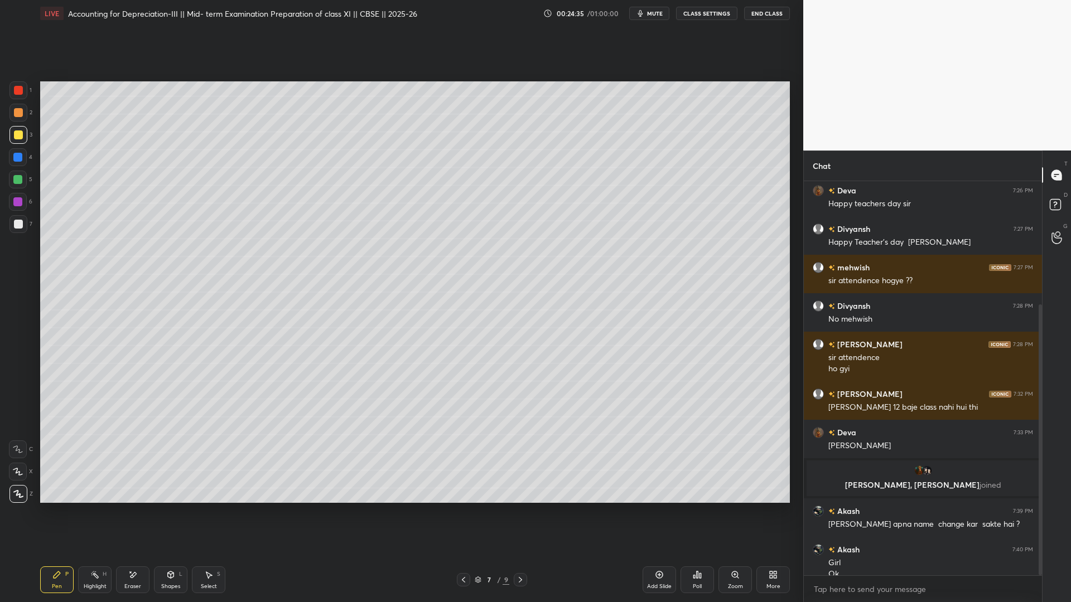
scroll to position [179, 0]
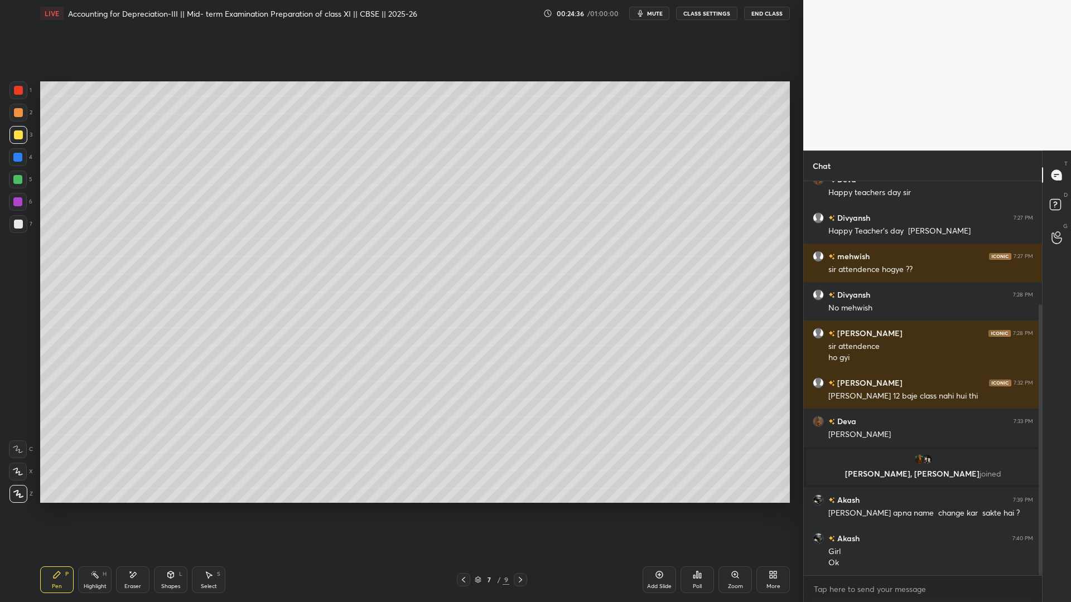
drag, startPoint x: 652, startPoint y: 12, endPoint x: 652, endPoint y: 548, distance: 536.1
click at [652, 12] on span "mute" at bounding box center [655, 13] width 16 height 8
click at [652, 5] on div "LIVE Accounting for Depreciation-III || Mid- term Examination Preparation of cl…" at bounding box center [415, 13] width 750 height 27
click at [651, 9] on span "unmute" at bounding box center [654, 13] width 24 height 8
click at [647, 18] on button "mute" at bounding box center [649, 13] width 40 height 13
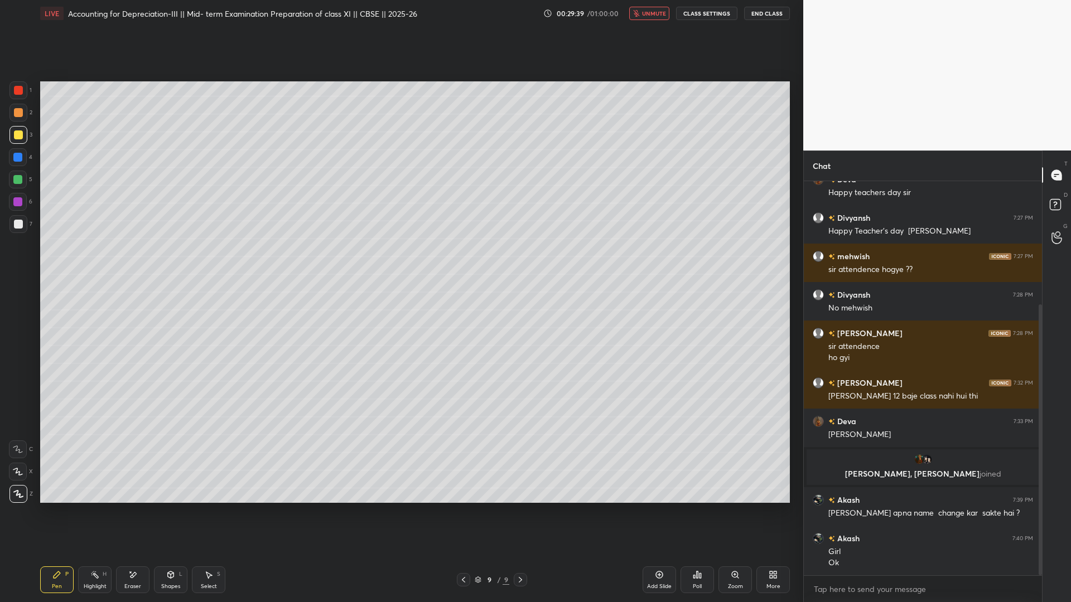
click at [645, 18] on button "unmute" at bounding box center [649, 13] width 40 height 13
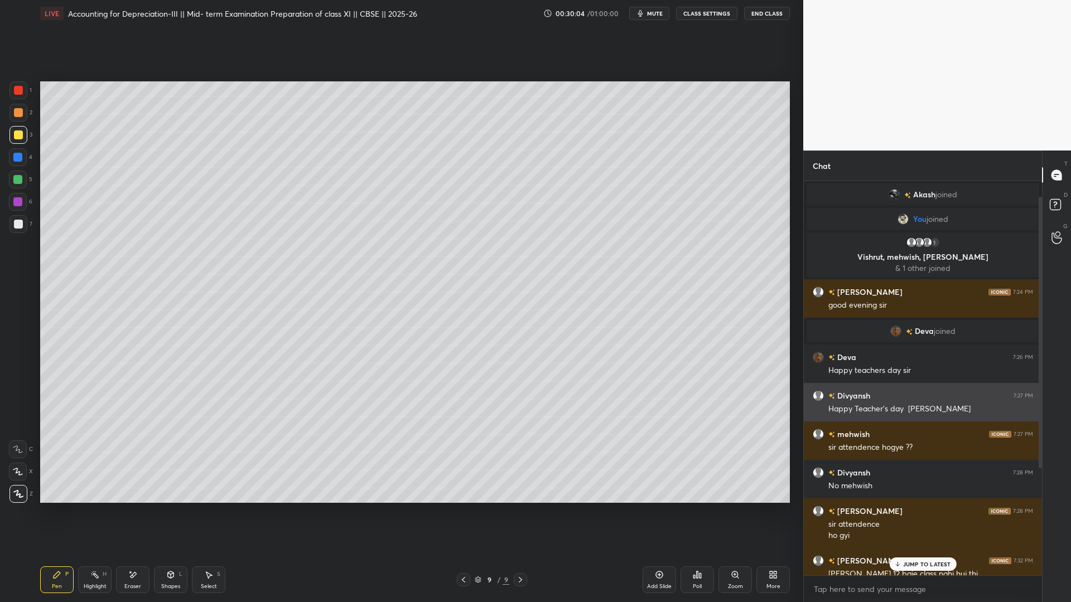
scroll to position [178, 0]
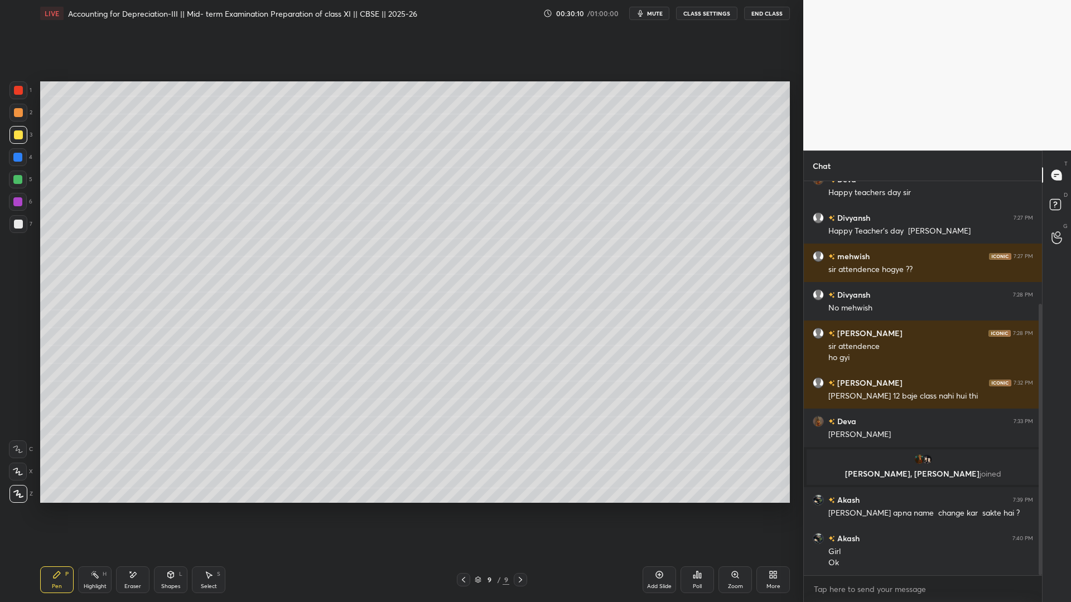
click at [659, 460] on icon at bounding box center [659, 575] width 9 height 9
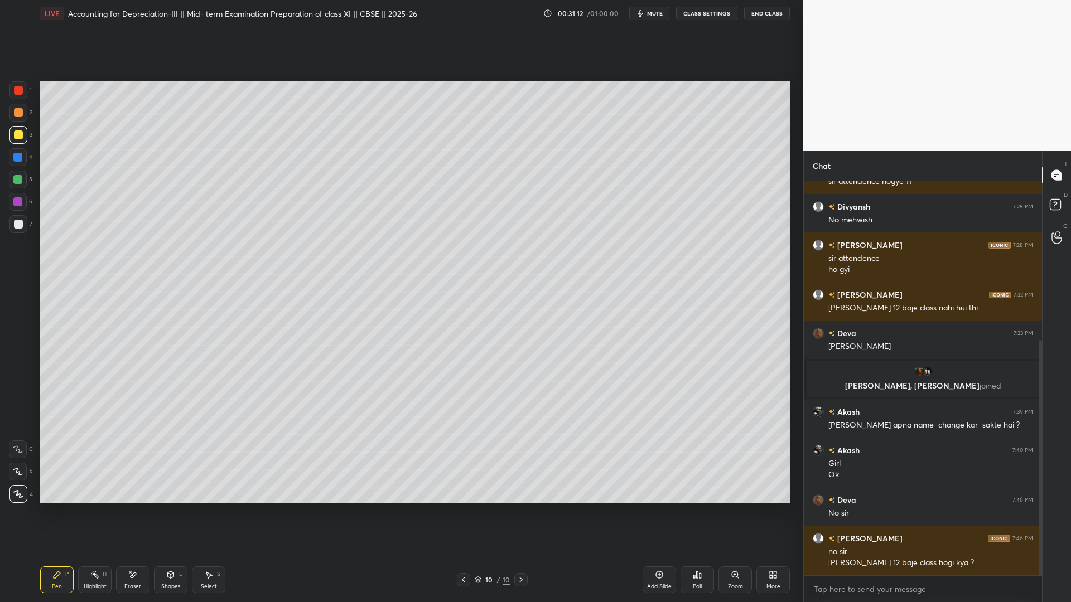
scroll to position [305, 0]
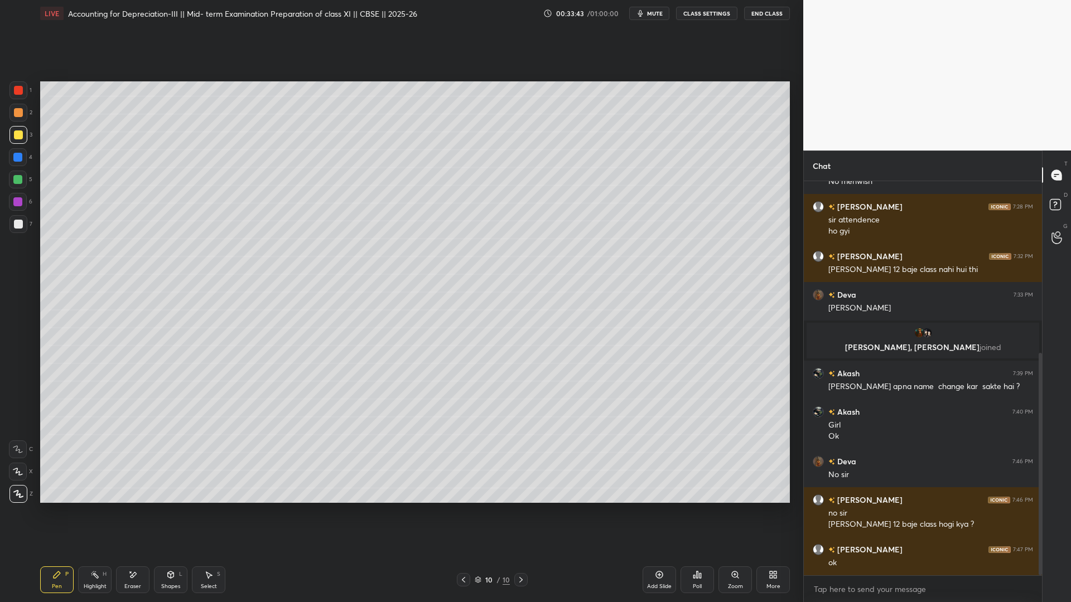
click at [667, 460] on div "Add Slide" at bounding box center [659, 580] width 33 height 27
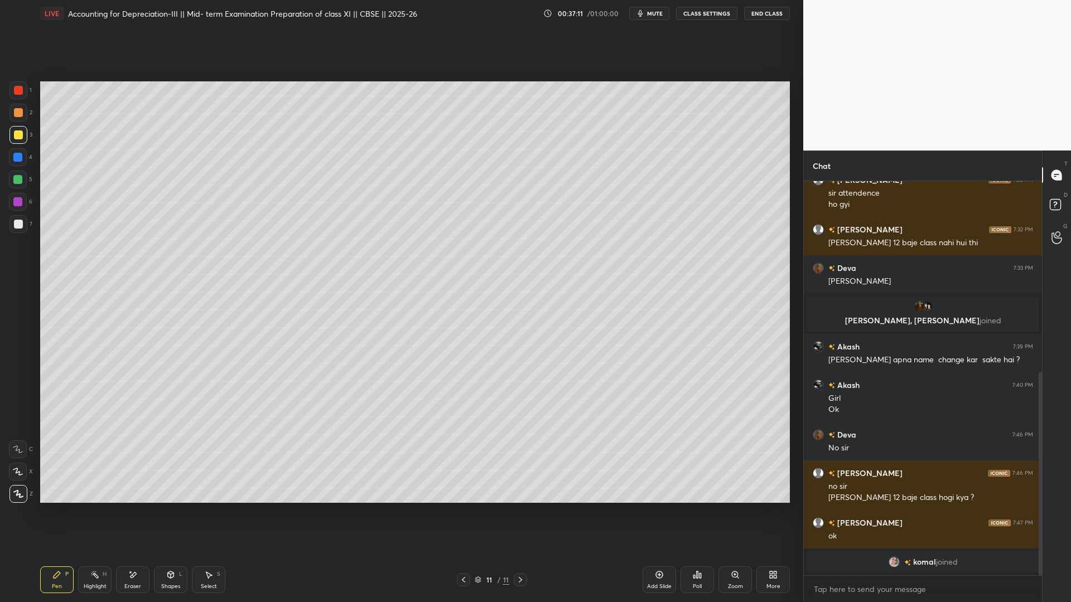
scroll to position [370, 0]
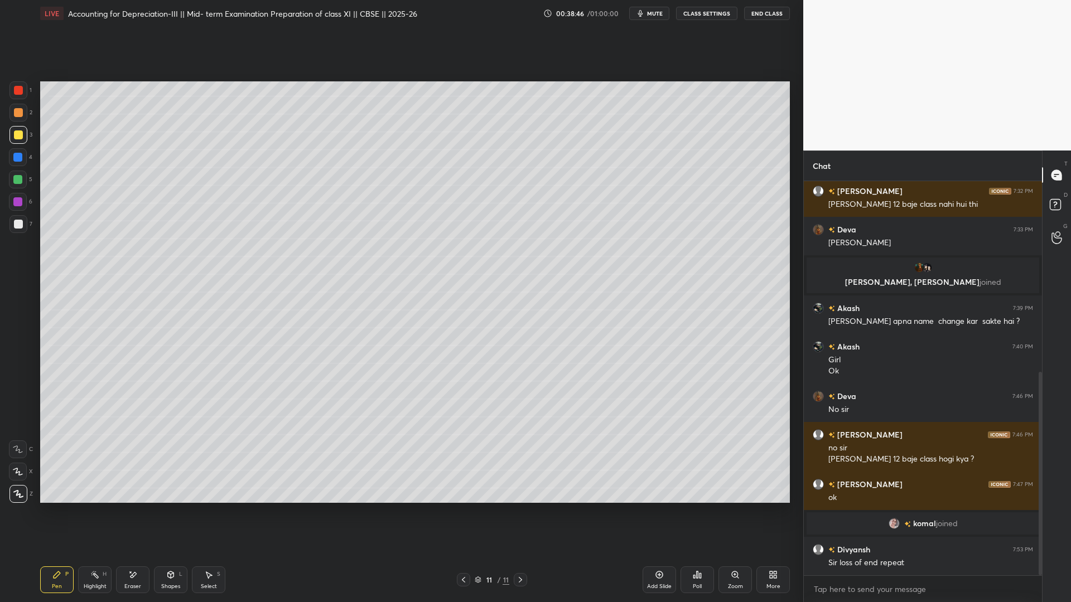
click at [653, 460] on div "Add Slide" at bounding box center [659, 580] width 33 height 27
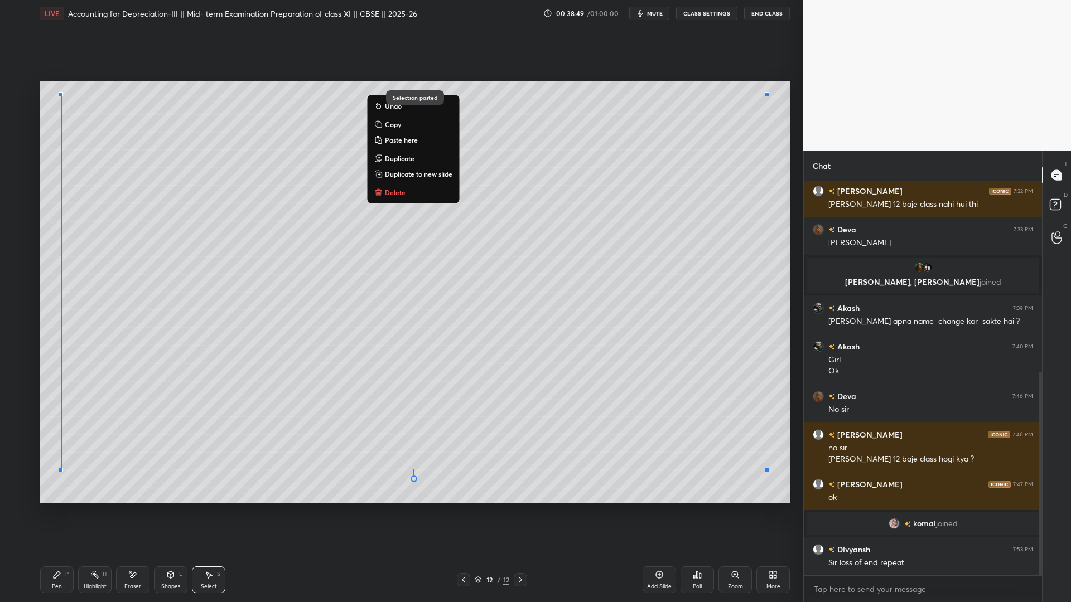
click at [658, 460] on div "Add Slide" at bounding box center [659, 580] width 33 height 27
click at [662, 460] on icon at bounding box center [659, 575] width 9 height 9
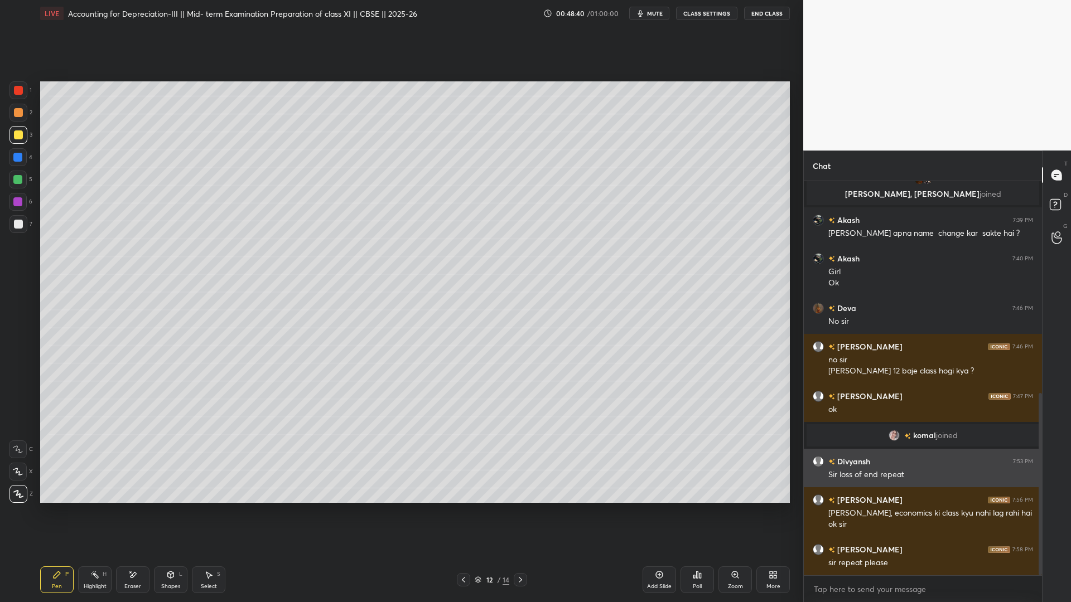
scroll to position [496, 0]
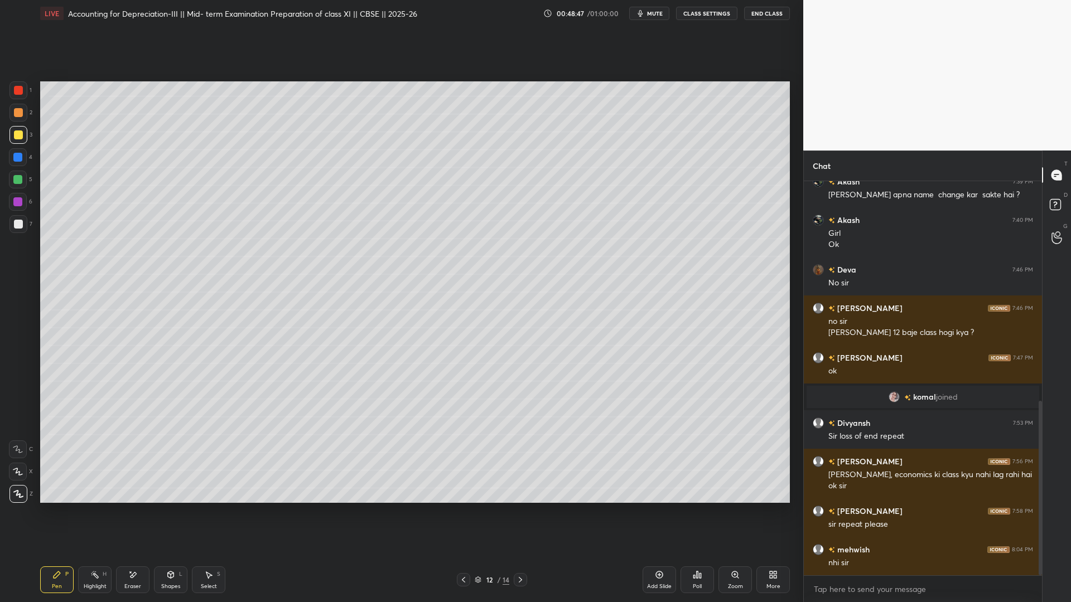
click at [766, 13] on button "End Class" at bounding box center [767, 13] width 46 height 13
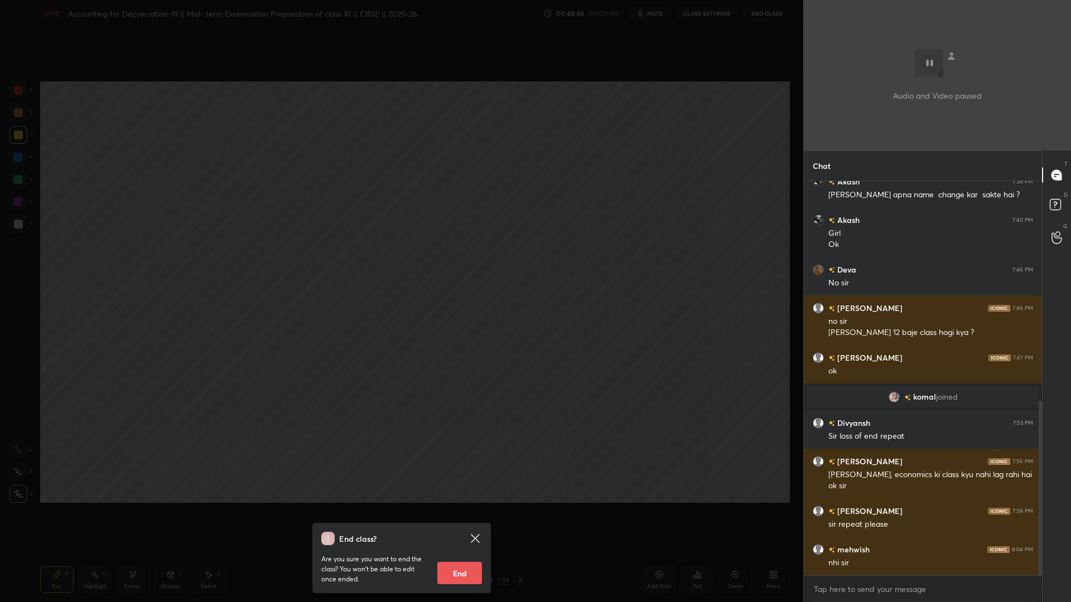
click at [451, 460] on button "End" at bounding box center [459, 573] width 45 height 22
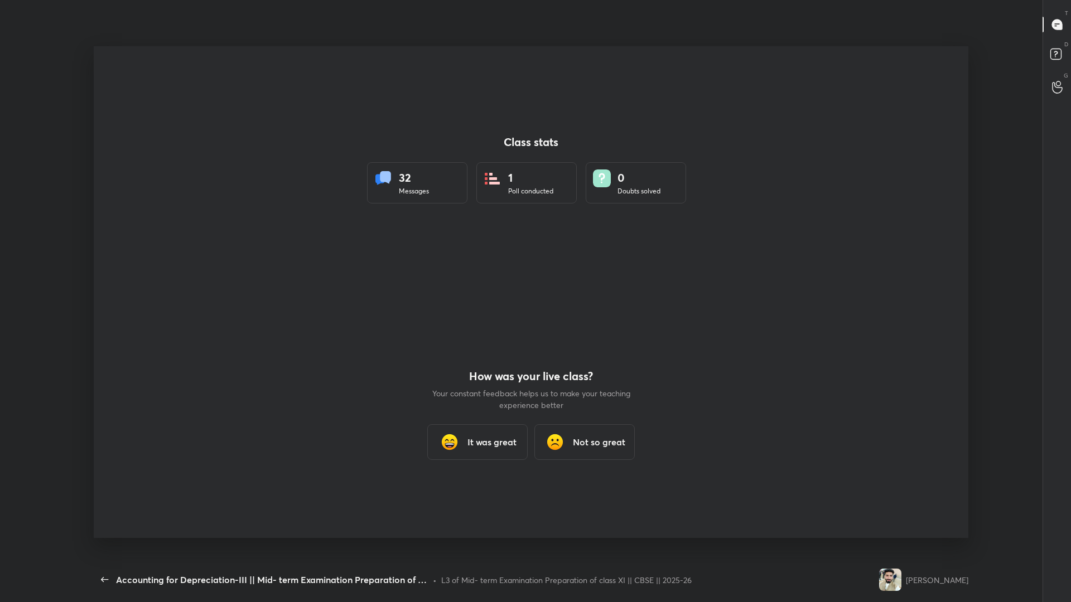
scroll to position [55253, 54744]
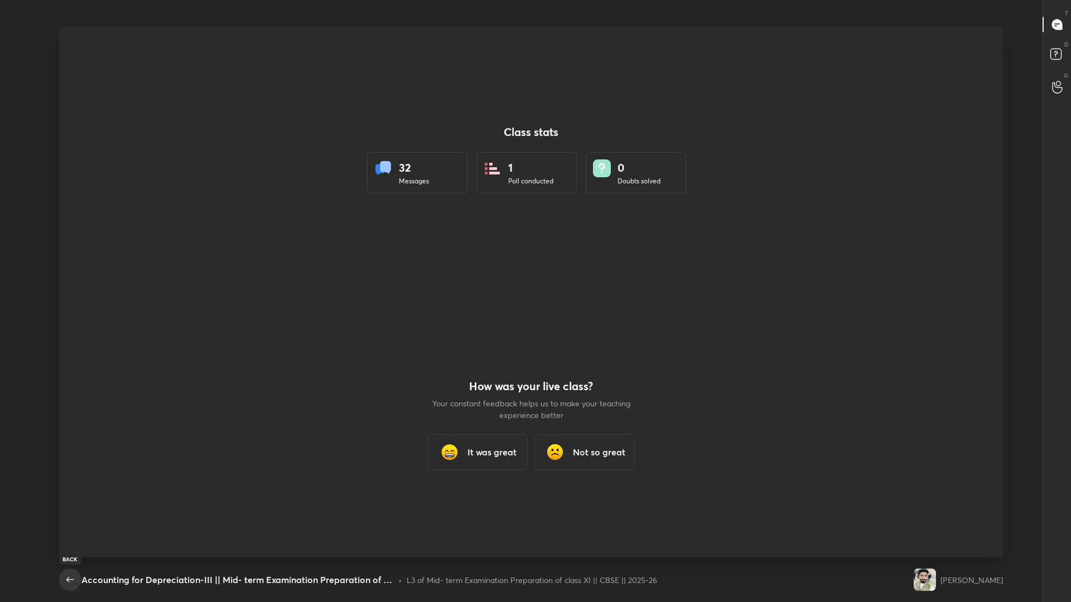
click at [73, 460] on icon "button" at bounding box center [69, 579] width 7 height 5
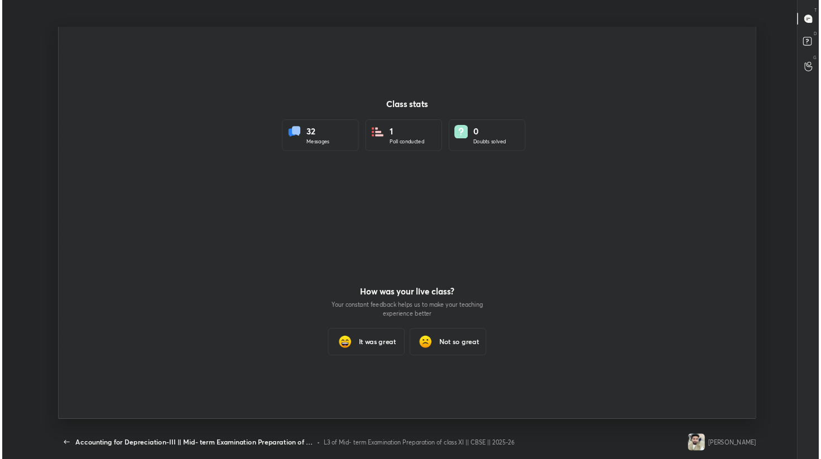
scroll to position [4, 1]
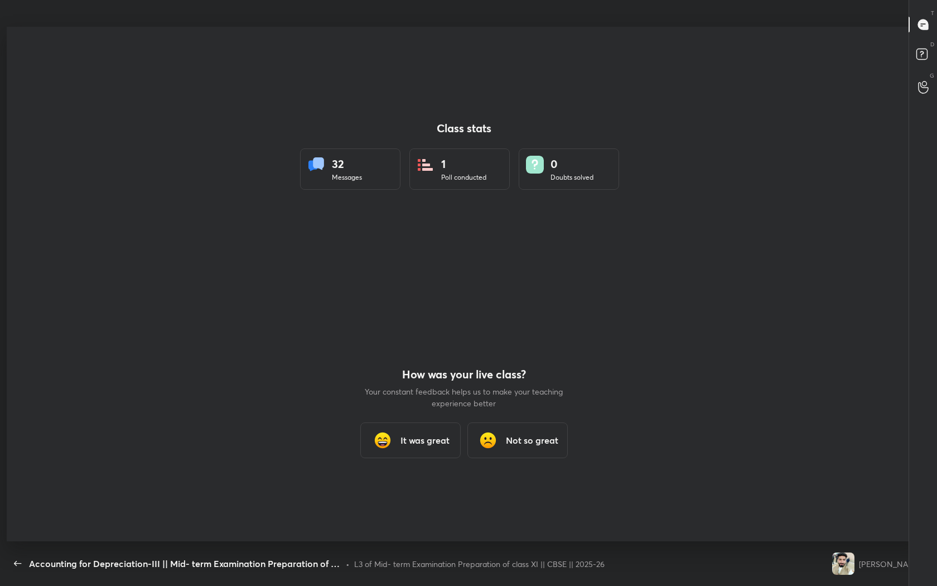
type textarea "x"
click at [21, 460] on icon "button" at bounding box center [17, 563] width 13 height 13
click at [27, 460] on button "button" at bounding box center [18, 563] width 22 height 22
click at [40, 460] on div "Accounting for Depreciation-III || Mid- term Examination Preparation of class X…" at bounding box center [185, 563] width 312 height 13
click at [20, 460] on icon "button" at bounding box center [17, 563] width 13 height 13
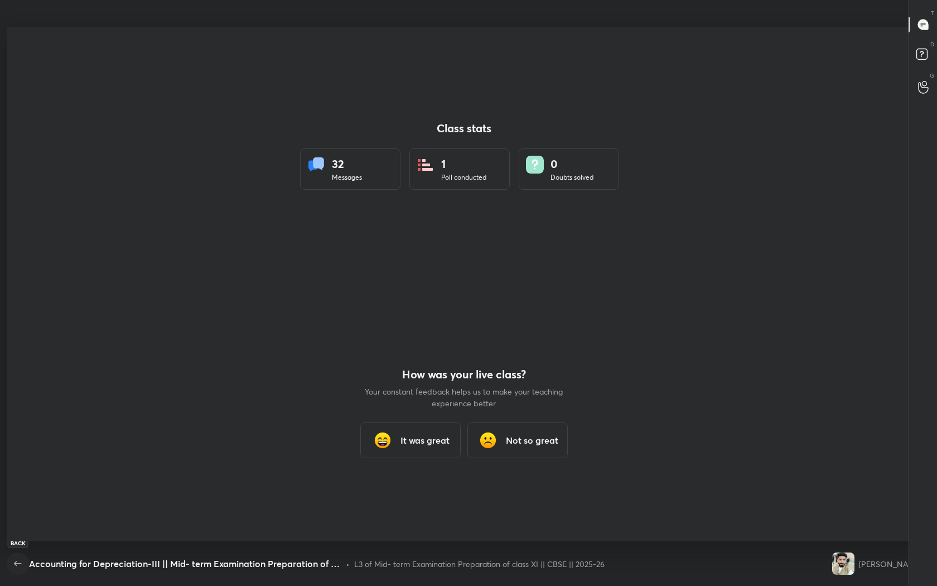
click at [20, 460] on icon "button" at bounding box center [17, 563] width 13 height 13
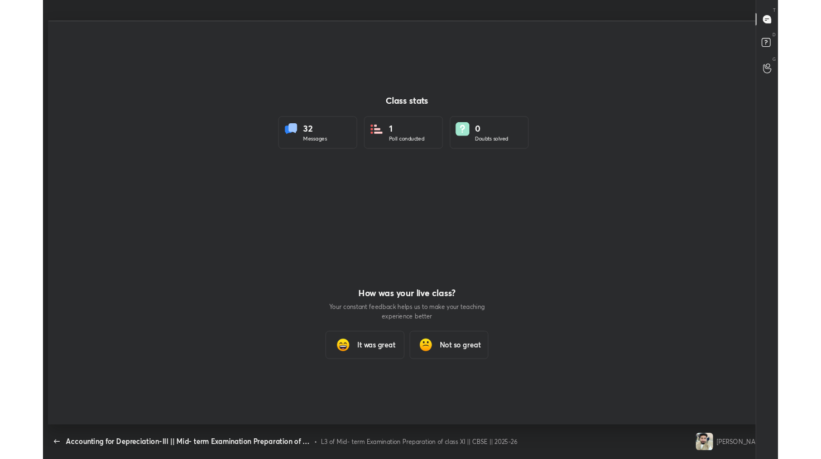
scroll to position [55397, 54973]
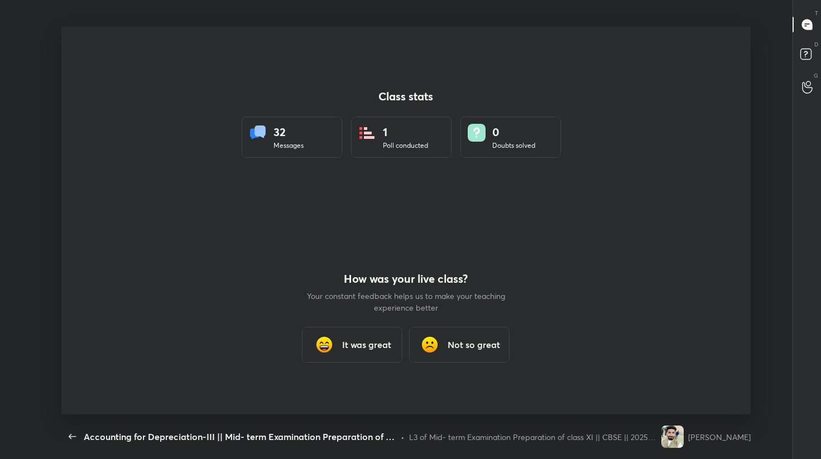
type textarea "x"
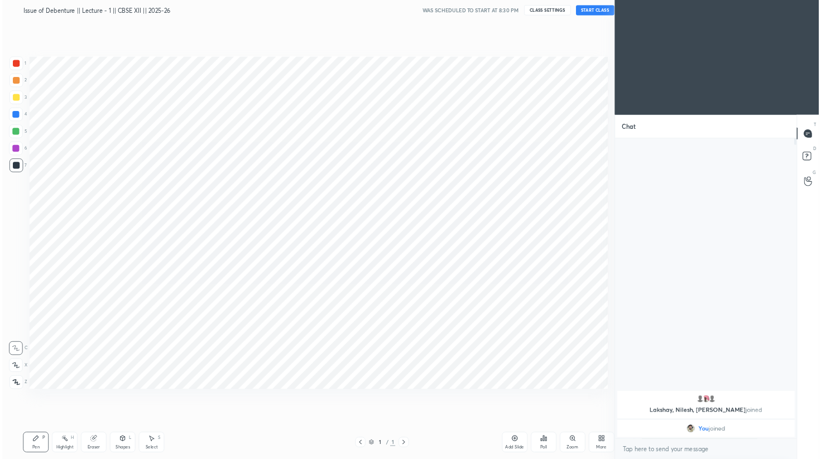
scroll to position [55253, 55026]
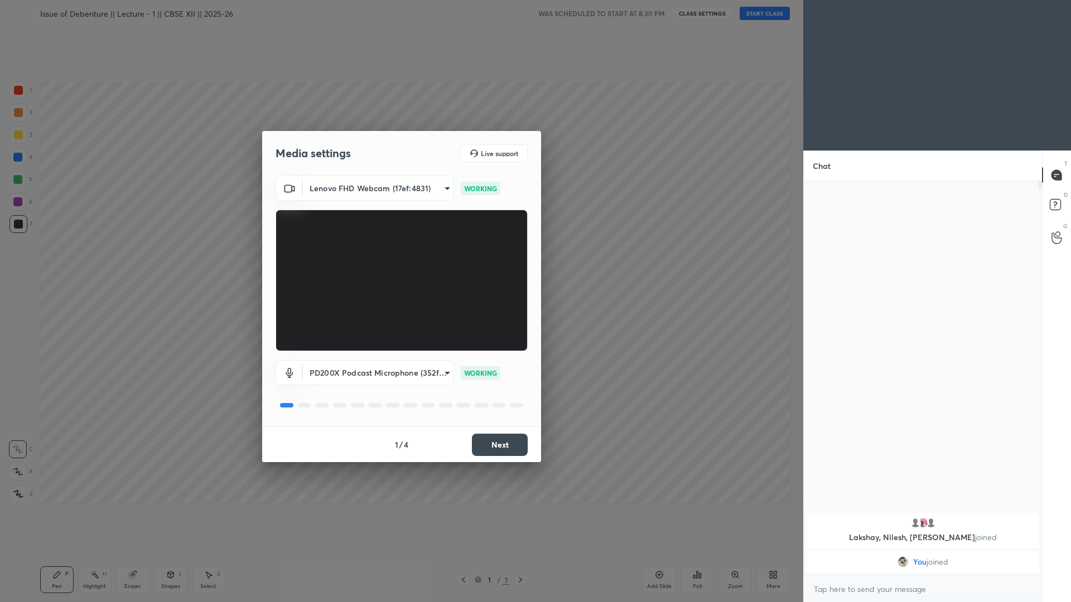
click at [515, 451] on button "Next" at bounding box center [500, 445] width 56 height 22
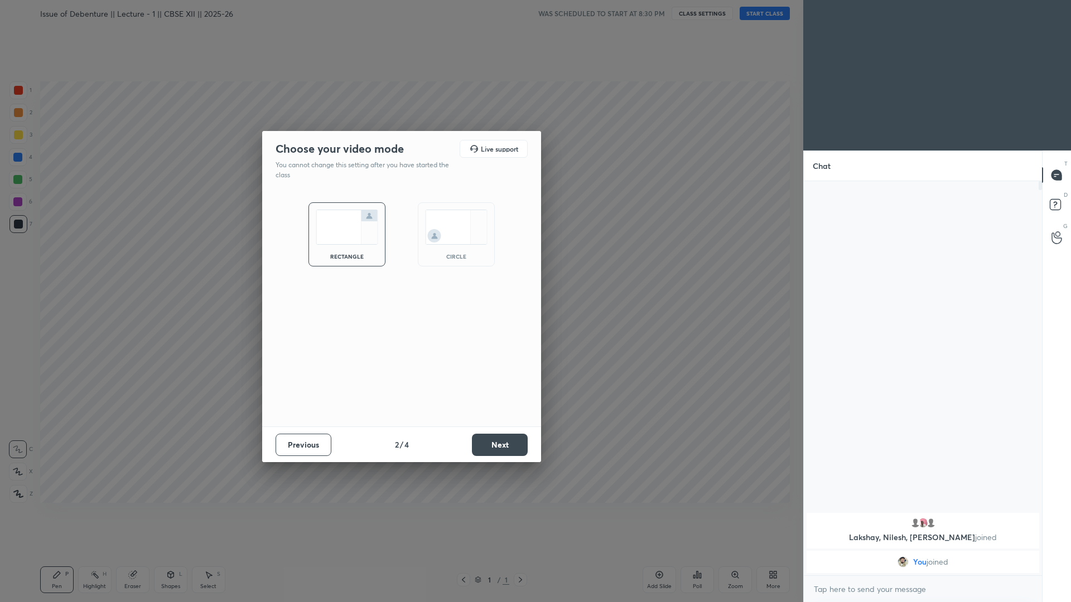
click at [515, 451] on button "Next" at bounding box center [500, 445] width 56 height 22
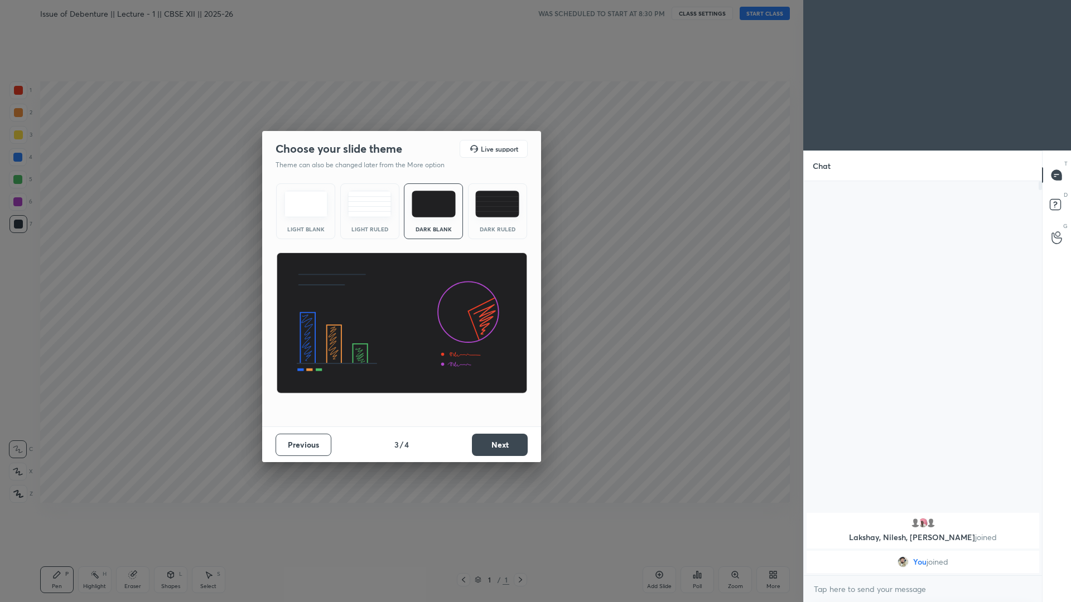
click at [512, 224] on div "Dark Ruled" at bounding box center [497, 212] width 59 height 56
click at [492, 452] on button "Next" at bounding box center [500, 445] width 56 height 22
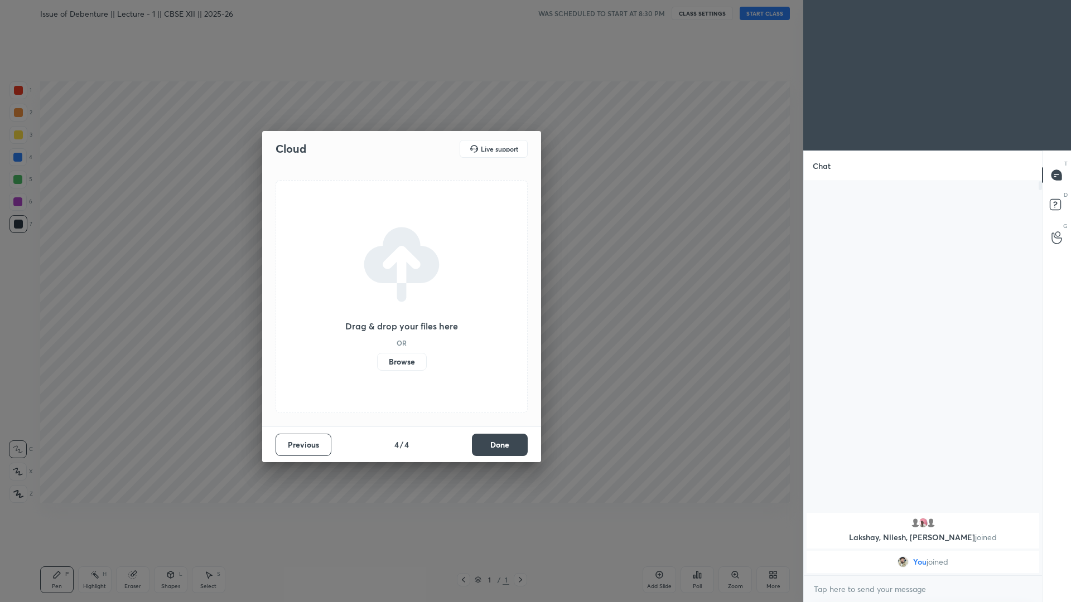
click at [492, 450] on button "Done" at bounding box center [500, 445] width 56 height 22
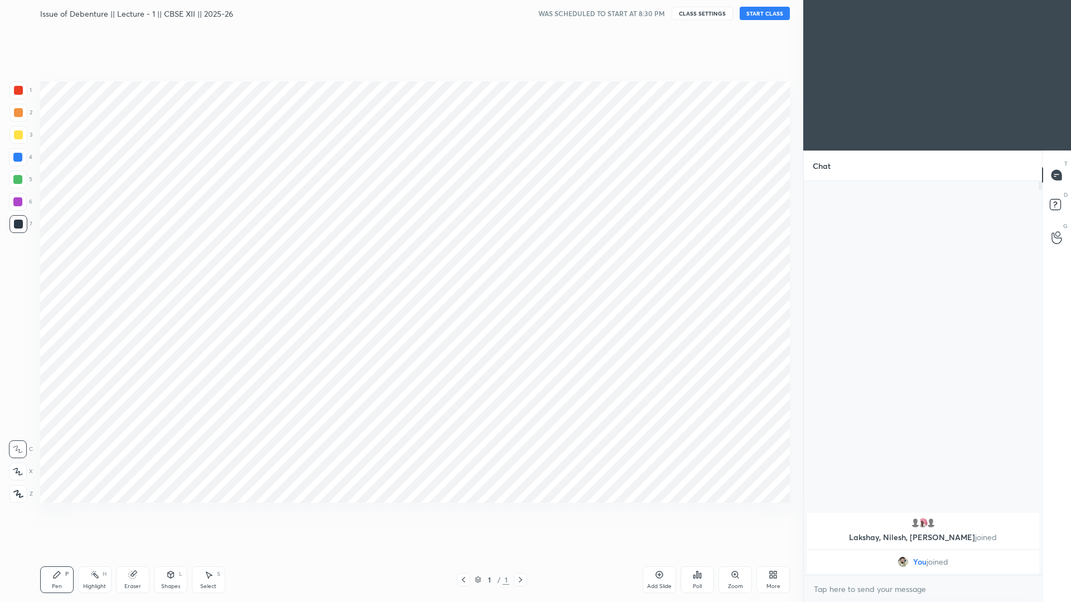
click at [492, 450] on div "Cloud Live support Drag & drop your files here OR Browse Previous 4 / 4 Done" at bounding box center [401, 301] width 803 height 602
click at [746, 17] on button "START CLASS" at bounding box center [765, 13] width 50 height 13
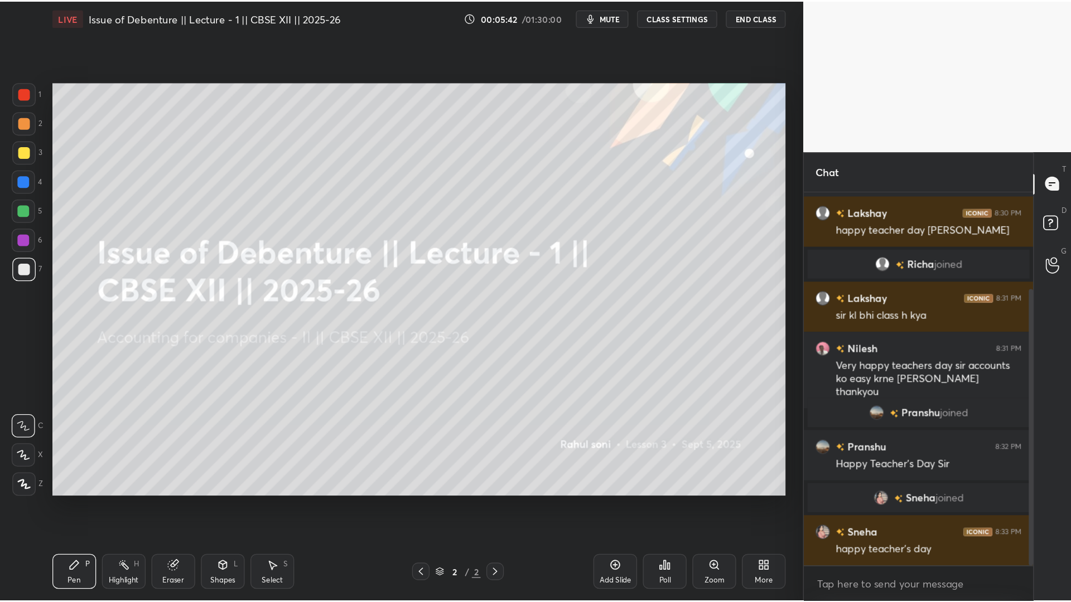
scroll to position [138, 0]
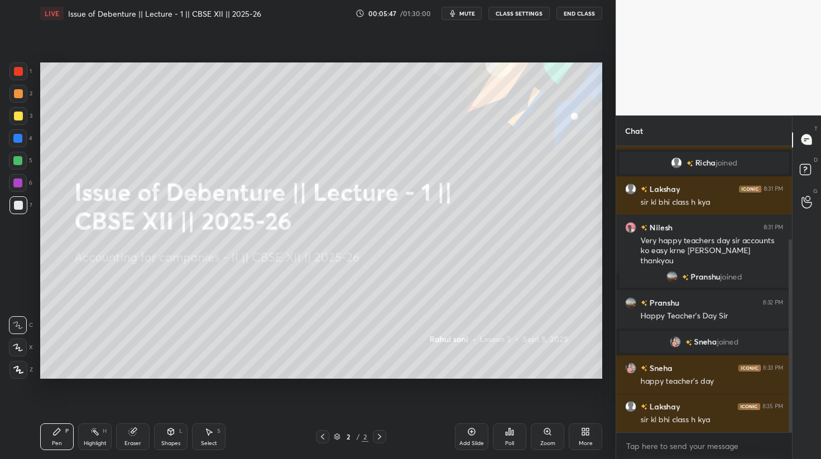
click at [26, 364] on div at bounding box center [18, 370] width 18 height 18
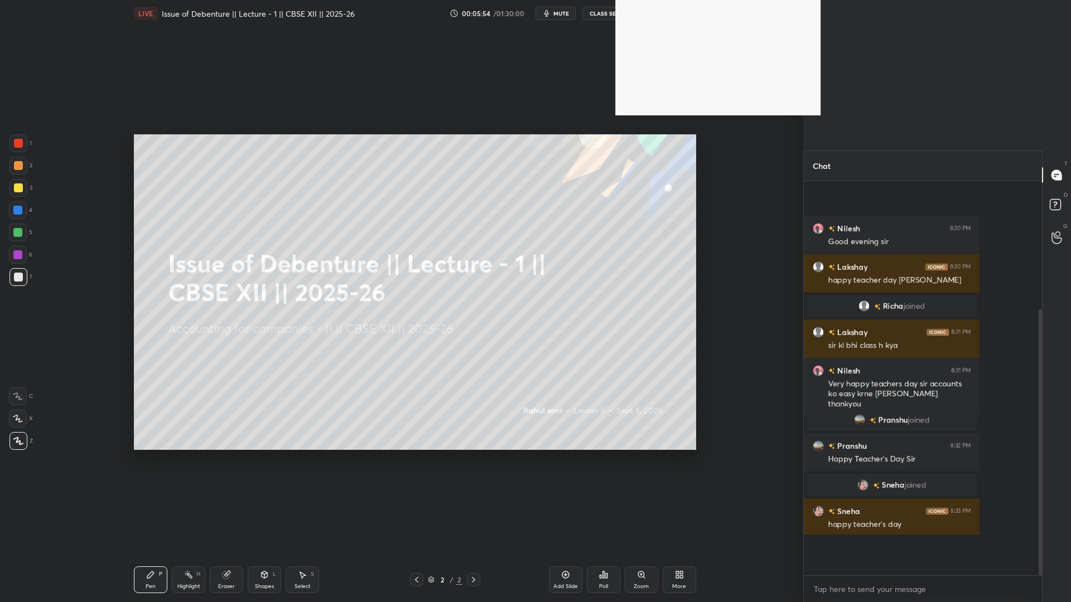
scroll to position [0, 0]
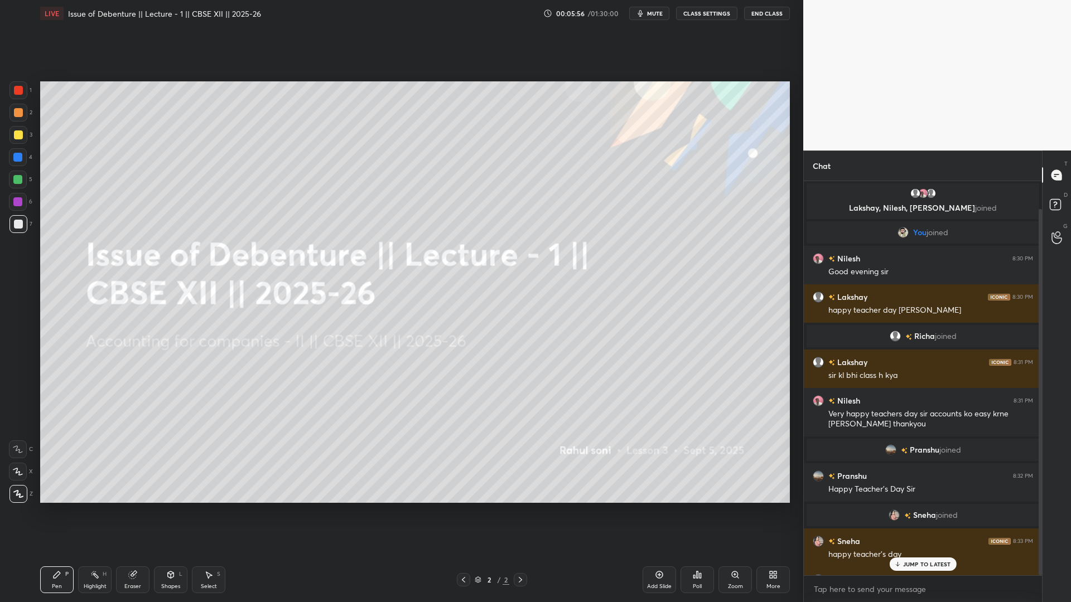
click at [820, 459] on p "JUMP TO LATEST" at bounding box center [927, 564] width 48 height 7
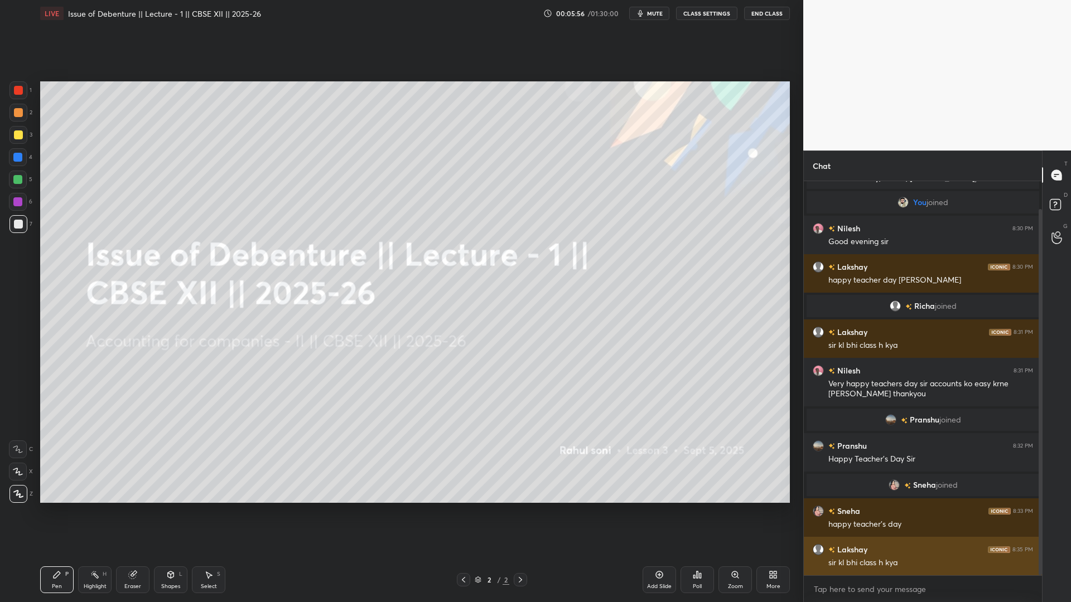
click at [820, 459] on div "sir kl bhi class h kya" at bounding box center [930, 563] width 205 height 11
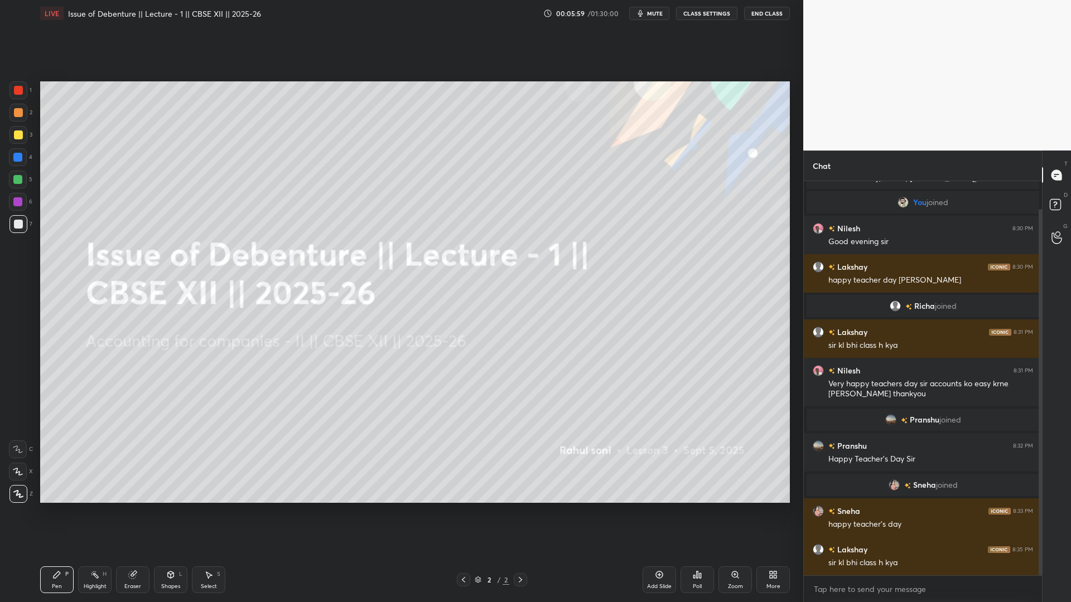
click at [662, 459] on div "Add Slide" at bounding box center [659, 580] width 33 height 27
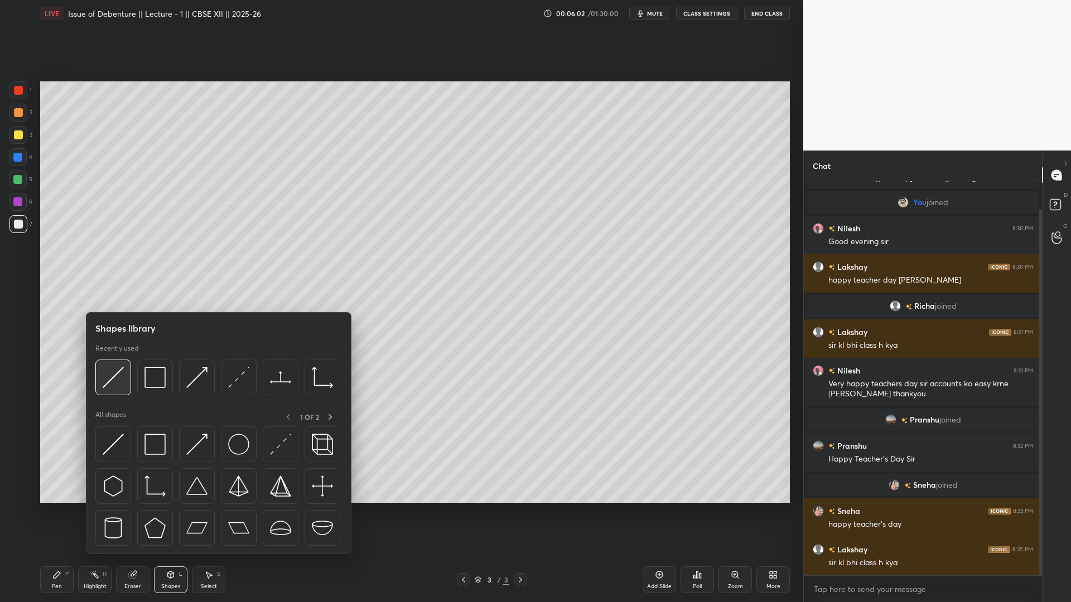
click at [105, 378] on img at bounding box center [113, 377] width 21 height 21
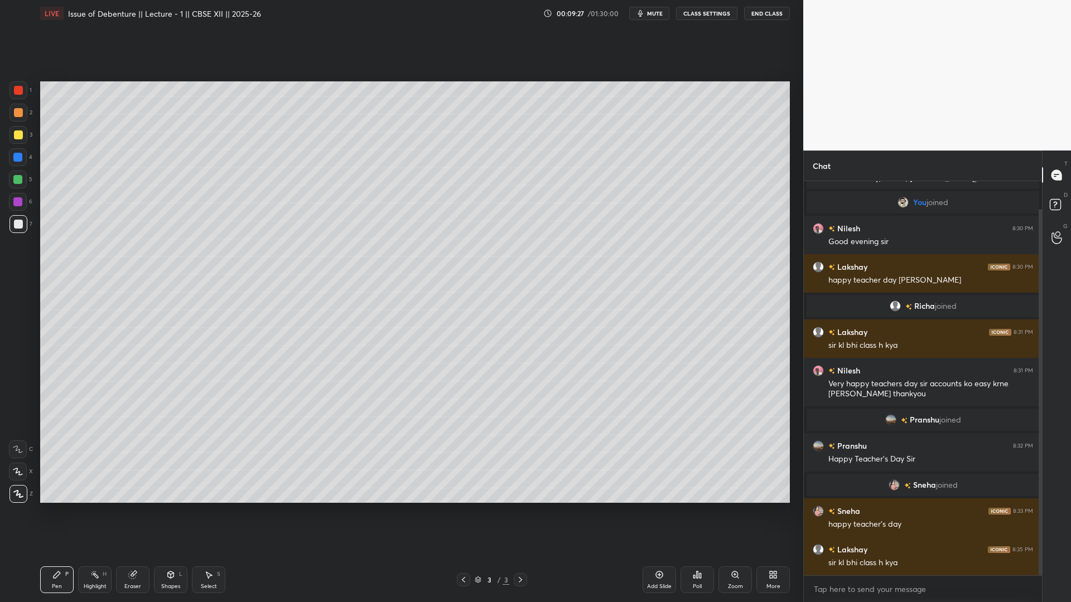
click at [704, 459] on div "Poll" at bounding box center [697, 580] width 33 height 27
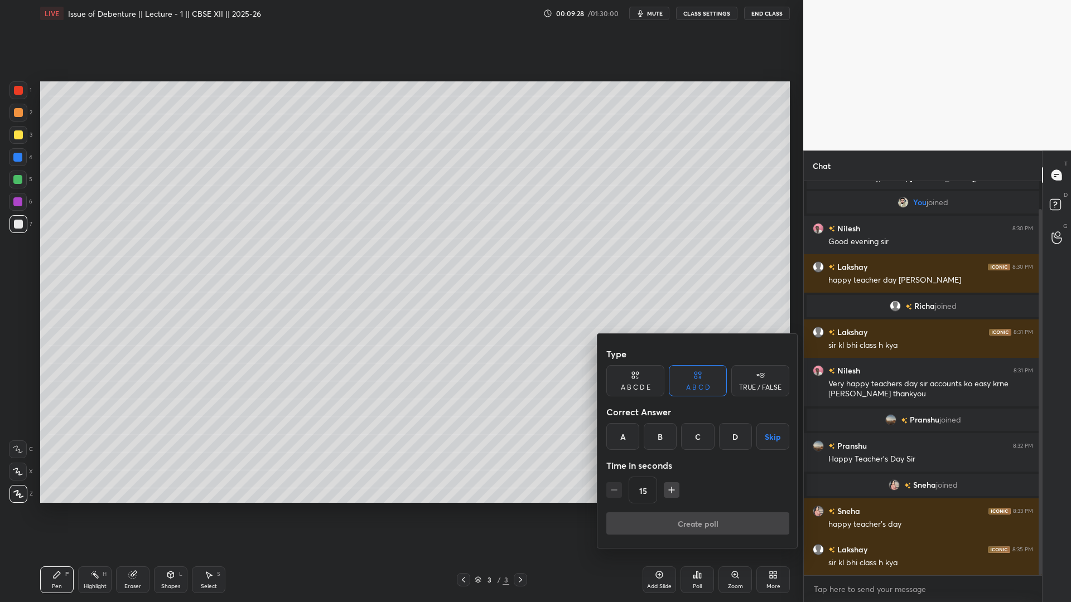
click at [626, 435] on div "A" at bounding box center [622, 436] width 33 height 27
click at [663, 441] on div "B" at bounding box center [660, 436] width 33 height 27
click at [659, 459] on button "Create poll" at bounding box center [697, 524] width 183 height 22
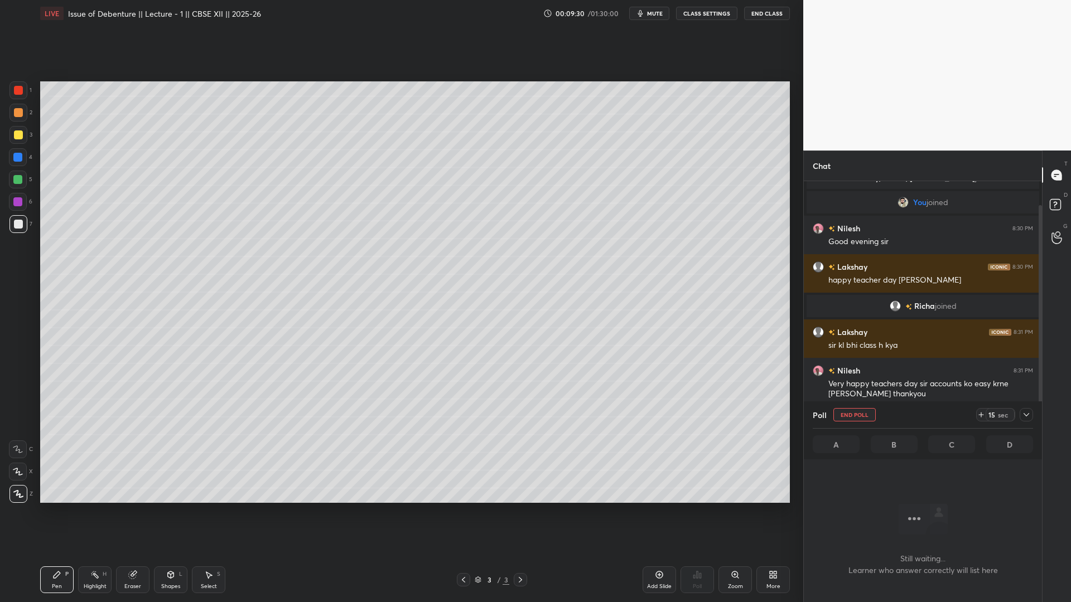
scroll to position [360, 235]
click at [820, 413] on icon at bounding box center [1026, 415] width 9 height 9
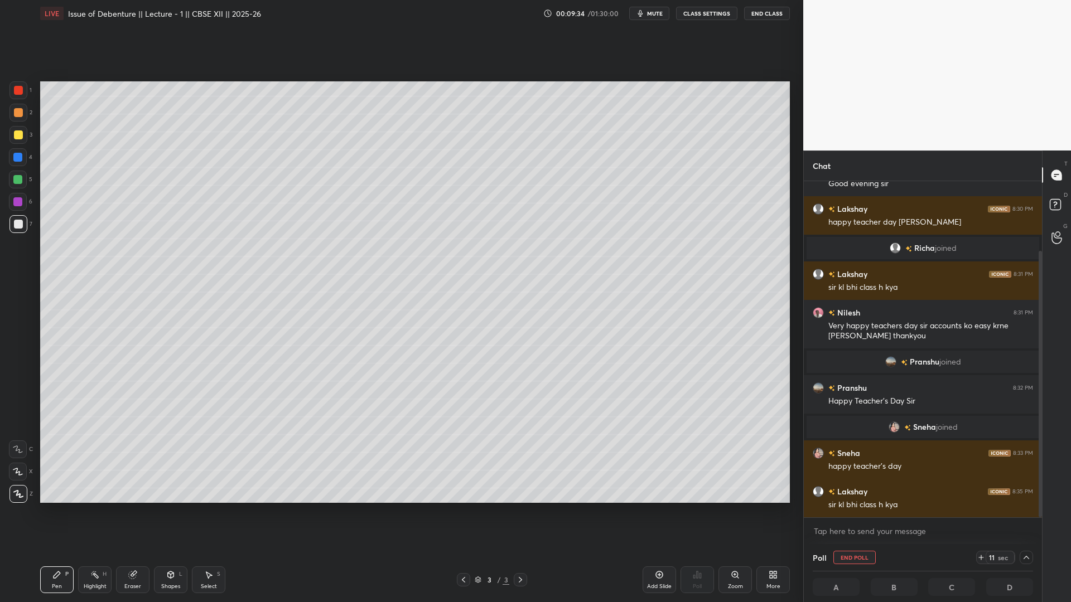
scroll to position [1, 4]
click at [820, 459] on icon at bounding box center [1026, 557] width 9 height 9
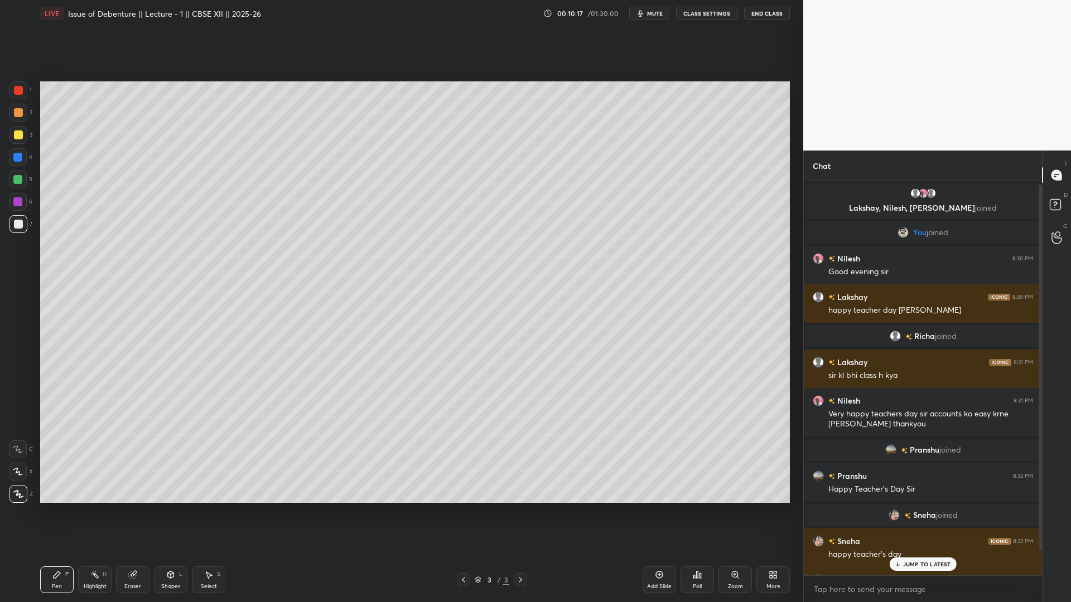
scroll to position [30, 0]
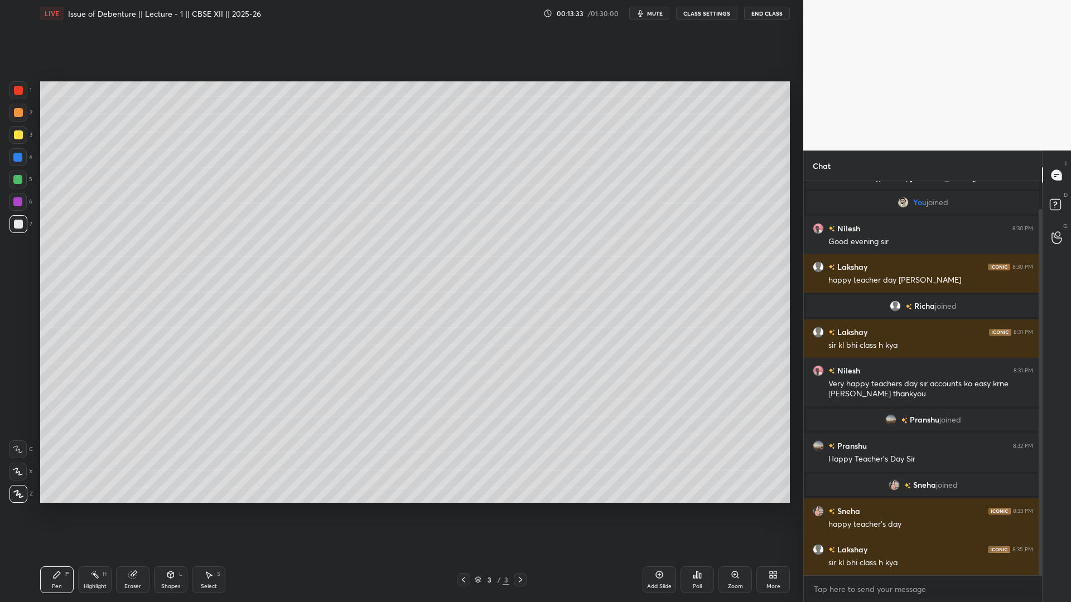
click at [392, 459] on div "Setting up your live class Poll for secs No correct answer Start poll" at bounding box center [415, 292] width 759 height 531
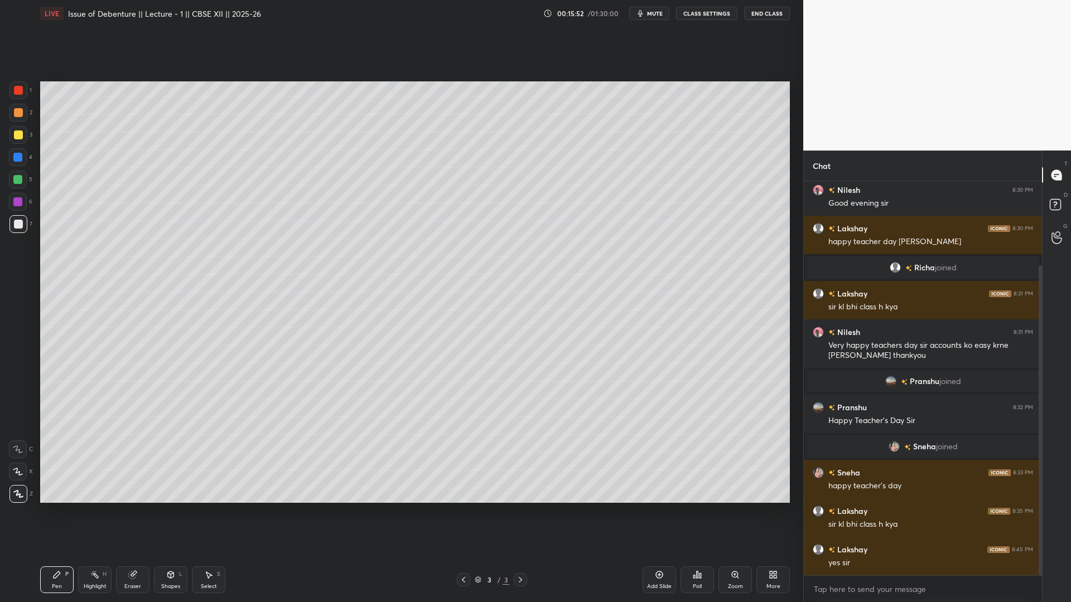
scroll to position [107, 0]
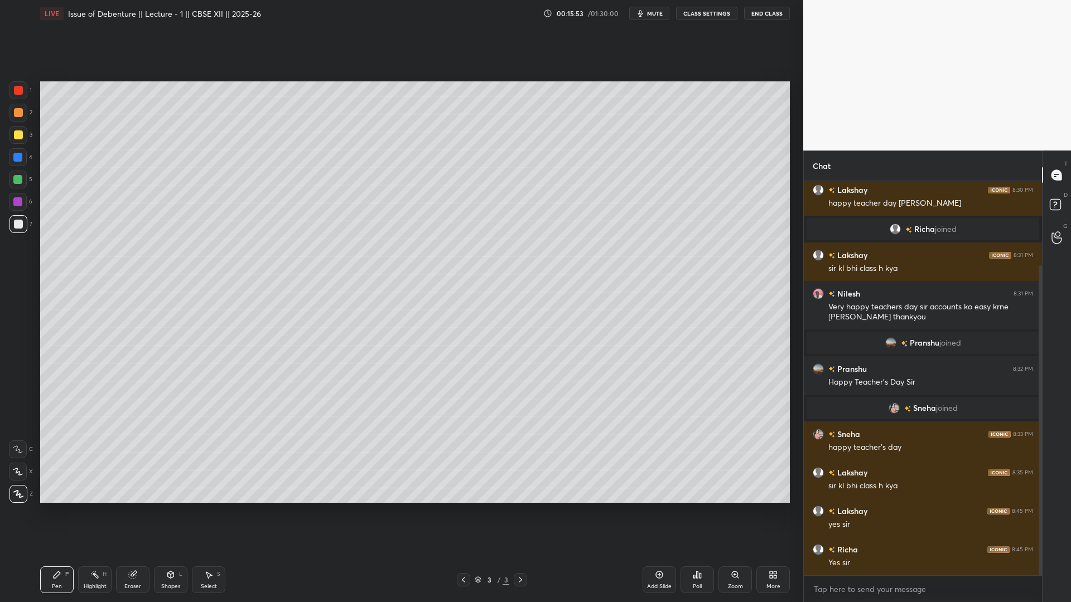
click at [662, 459] on div "Add Slide" at bounding box center [659, 580] width 33 height 27
click at [657, 459] on div "Add Slide" at bounding box center [659, 580] width 33 height 27
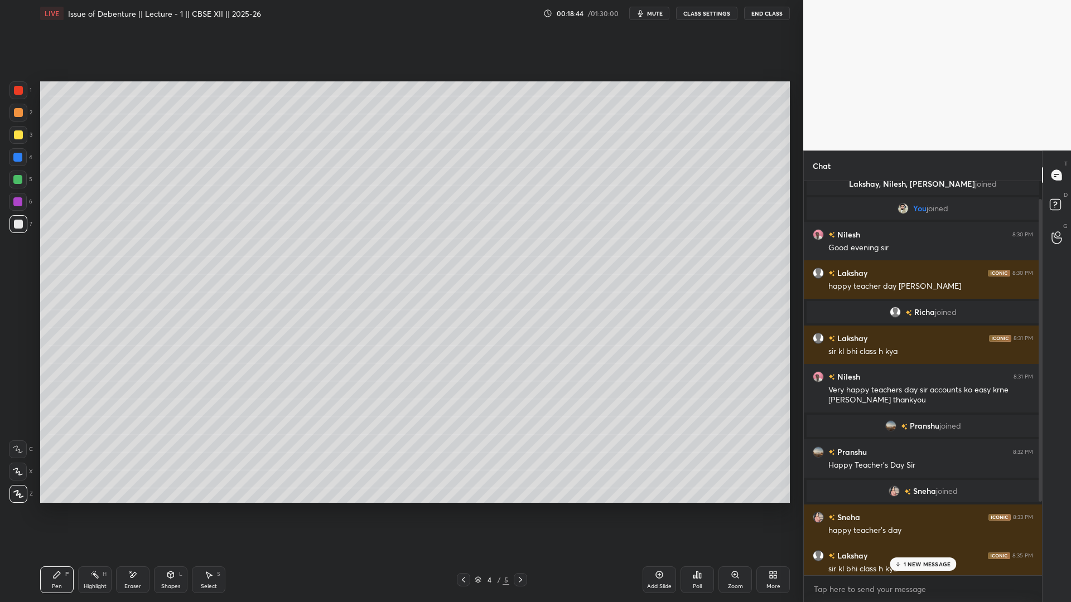
scroll to position [172, 0]
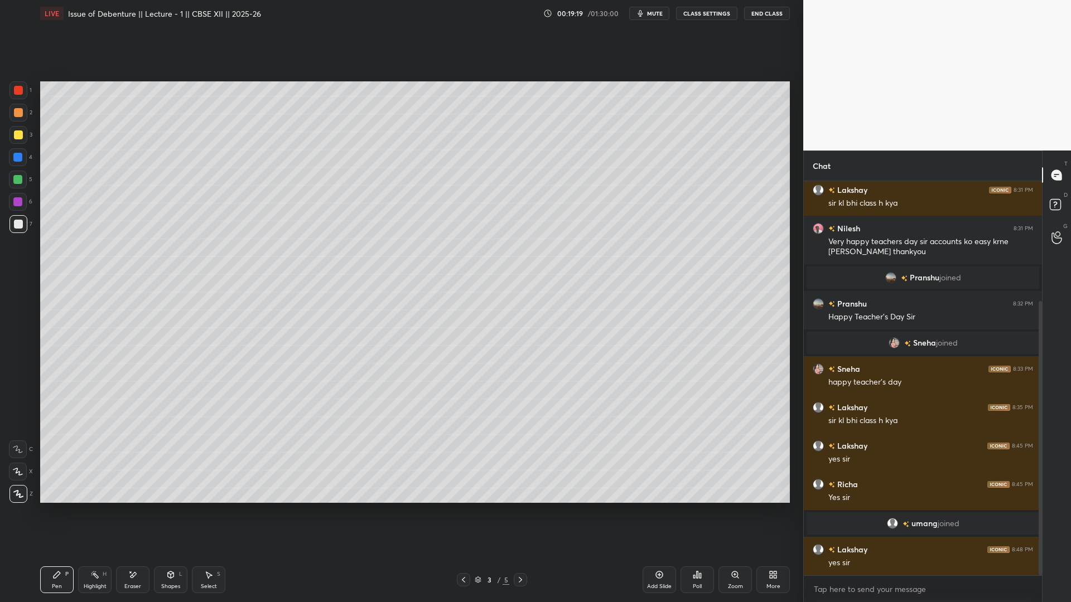
click at [519, 459] on icon at bounding box center [520, 580] width 3 height 6
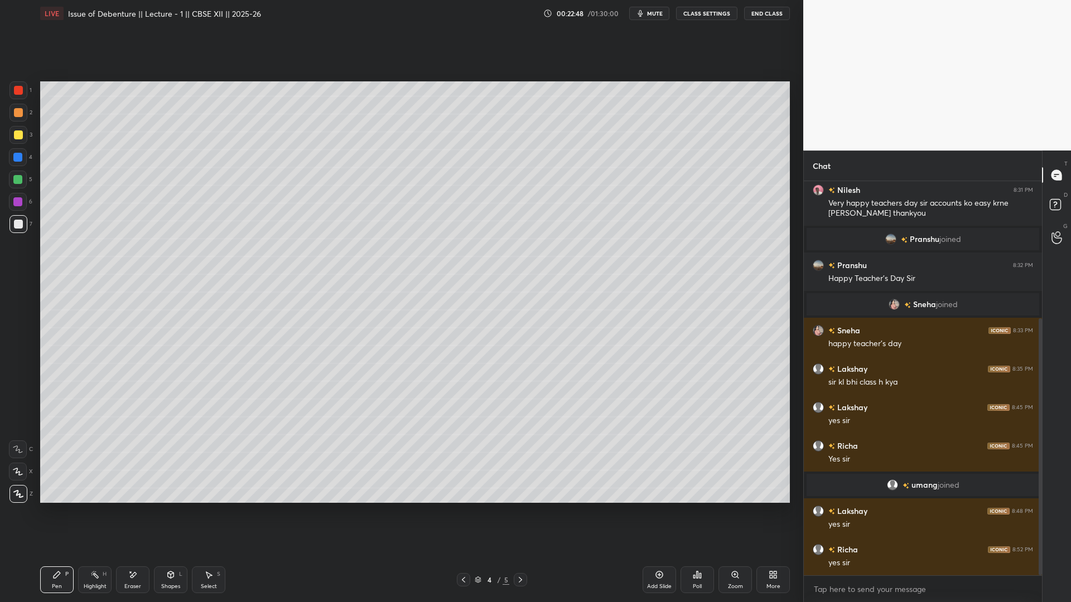
click at [664, 459] on div "Add Slide" at bounding box center [659, 580] width 33 height 27
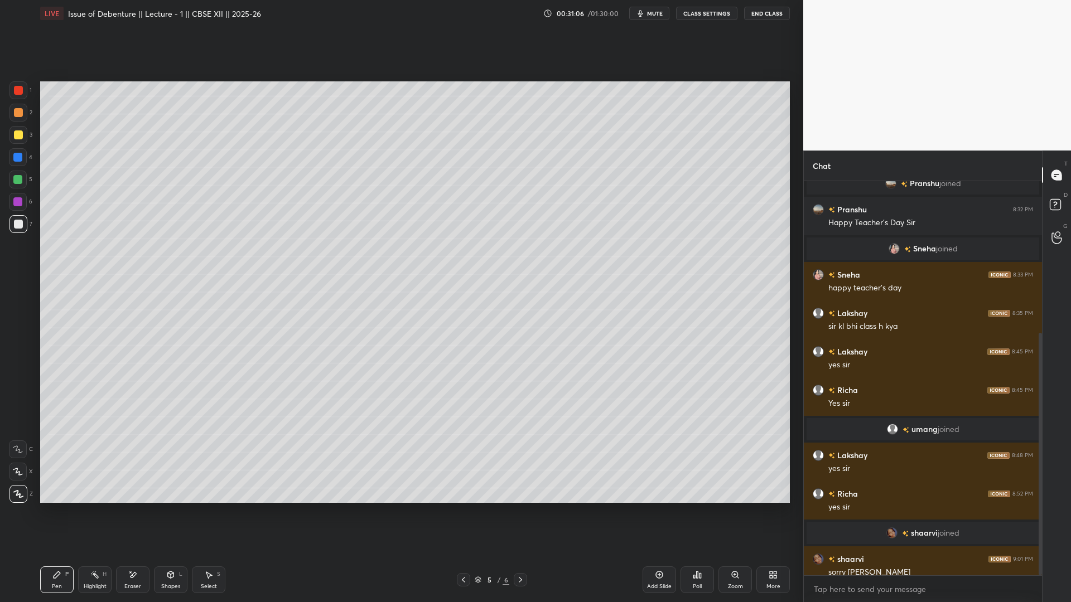
scroll to position [247, 0]
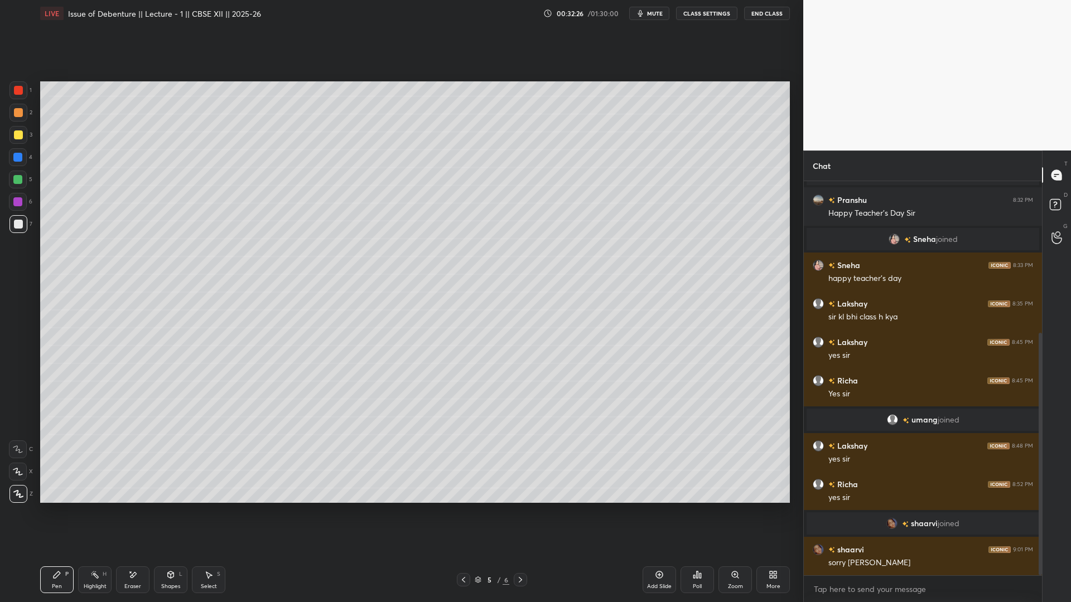
click at [658, 459] on div "Add Slide" at bounding box center [659, 587] width 25 height 6
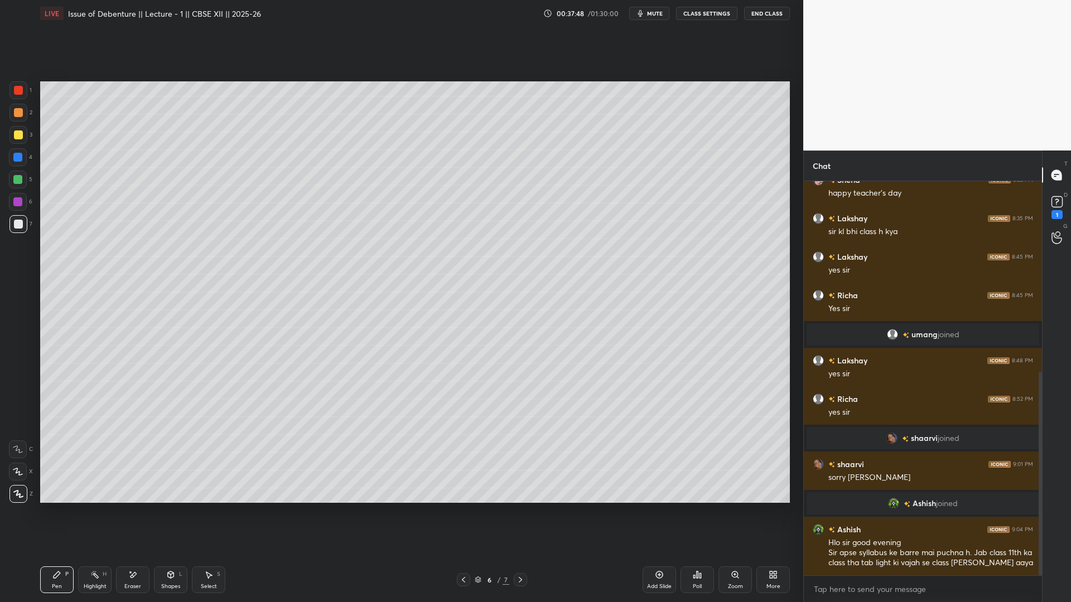
scroll to position [370, 0]
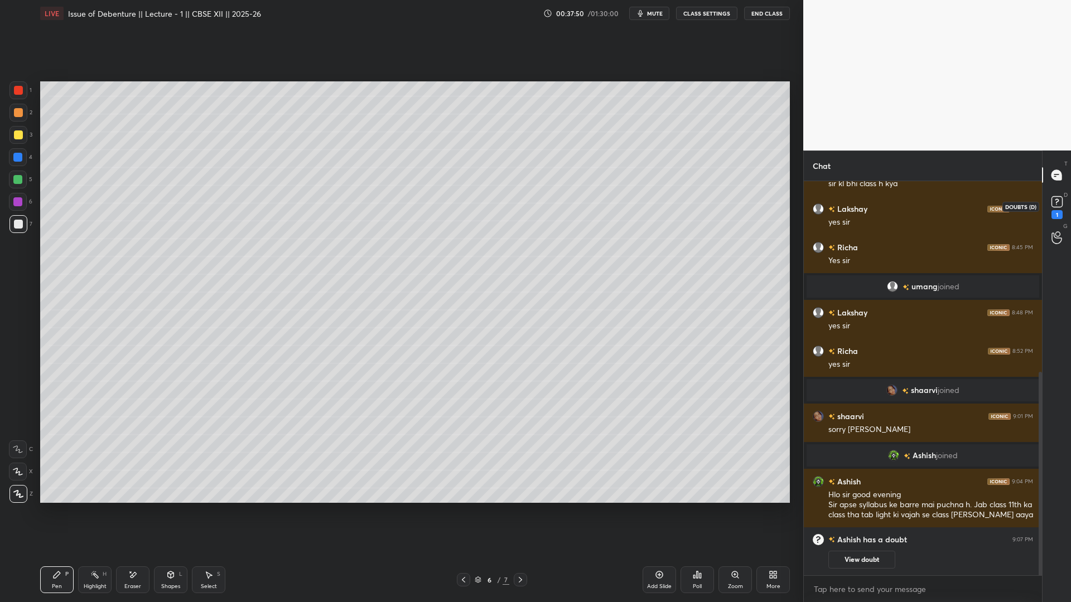
click at [820, 206] on div "1" at bounding box center [1057, 206] width 22 height 20
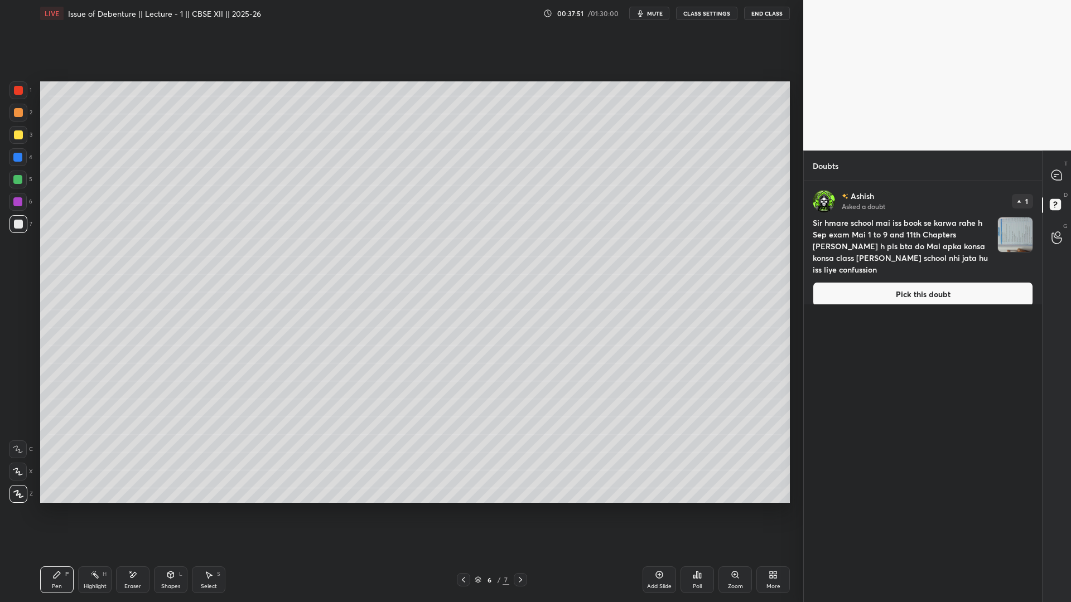
click at [820, 292] on button "Pick this doubt" at bounding box center [923, 294] width 220 height 25
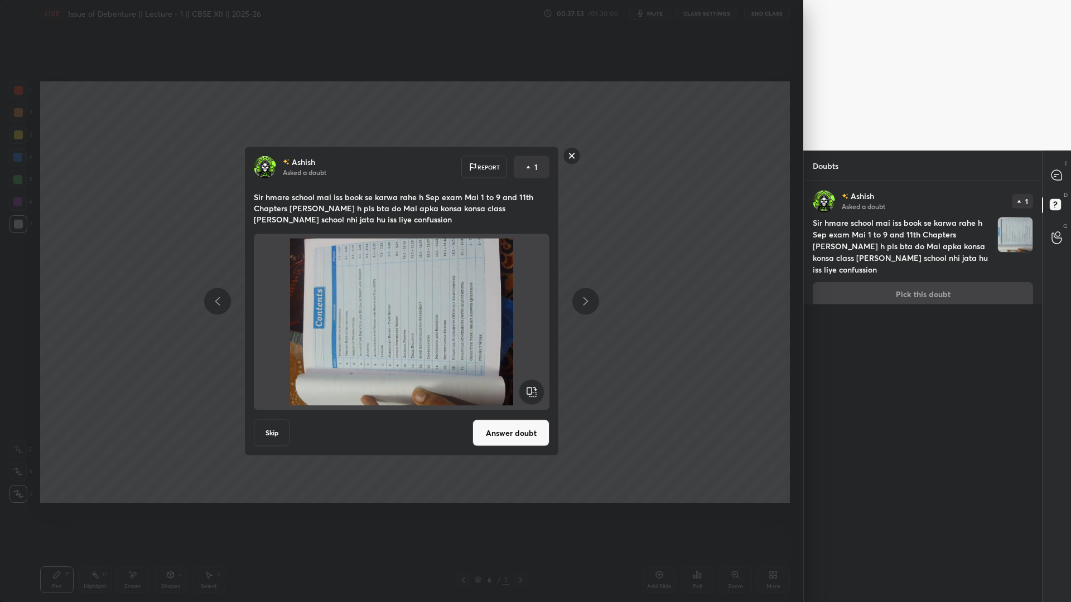
click at [535, 385] on rect at bounding box center [531, 392] width 25 height 25
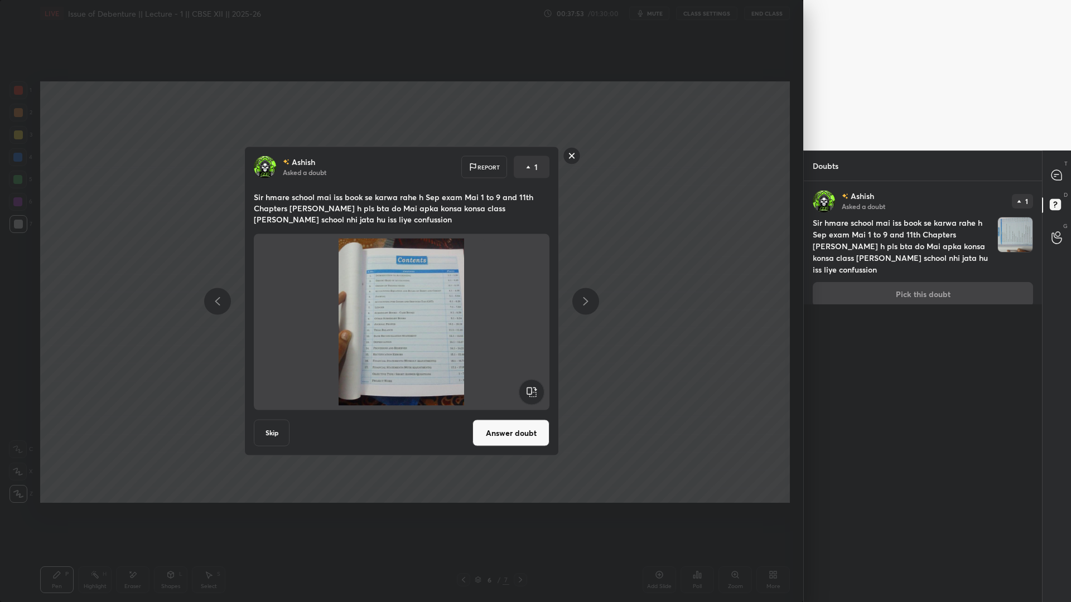
click at [534, 386] on rect at bounding box center [531, 392] width 25 height 25
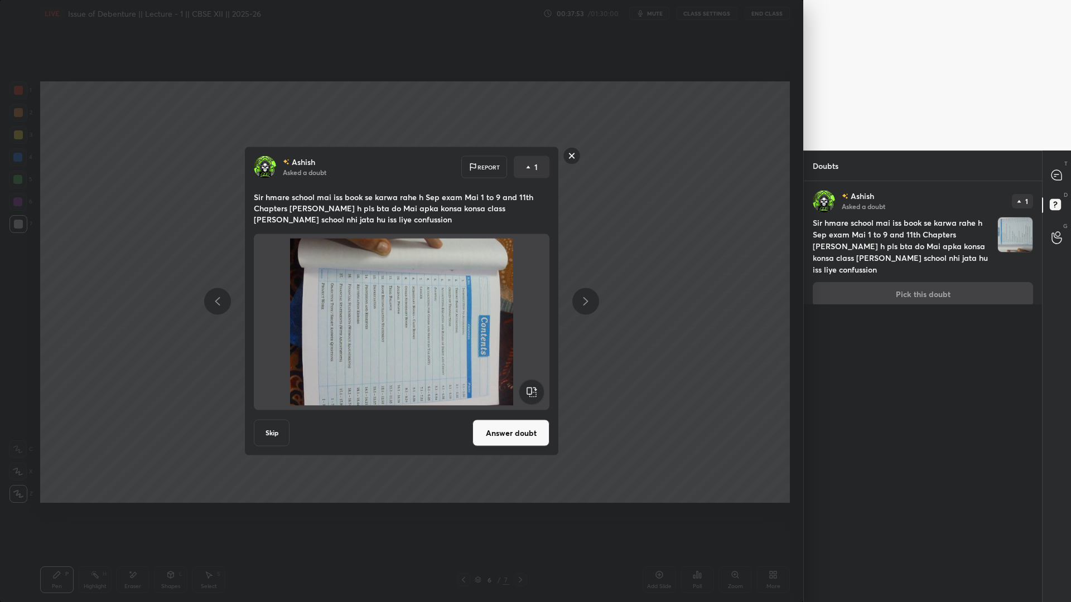
click at [533, 387] on rect at bounding box center [531, 392] width 25 height 25
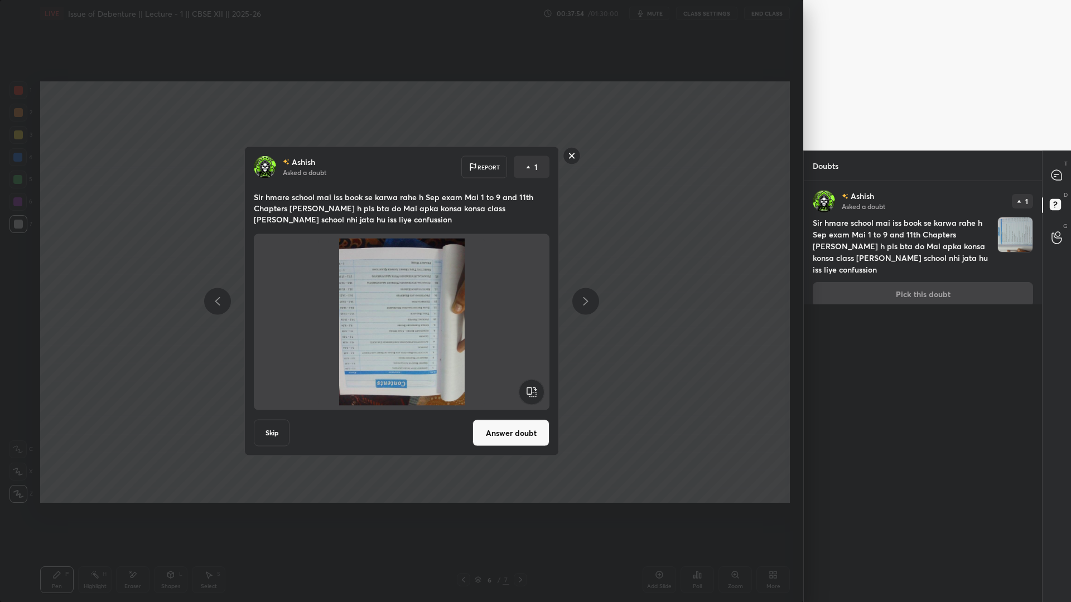
click at [533, 388] on rect at bounding box center [531, 392] width 25 height 25
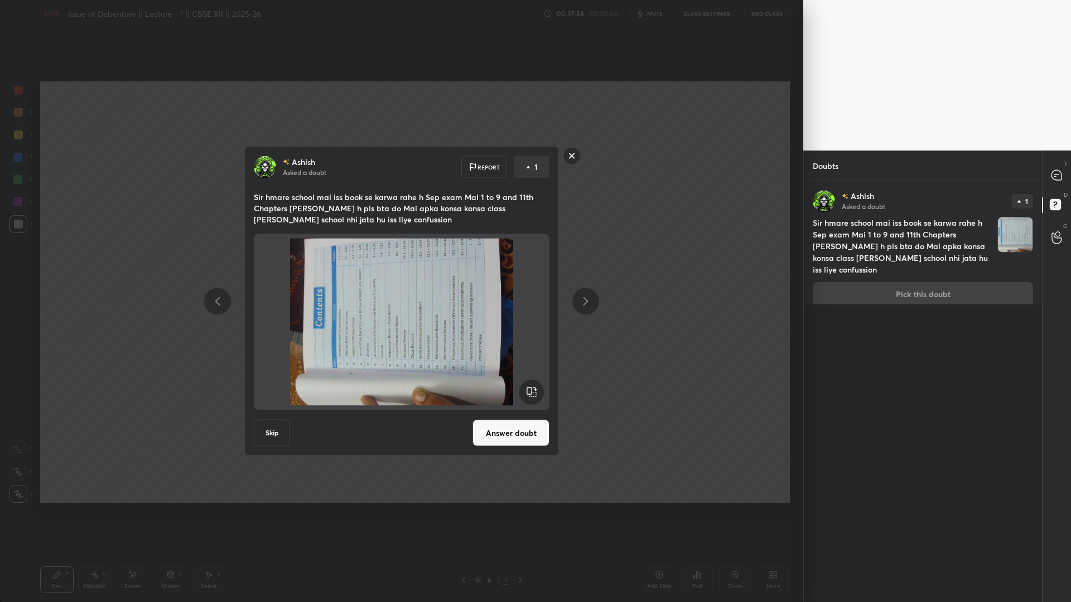
click at [532, 388] on rect at bounding box center [531, 392] width 25 height 25
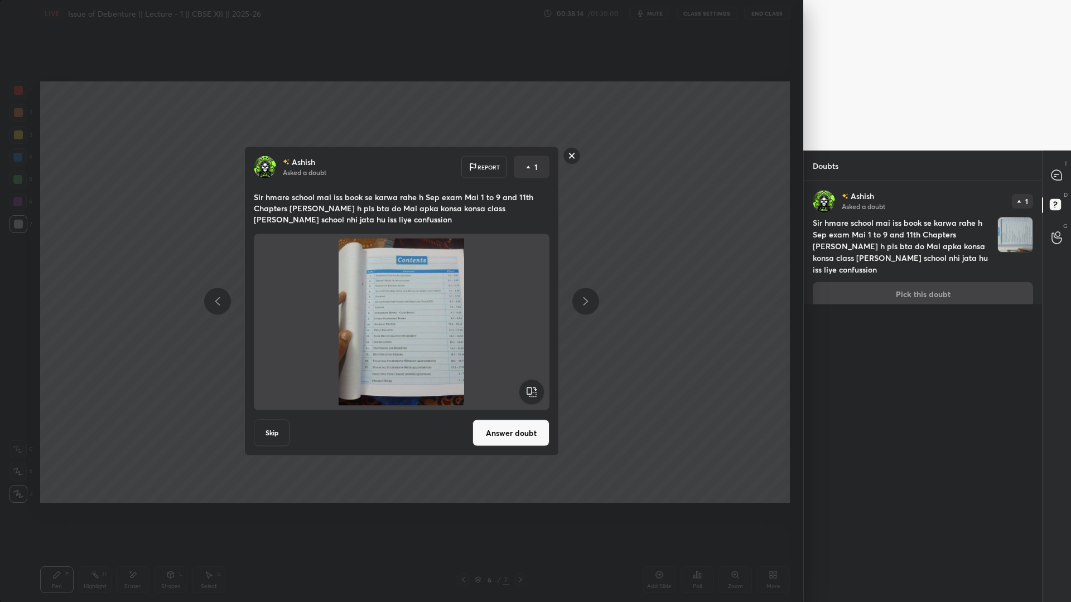
click at [514, 432] on button "Answer doubt" at bounding box center [510, 433] width 77 height 27
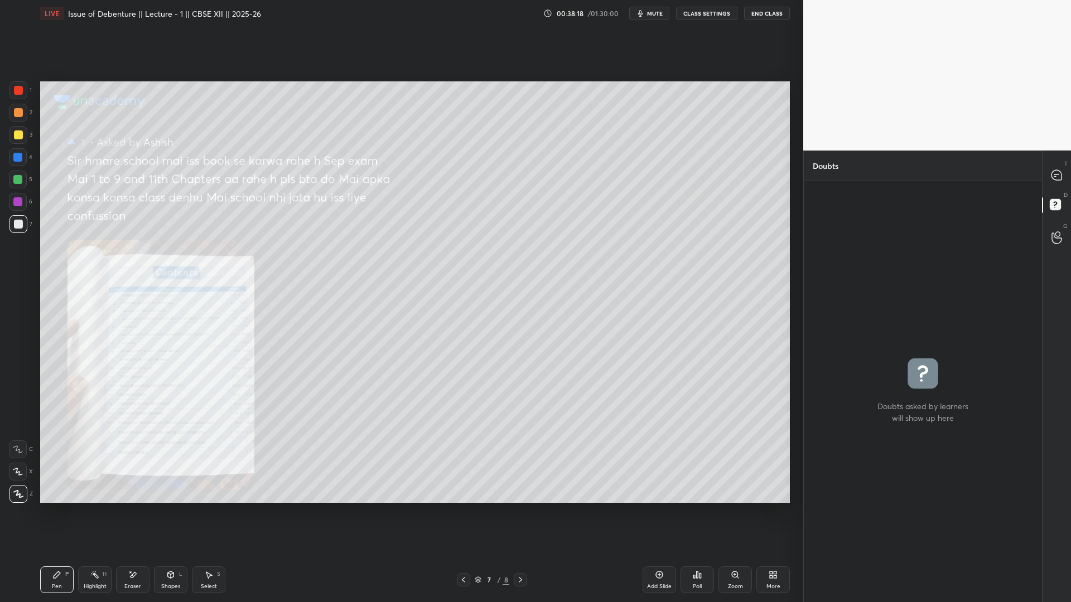
click at [728, 459] on div "Zoom" at bounding box center [735, 580] width 33 height 27
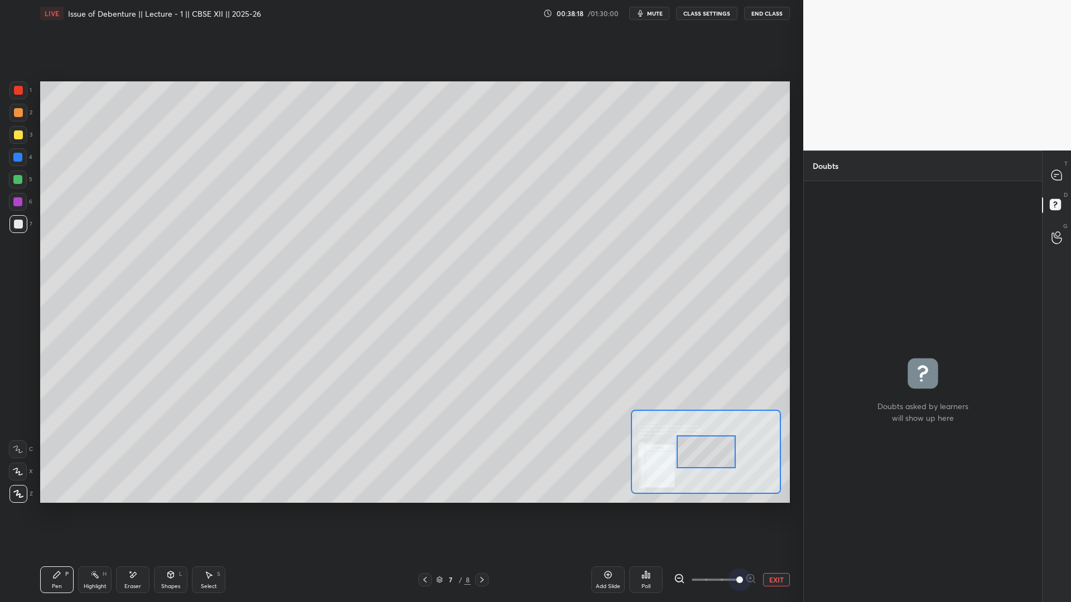
click at [754, 459] on div at bounding box center [715, 579] width 83 height 13
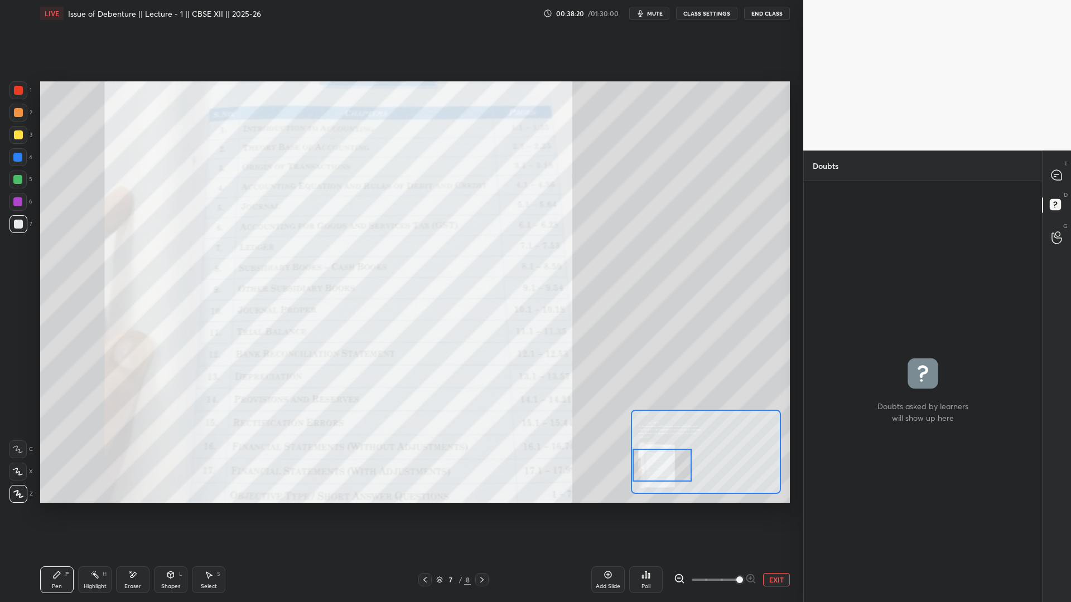
click at [614, 459] on div "Setting up your live class Poll for secs No correct answer Start poll" at bounding box center [415, 292] width 750 height 422
click at [820, 179] on icon at bounding box center [1057, 175] width 10 height 10
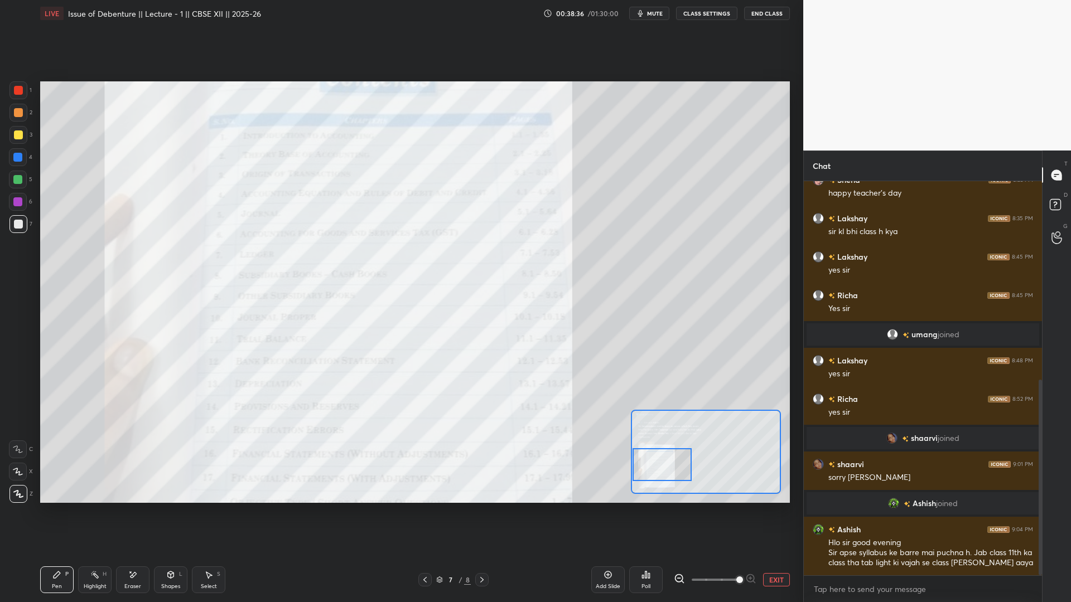
scroll to position [400, 0]
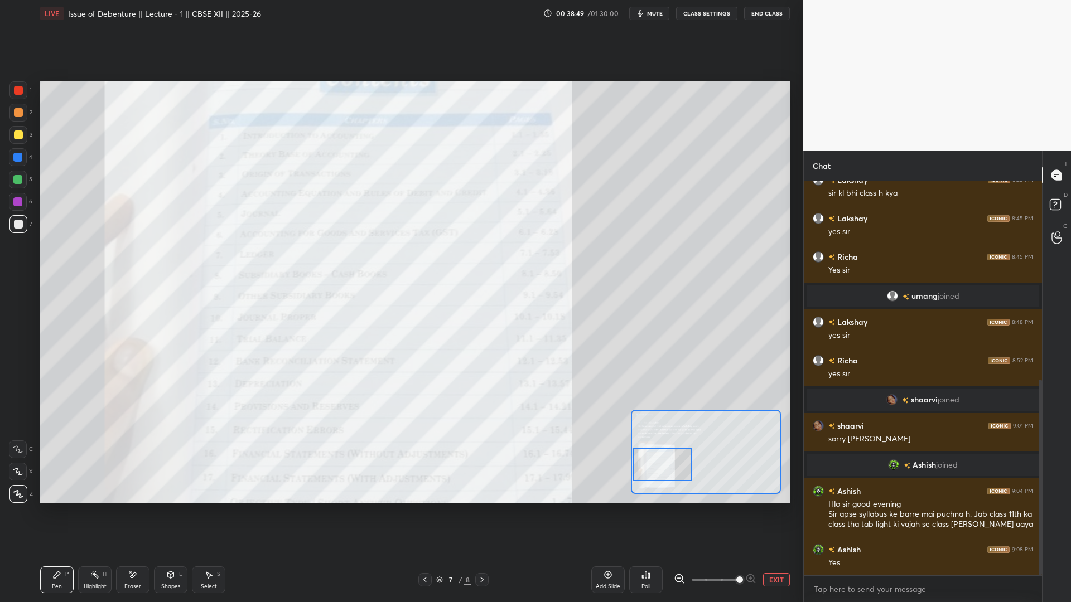
click at [776, 459] on button "EXIT" at bounding box center [776, 579] width 27 height 13
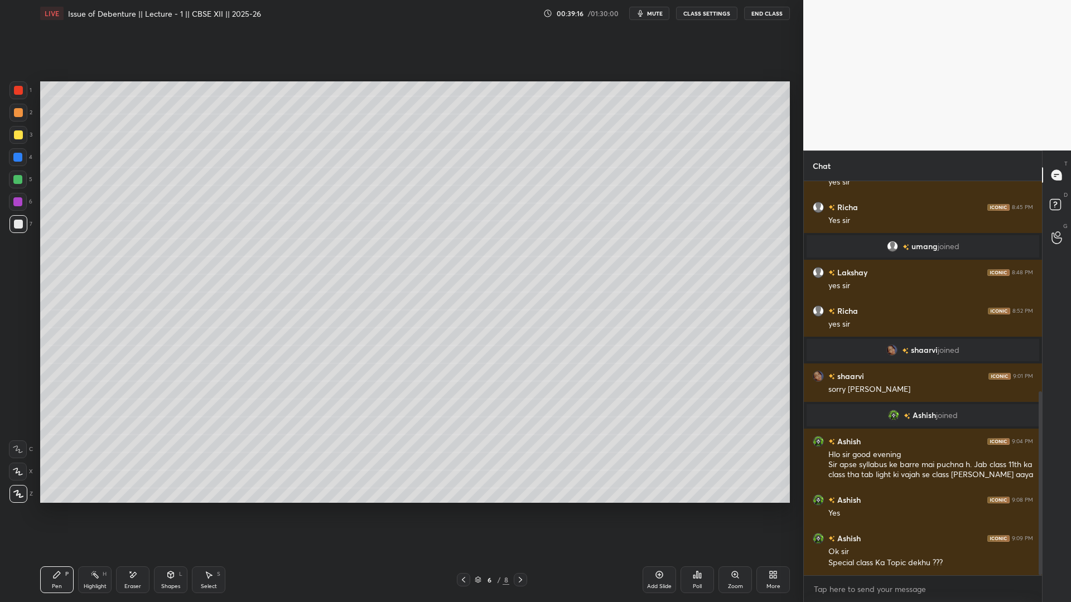
scroll to position [488, 0]
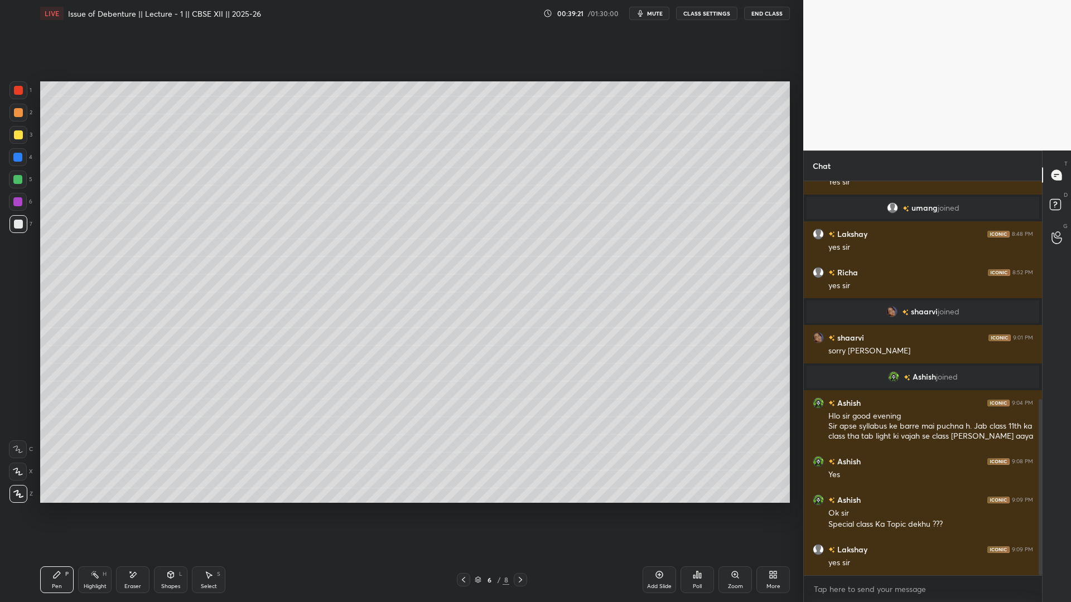
click at [658, 459] on div "Add Slide" at bounding box center [659, 580] width 33 height 27
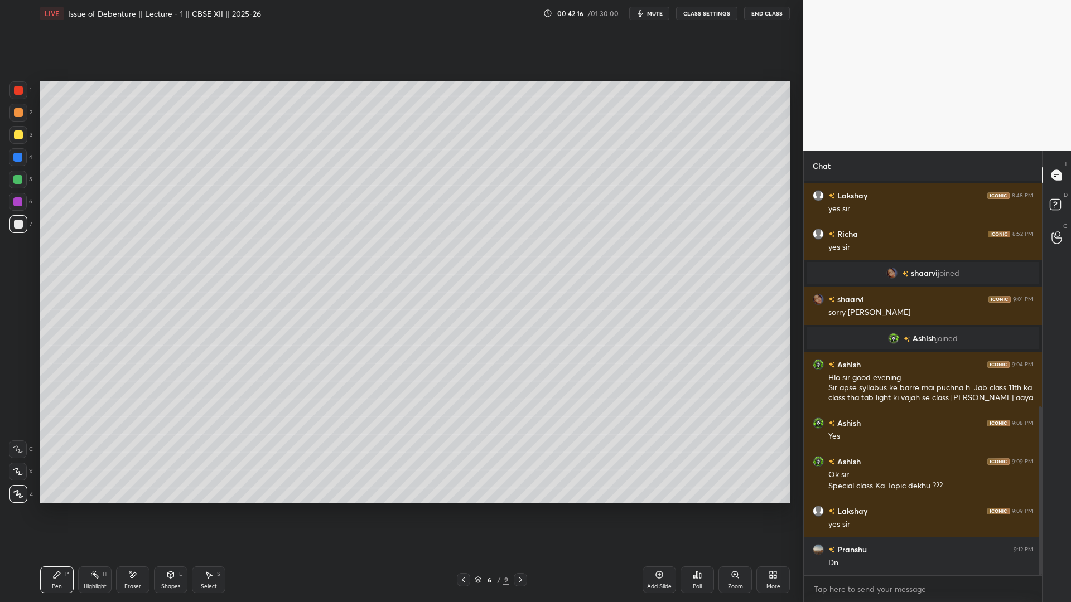
scroll to position [565, 0]
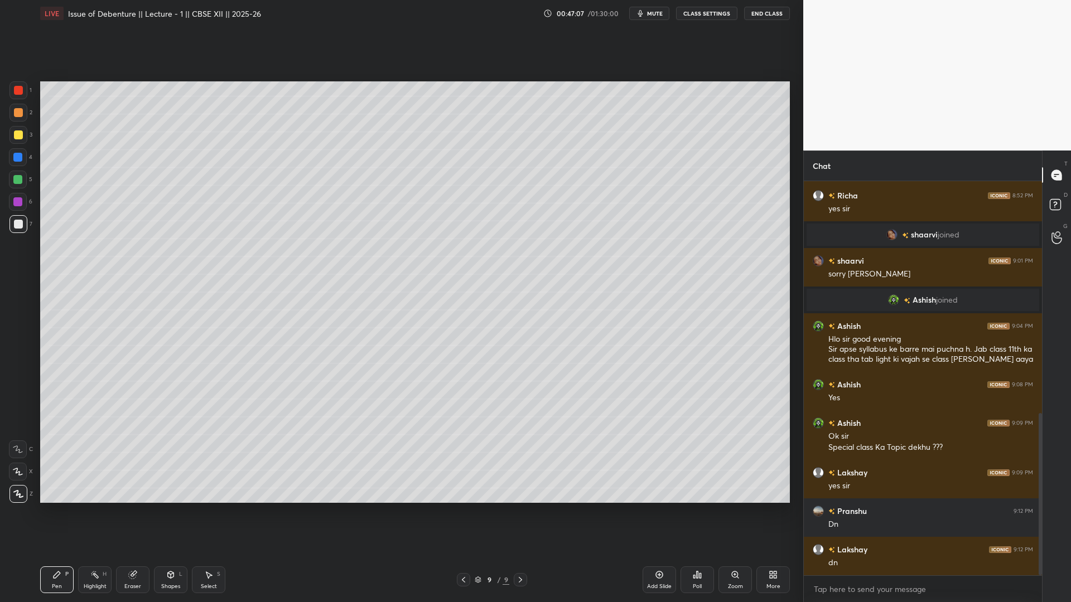
click at [655, 459] on icon at bounding box center [659, 575] width 9 height 9
click at [658, 459] on div "Add Slide" at bounding box center [659, 587] width 25 height 6
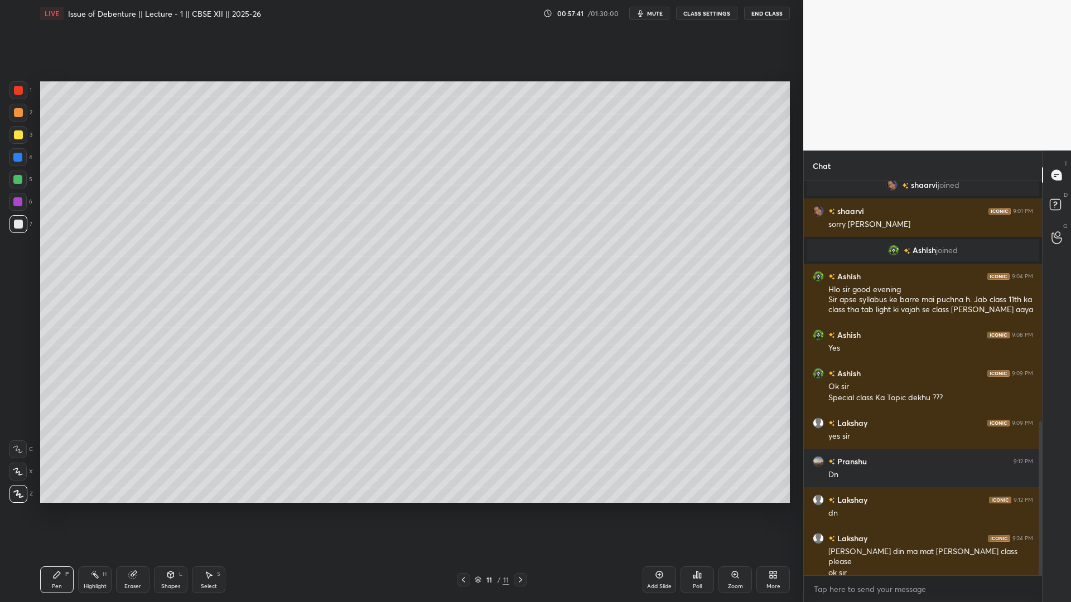
scroll to position [642, 0]
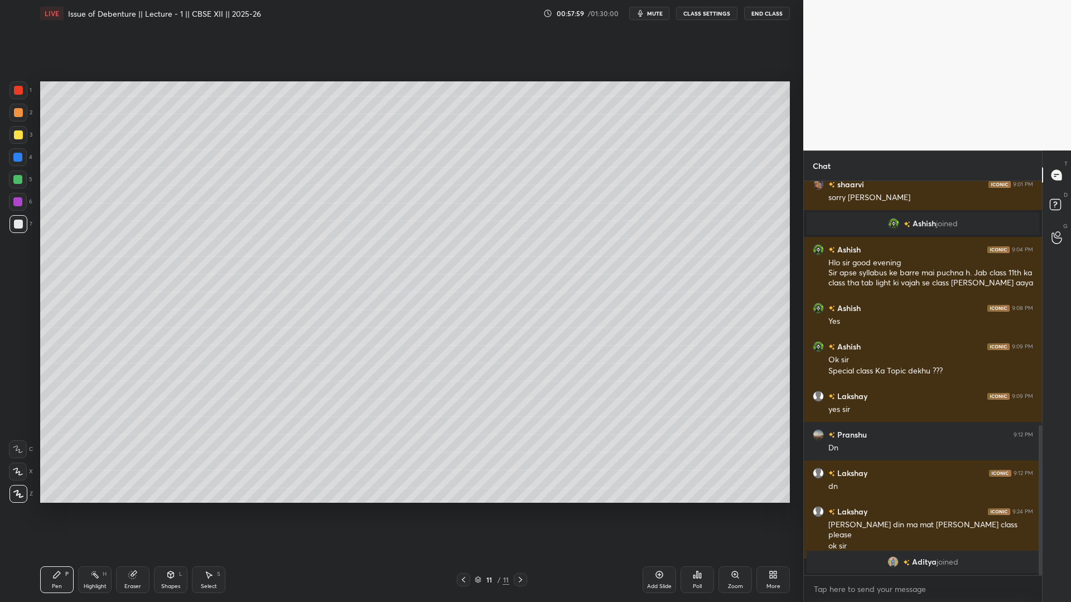
click at [649, 459] on div "Add Slide" at bounding box center [659, 587] width 25 height 6
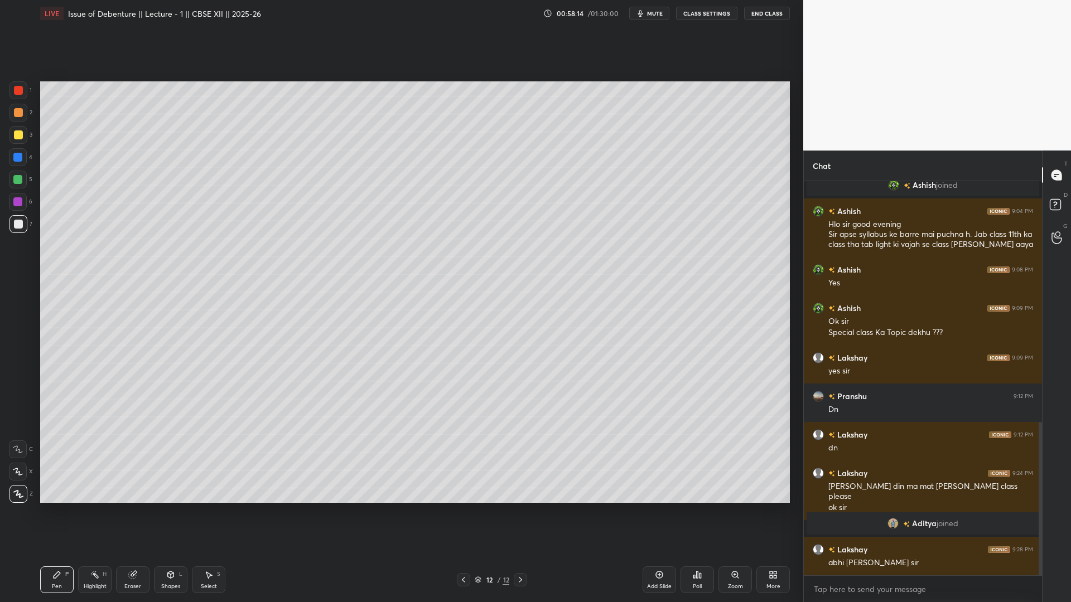
scroll to position [620, 0]
click at [656, 459] on icon at bounding box center [659, 575] width 7 height 7
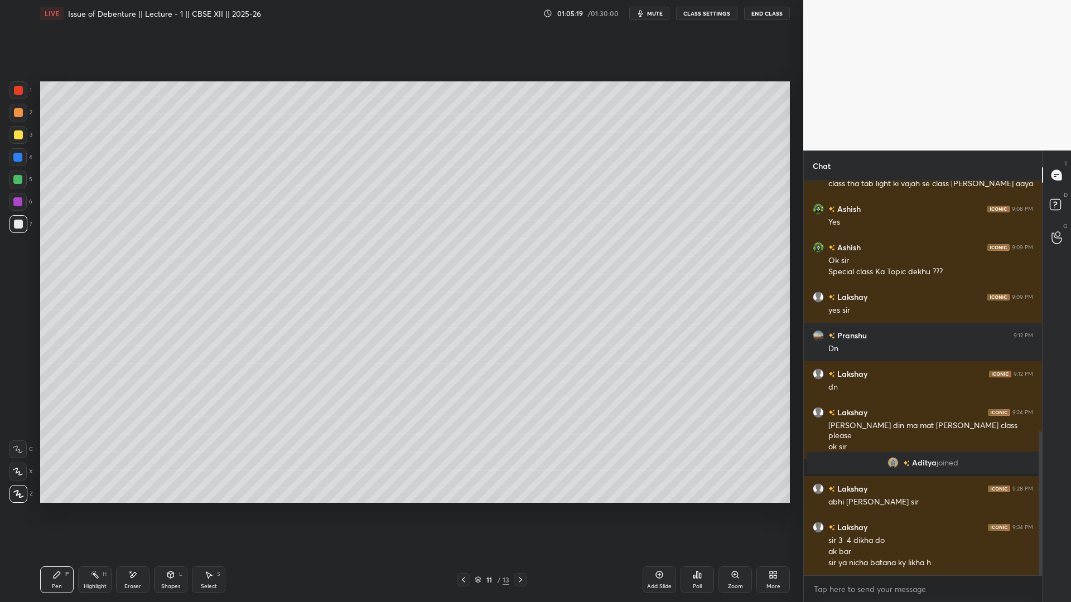
scroll to position [719, 0]
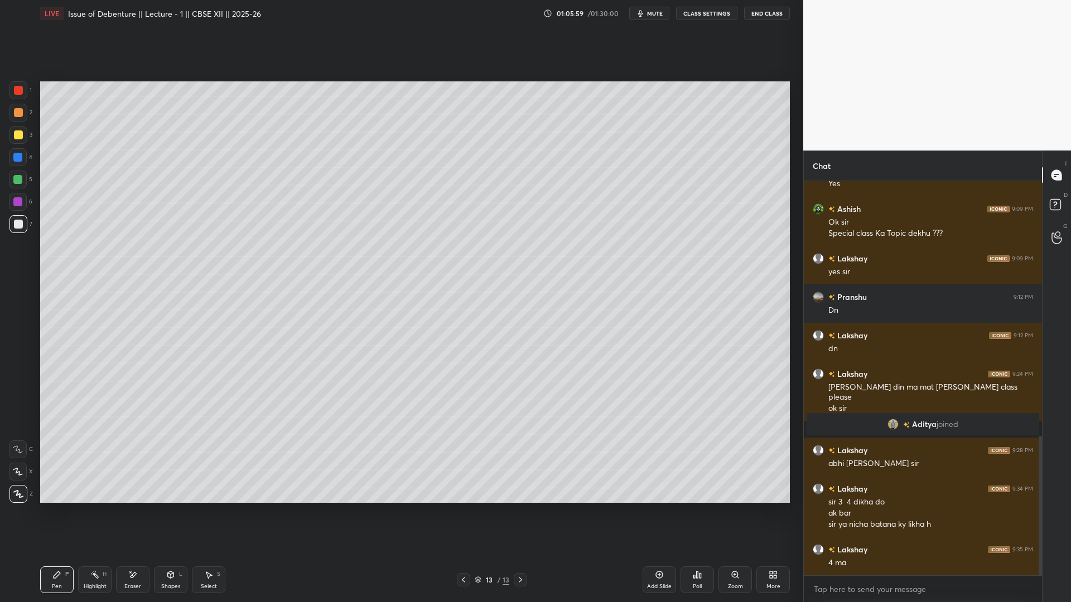
click at [757, 16] on button "End Class" at bounding box center [767, 13] width 46 height 13
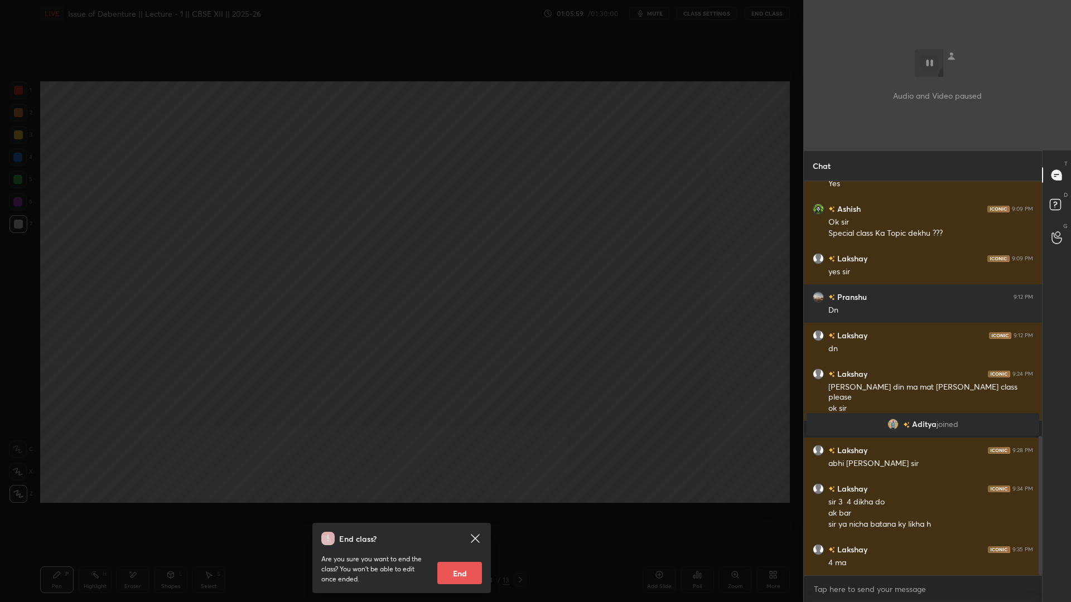
scroll to position [758, 0]
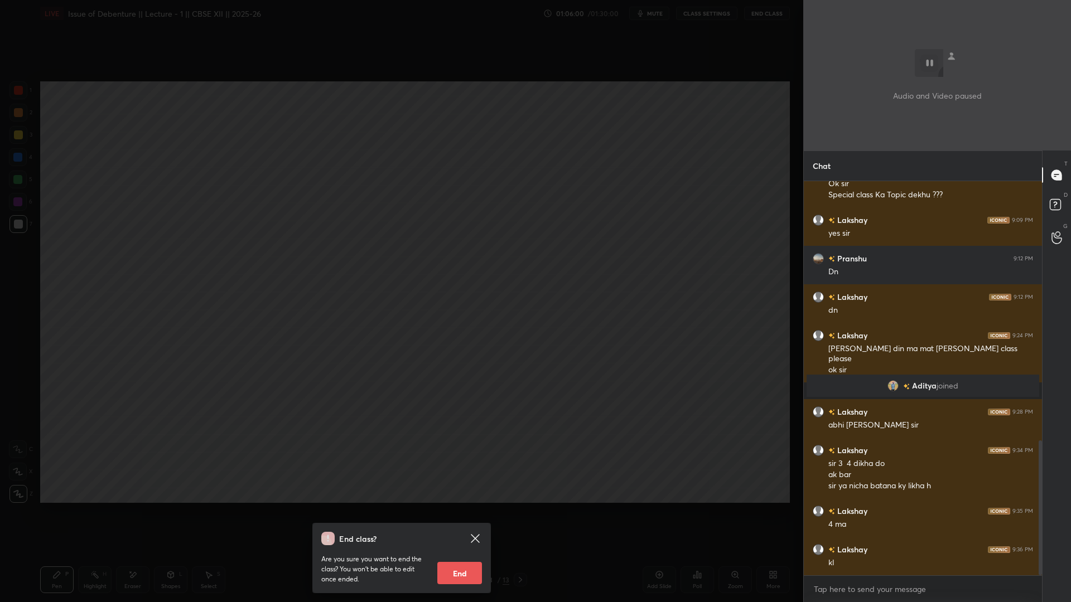
click at [452, 459] on button "End" at bounding box center [459, 573] width 45 height 22
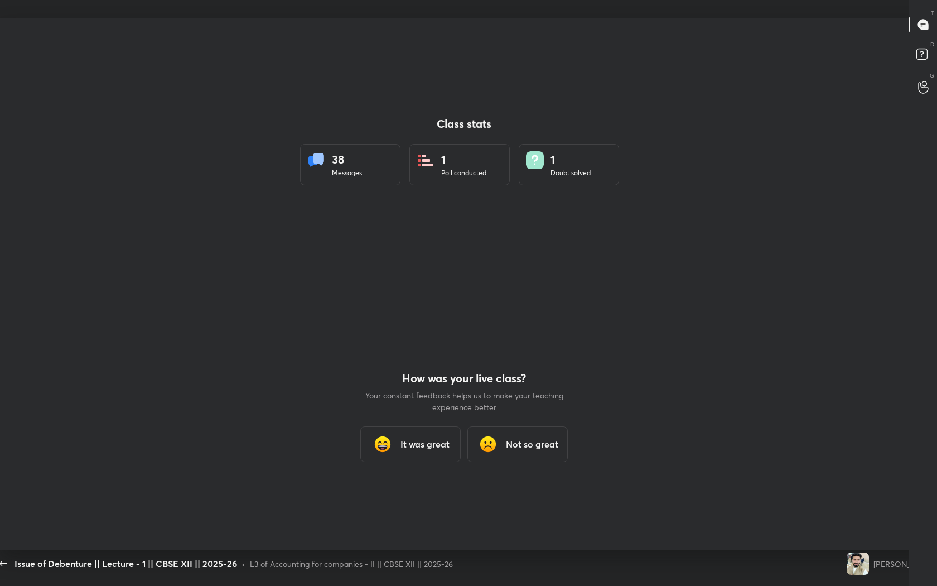
scroll to position [4, 1]
type textarea "x"
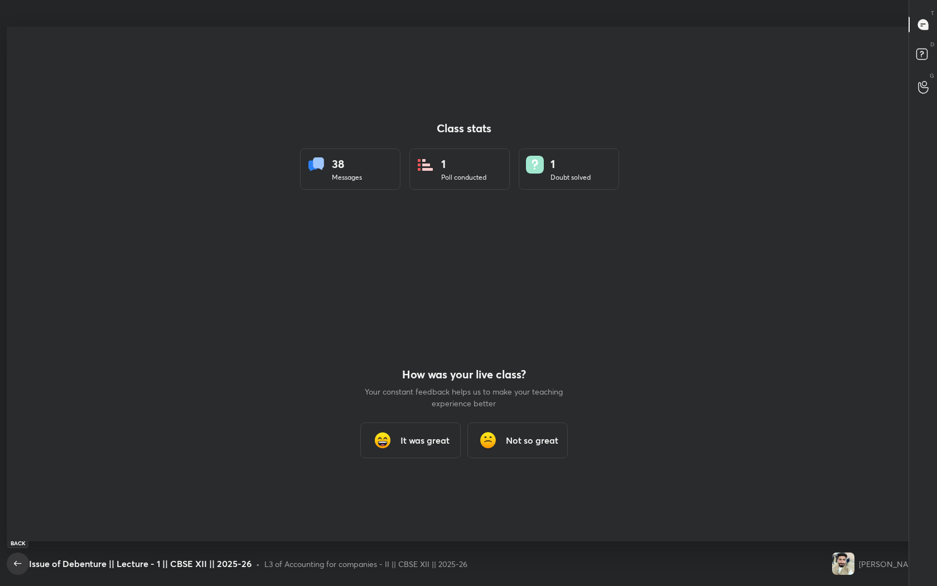
click at [26, 459] on span "button" at bounding box center [18, 563] width 18 height 13
